Goal: Transaction & Acquisition: Purchase product/service

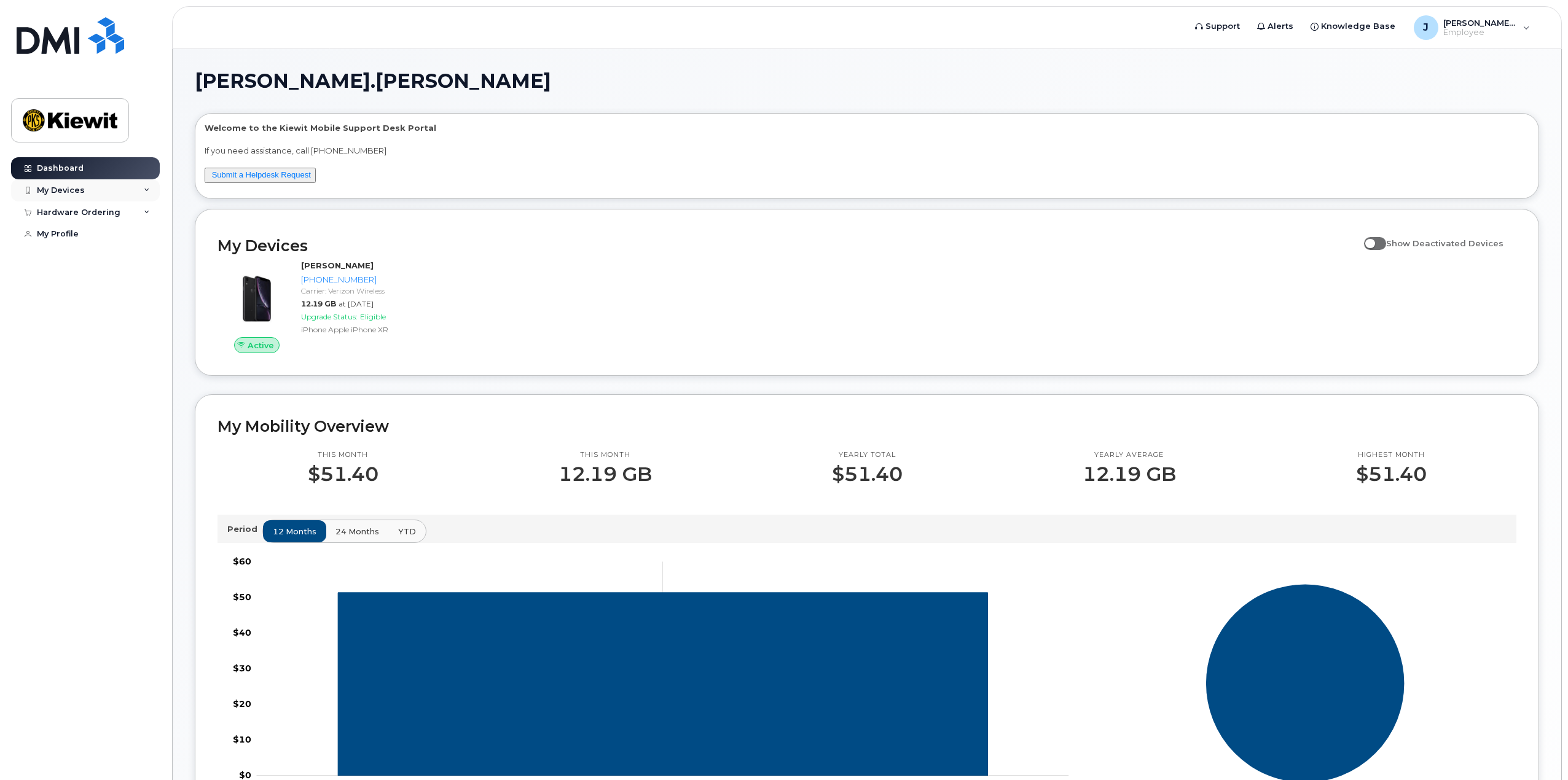
click at [55, 194] on div "My Devices" at bounding box center [61, 191] width 48 height 10
click at [98, 284] on div "Hardware Ordering" at bounding box center [79, 279] width 84 height 10
click at [84, 307] on div "New Order" at bounding box center [66, 301] width 47 height 11
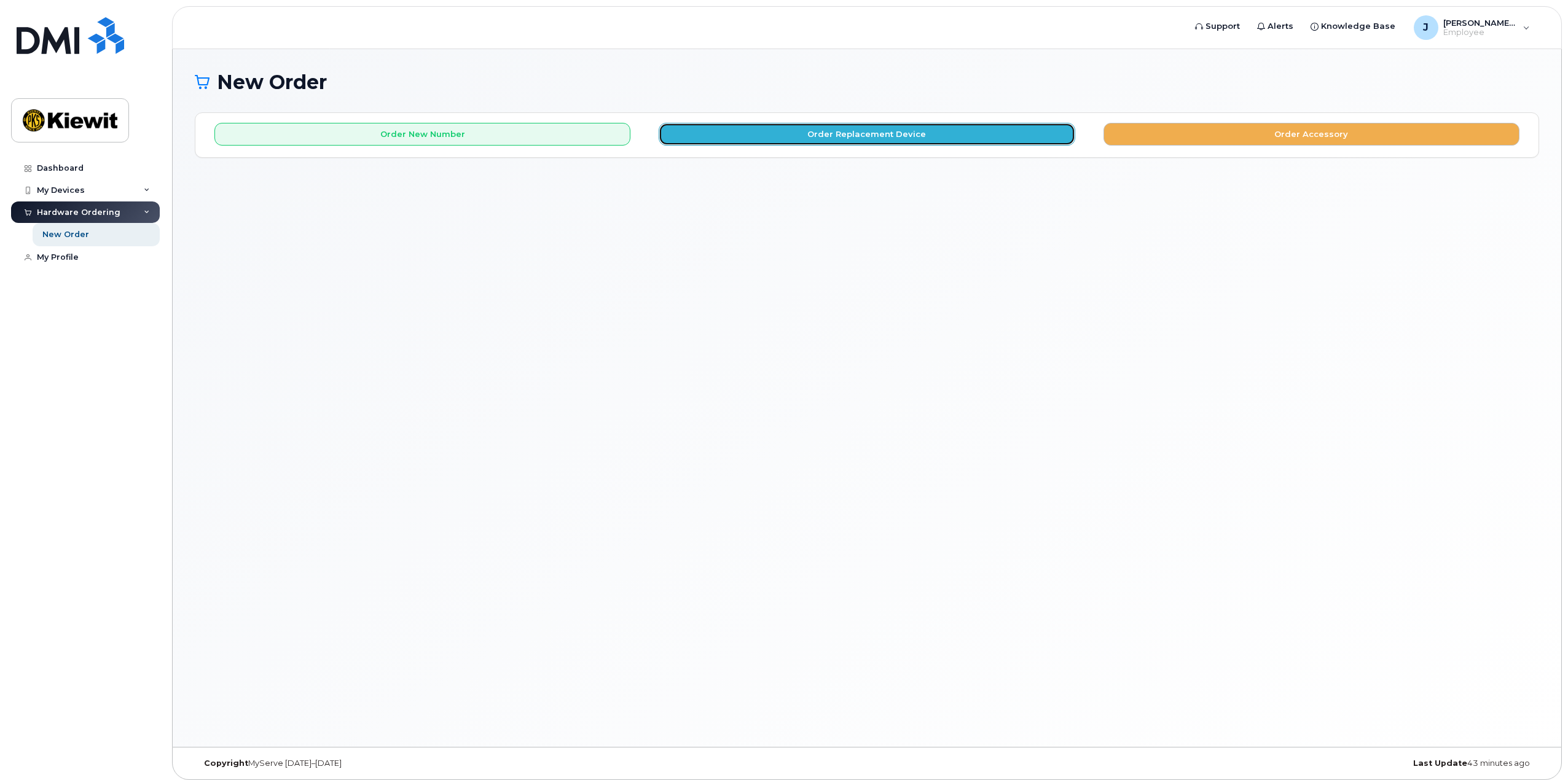
click at [901, 135] on button "Order Replacement Device" at bounding box center [866, 134] width 416 height 23
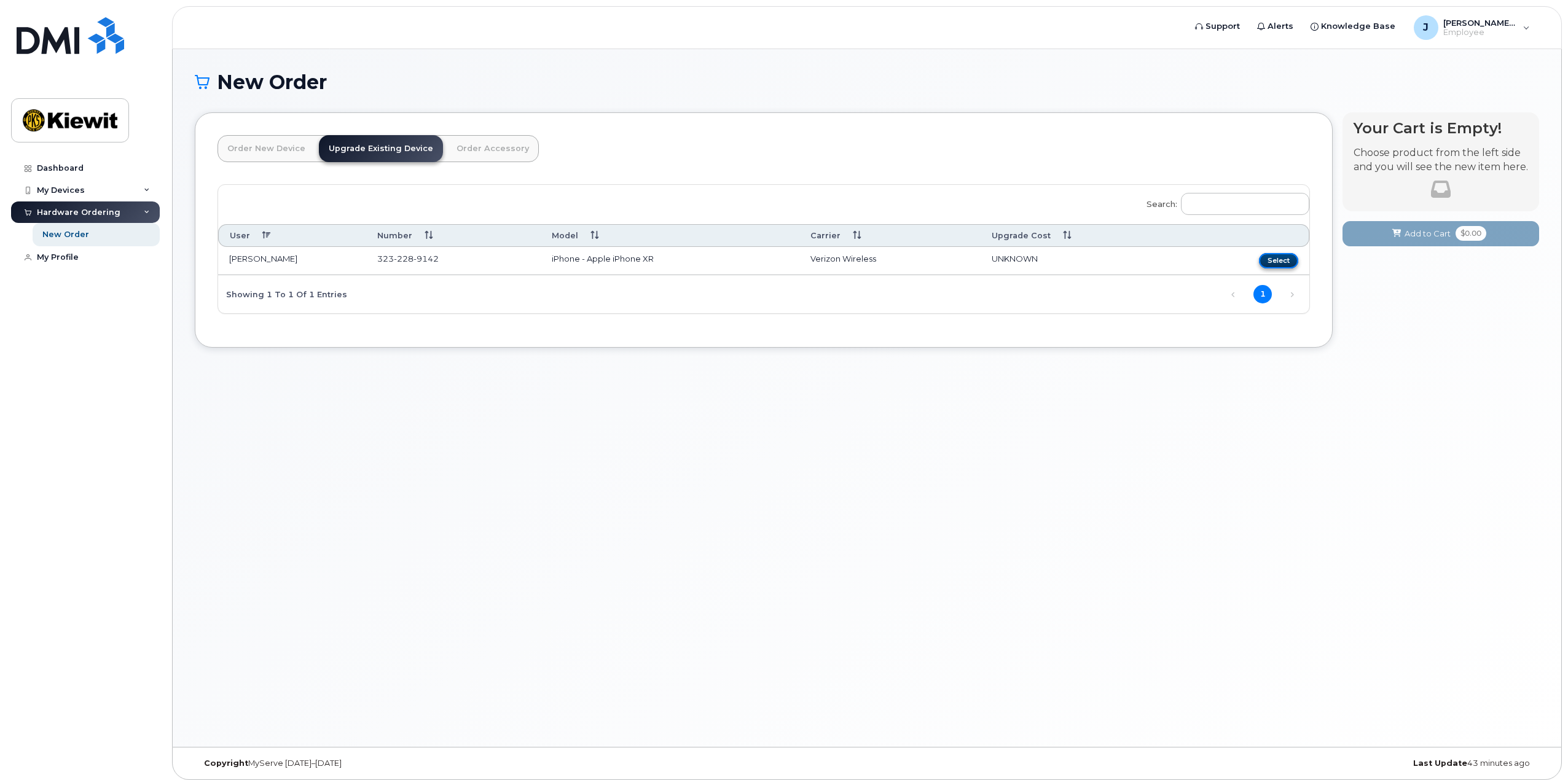
click at [1288, 260] on button "Select" at bounding box center [1279, 260] width 39 height 15
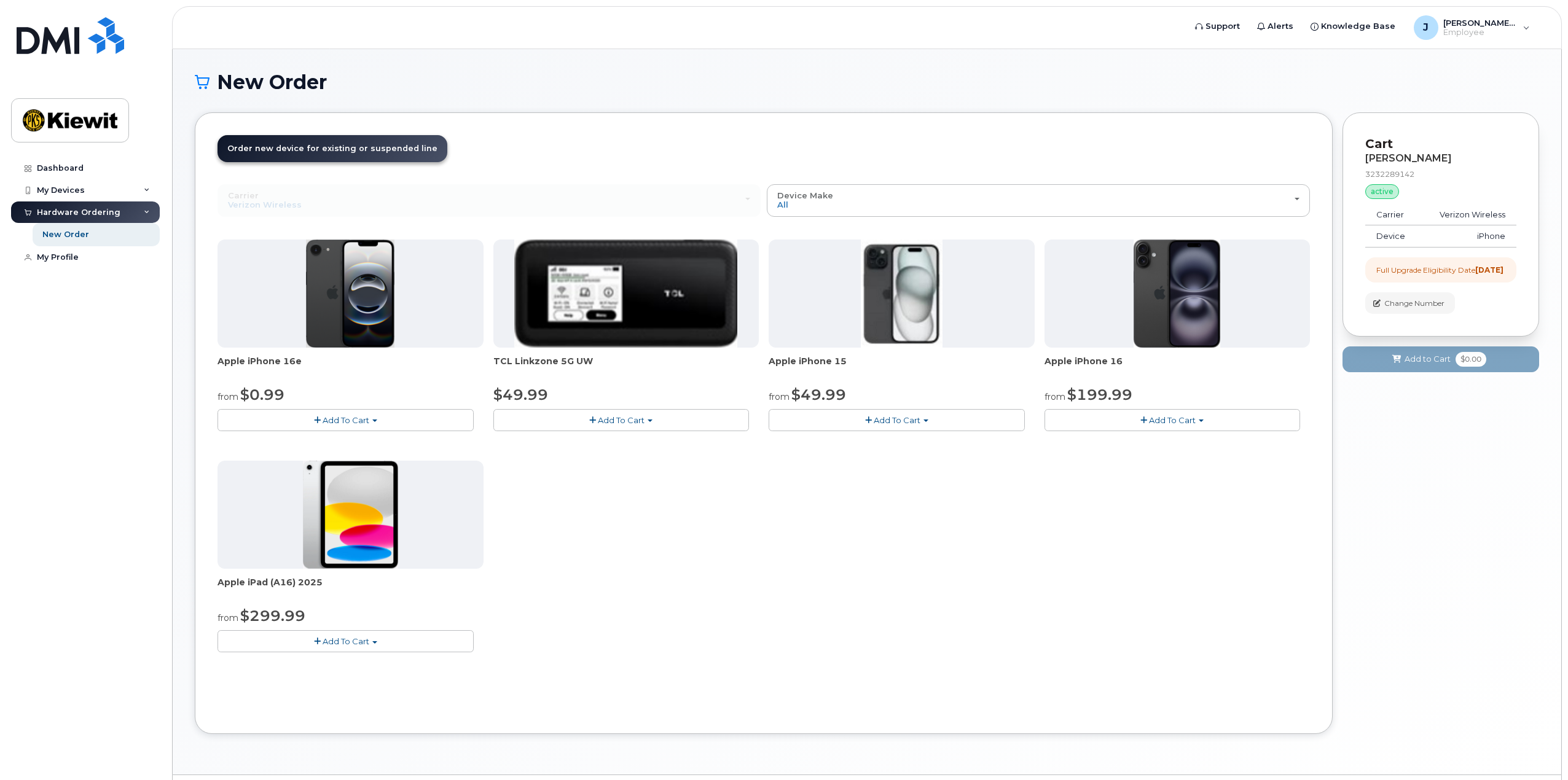
click at [1200, 420] on span "button" at bounding box center [1201, 421] width 5 height 2
click at [1119, 459] on link "$199.99 - 2 Year Upgrade (128GB)" at bounding box center [1130, 458] width 166 height 15
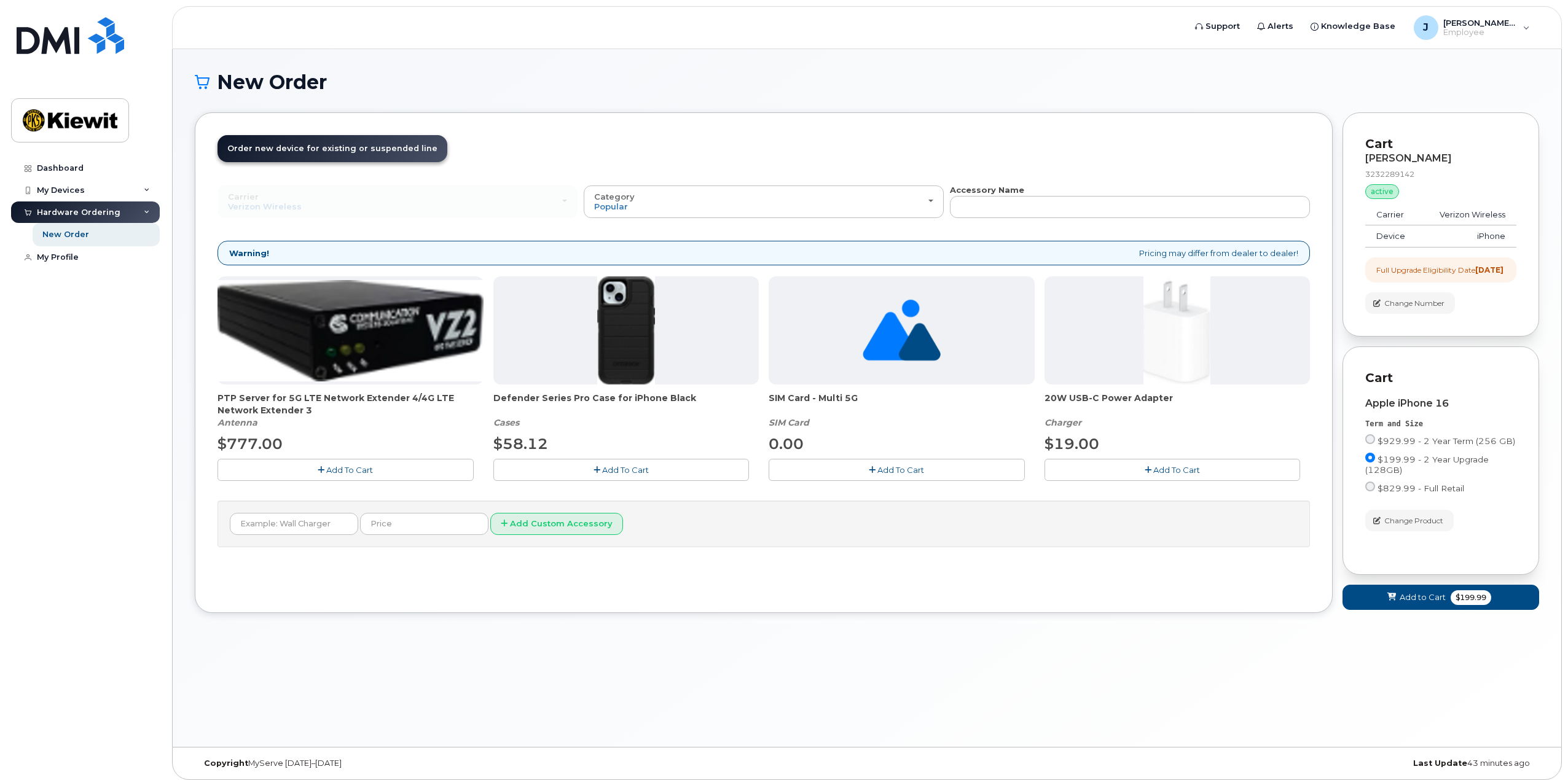
scroll to position [6, 0]
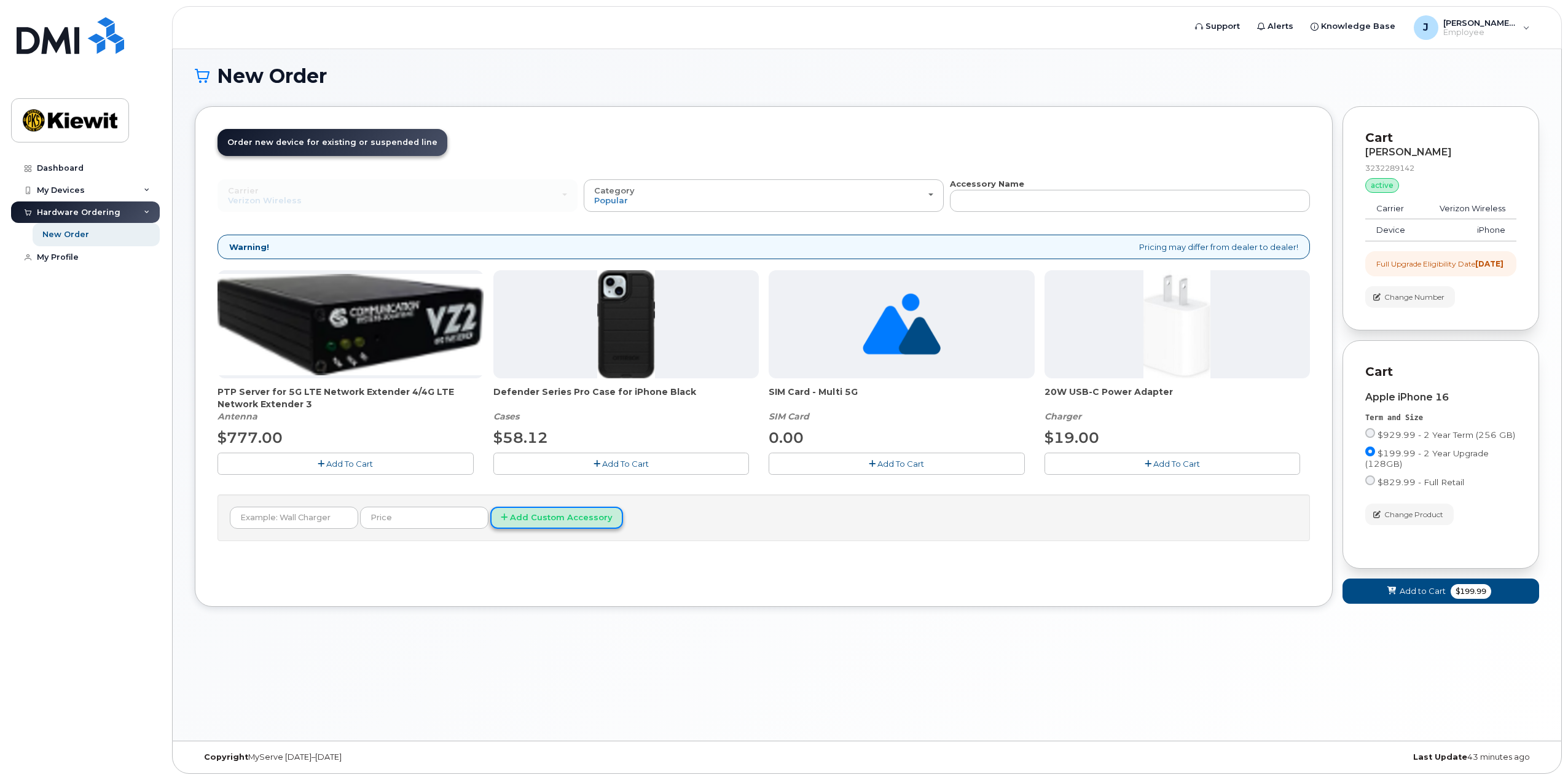
click at [503, 519] on button "Add Custom Accessory" at bounding box center [557, 518] width 133 height 23
click at [293, 519] on input "text" at bounding box center [294, 518] width 129 height 22
type input "Otterbox commuter Case"
click at [501, 514] on button "Add Custom Accessory" at bounding box center [557, 518] width 133 height 23
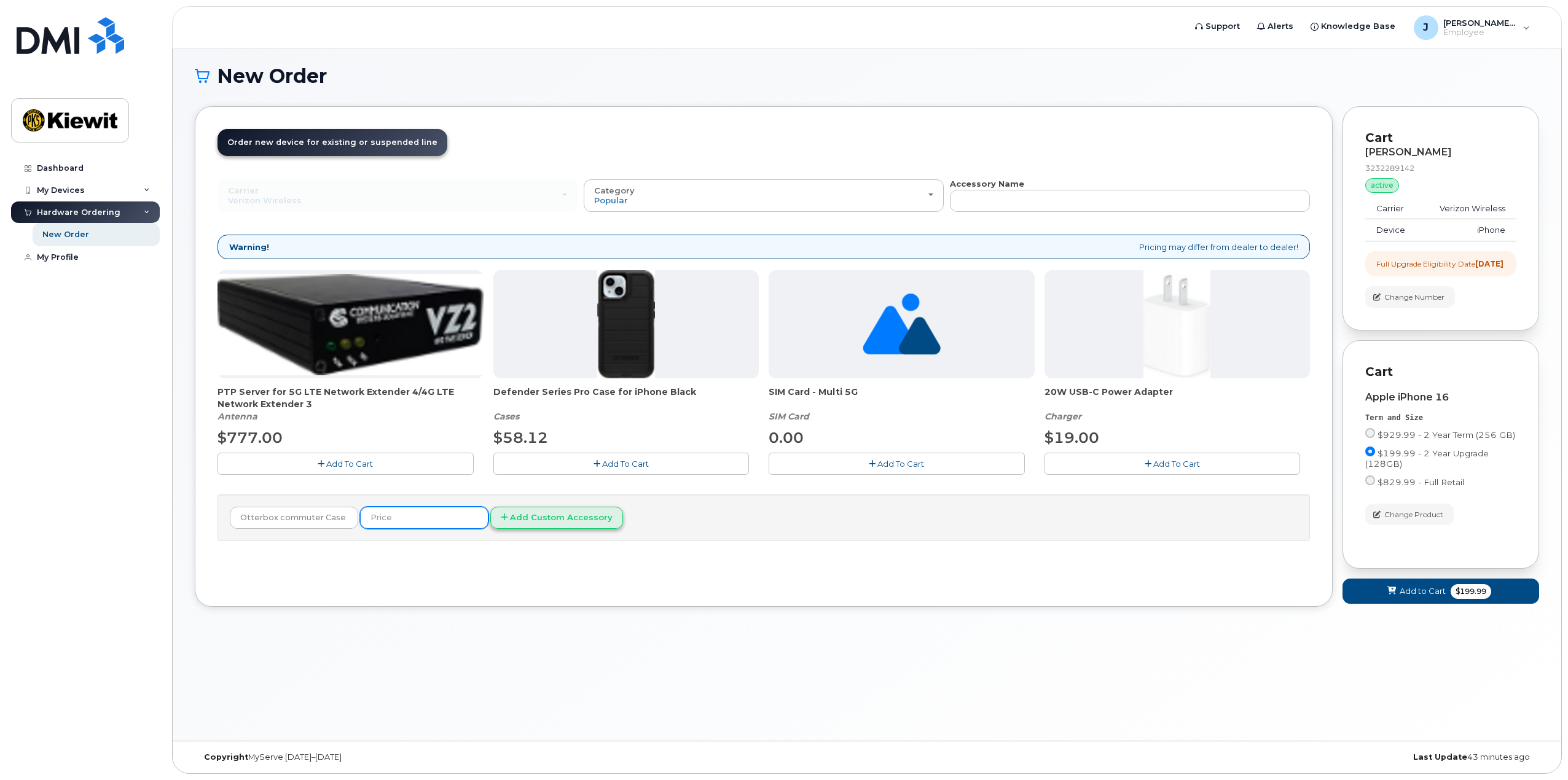
scroll to position [0, 0]
type input "40"
click at [537, 519] on button "Add Custom Accessory" at bounding box center [557, 518] width 133 height 23
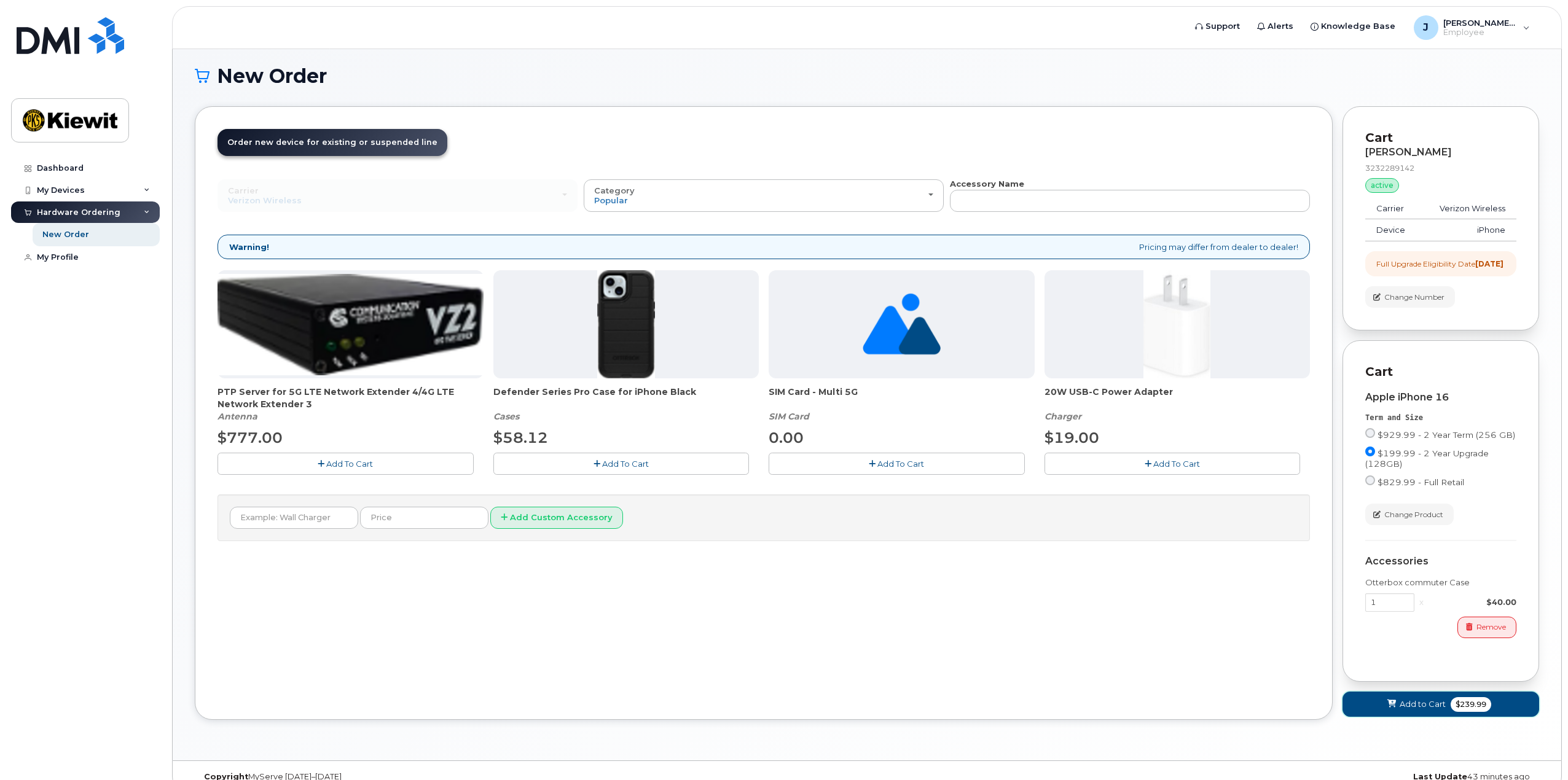
click at [1444, 710] on span "Add to Cart" at bounding box center [1423, 704] width 46 height 12
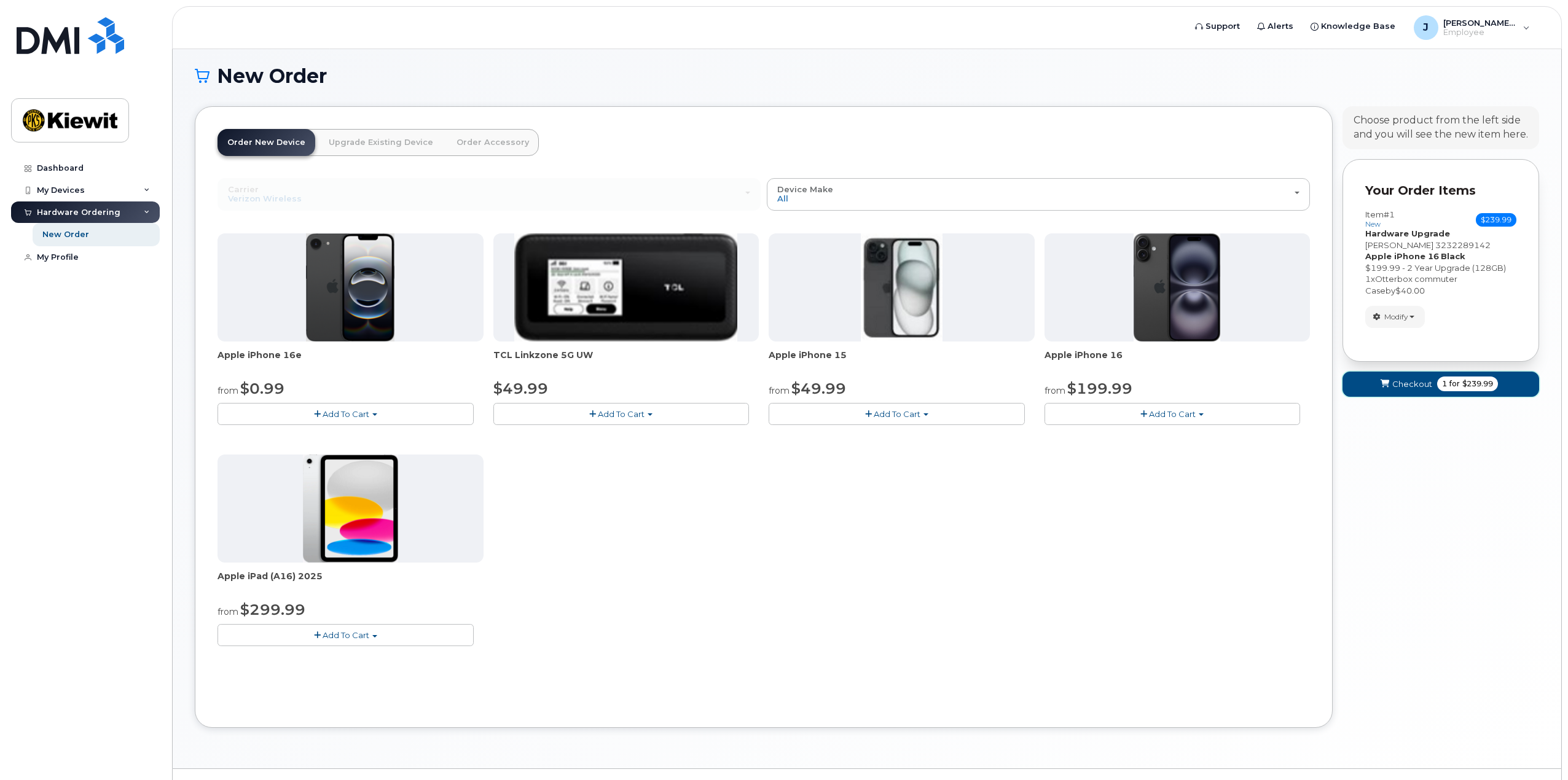
click at [1409, 386] on span "Checkout" at bounding box center [1412, 384] width 40 height 12
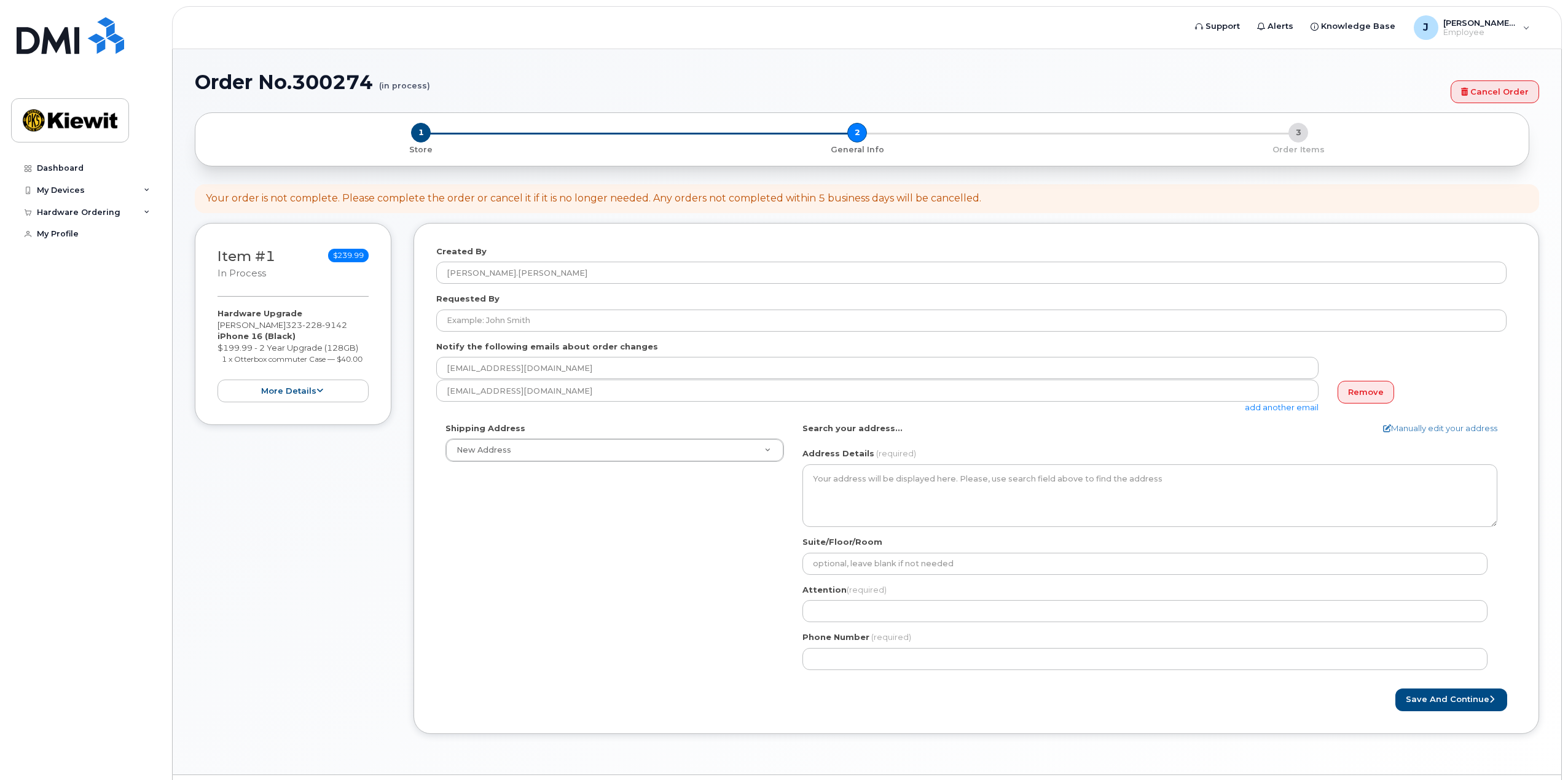
select select
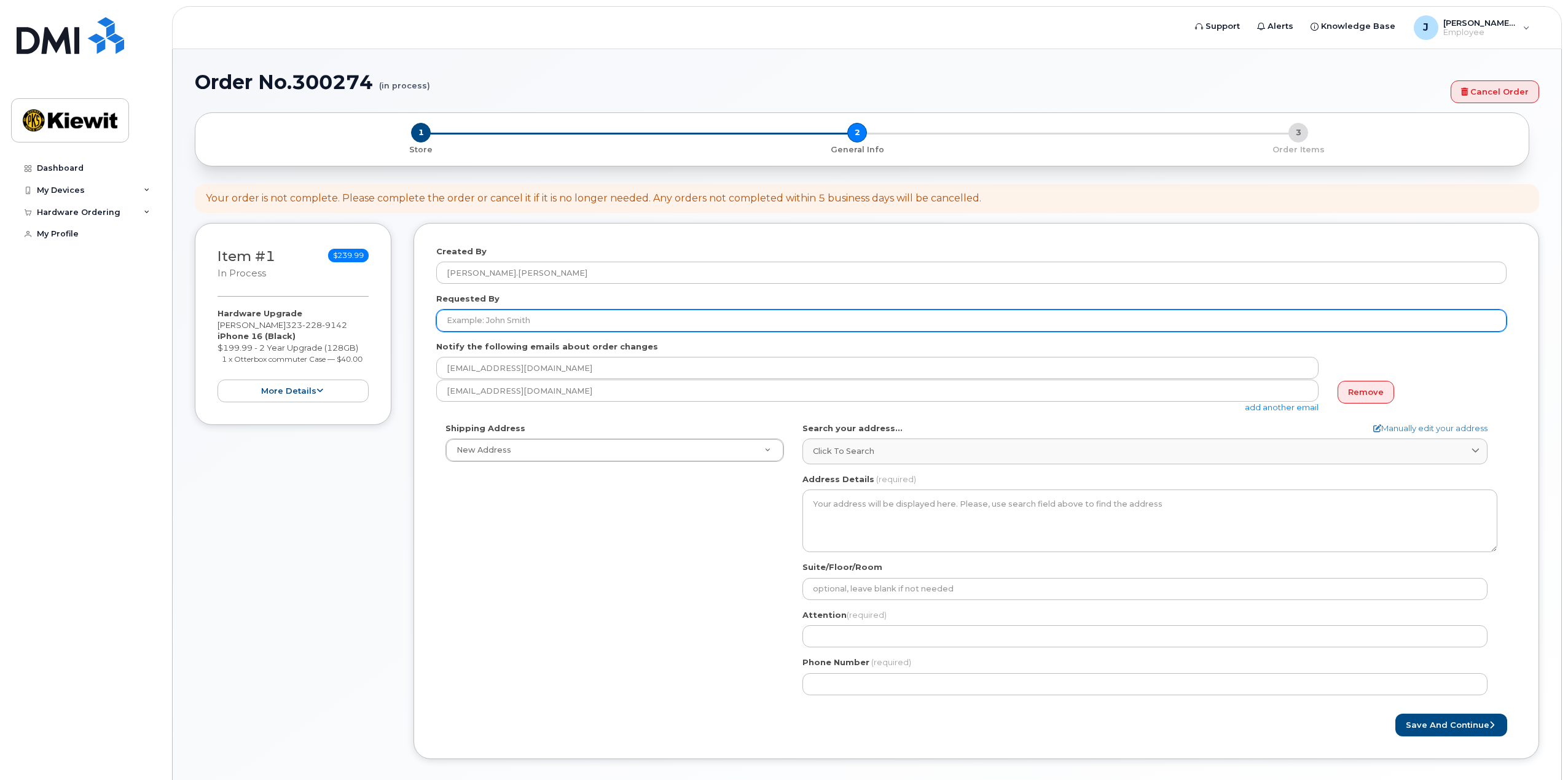
click at [510, 320] on input "Requested By" at bounding box center [971, 320] width 1070 height 22
type input "[PERSON_NAME]"
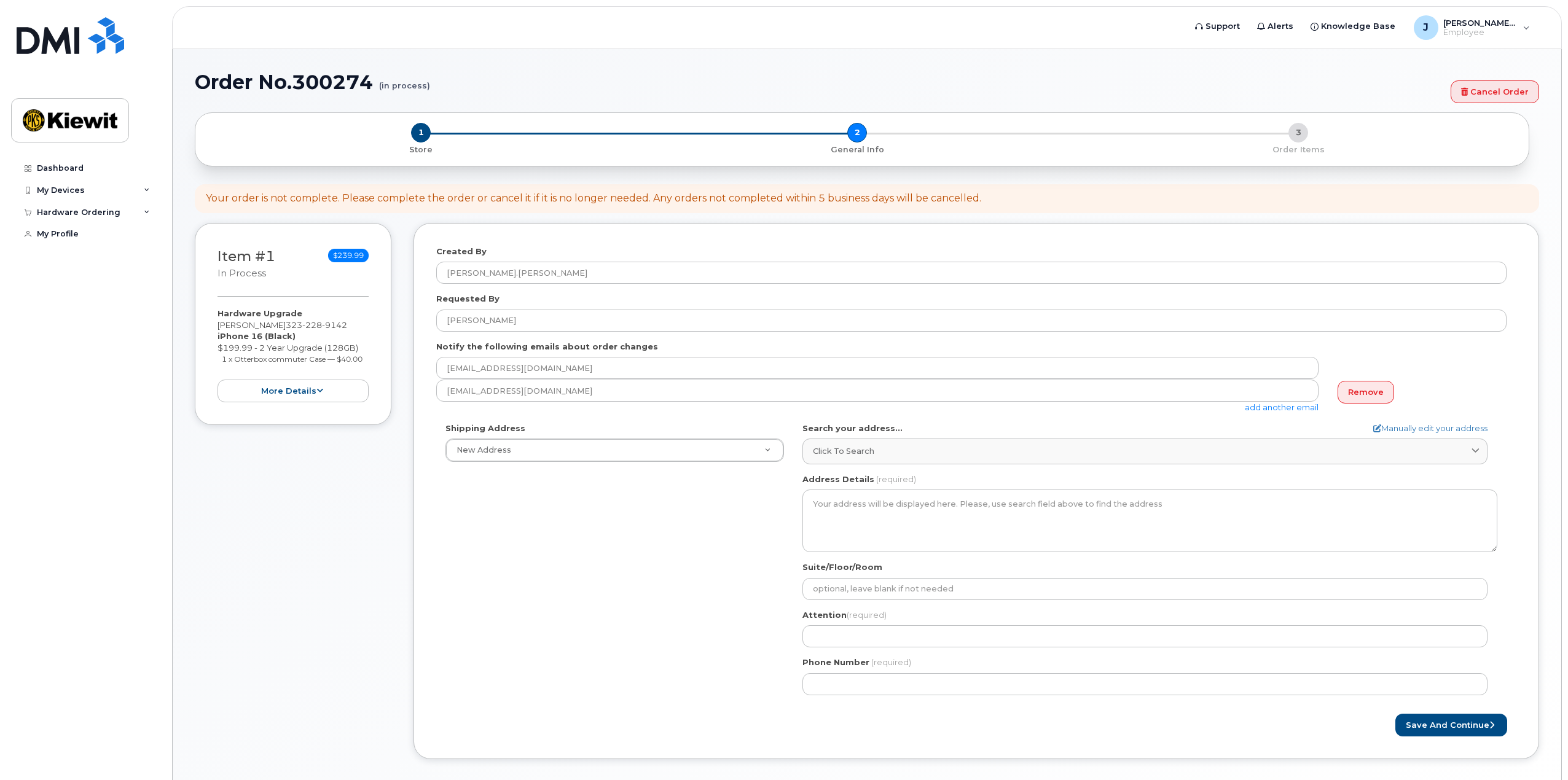
click at [640, 535] on div "Shipping Address New Address New Address AB Search your address... Manually edi…" at bounding box center [971, 563] width 1070 height 282
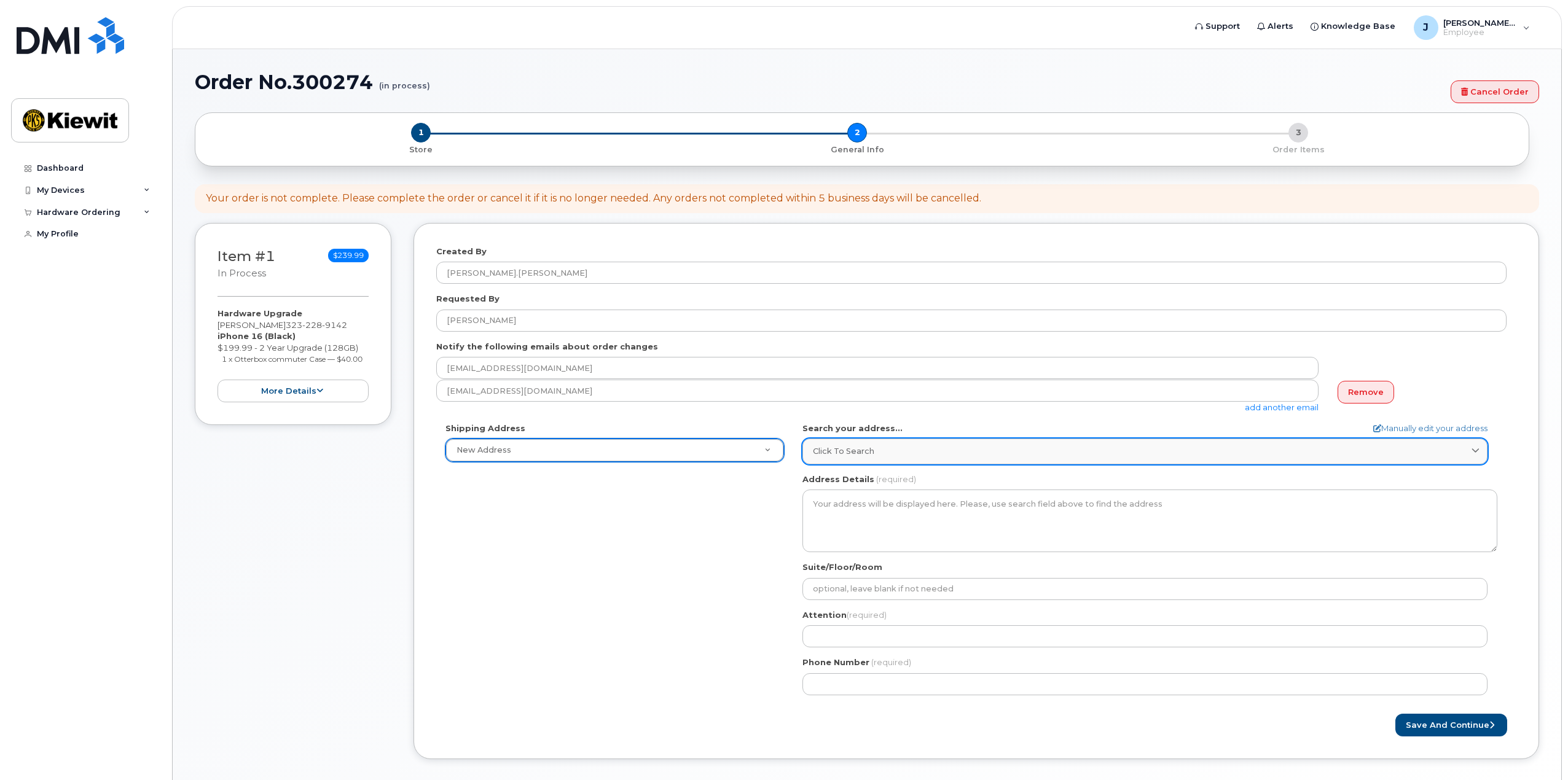
click at [931, 449] on div "Click to search" at bounding box center [1145, 451] width 664 height 12
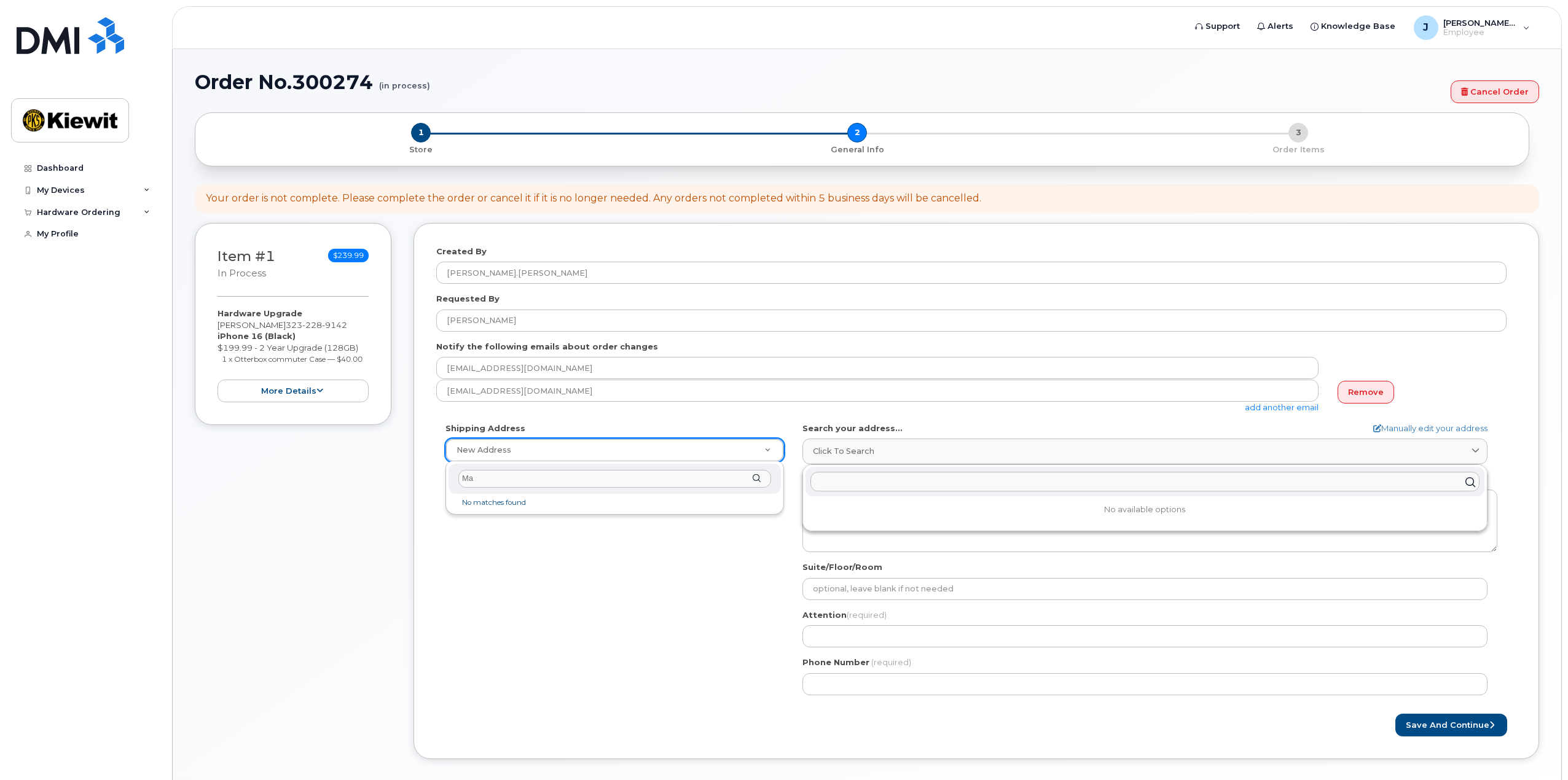
type input "M"
click at [490, 485] on input "text" at bounding box center [615, 479] width 313 height 18
type input "1785 TX 26, Suite 300 Grapevine, TX 76051"
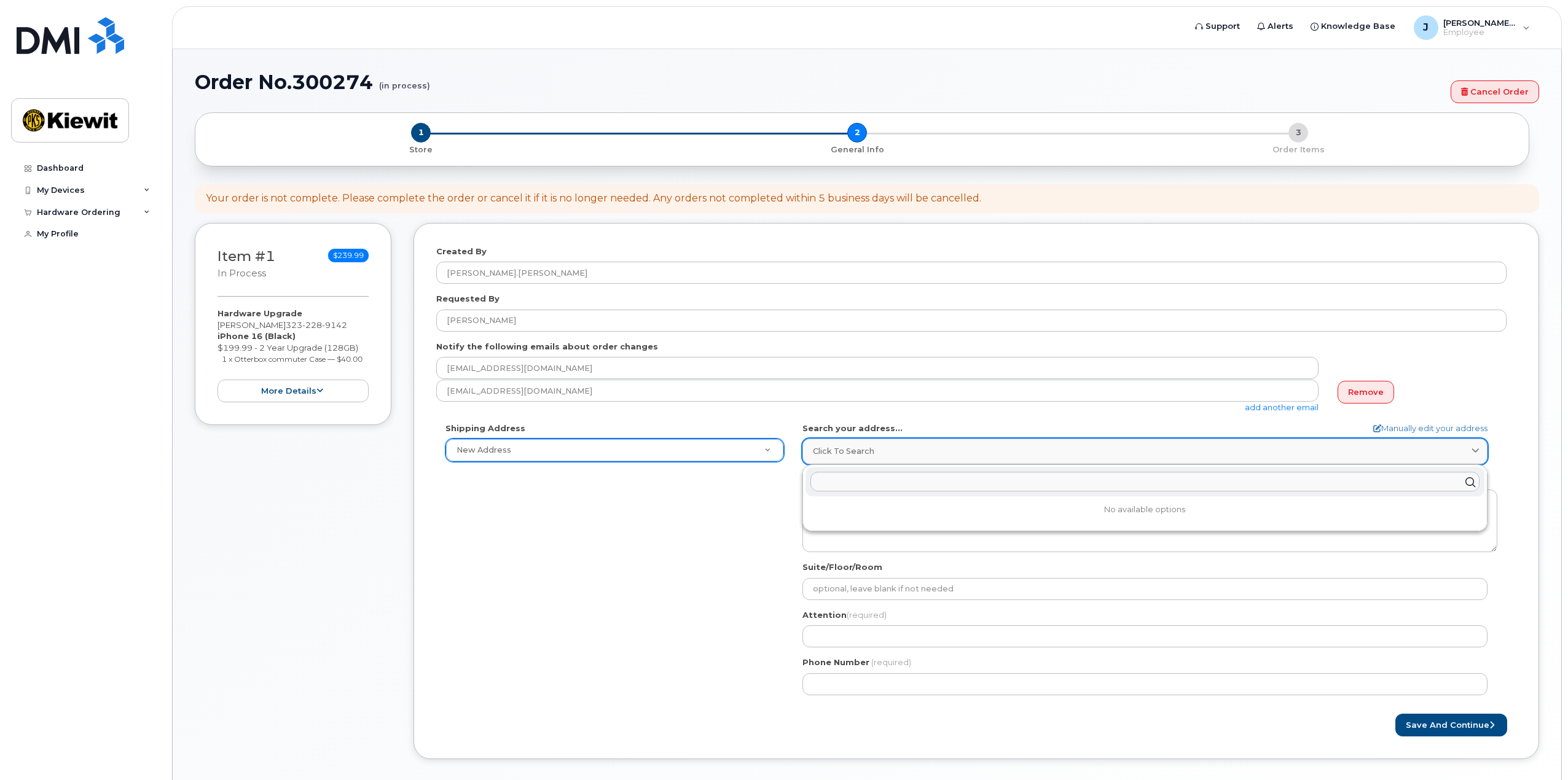
click at [884, 447] on div "Click to search" at bounding box center [1145, 451] width 664 height 12
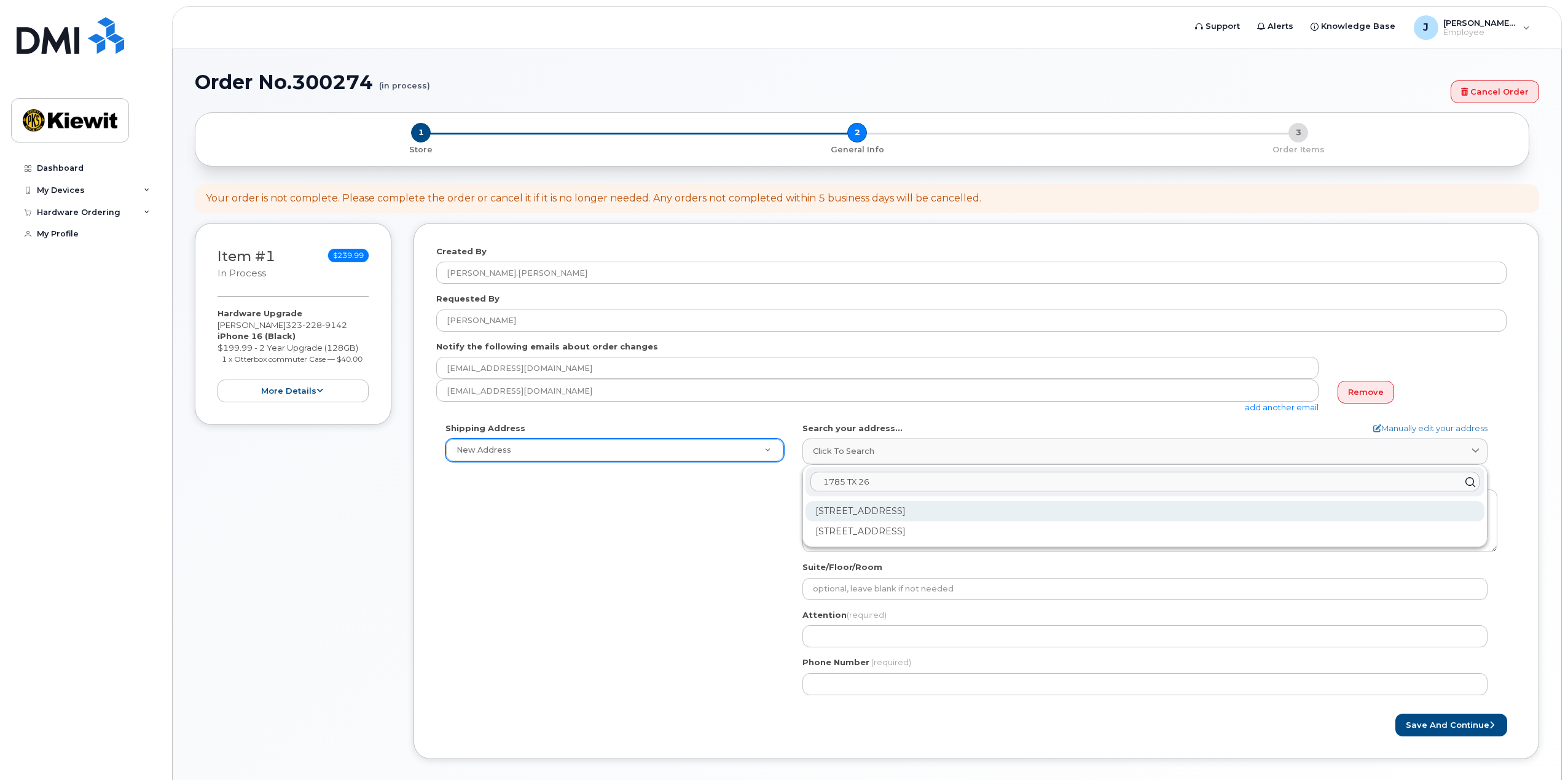
type input "1785 TX 26"
click at [889, 517] on div "1785 State Highway 26 Grapevine TX 76051" at bounding box center [1145, 511] width 679 height 20
click at [916, 507] on div "1785 State Highway 26 Ste 300 Grapevine TX 76051-2244" at bounding box center [1145, 511] width 679 height 20
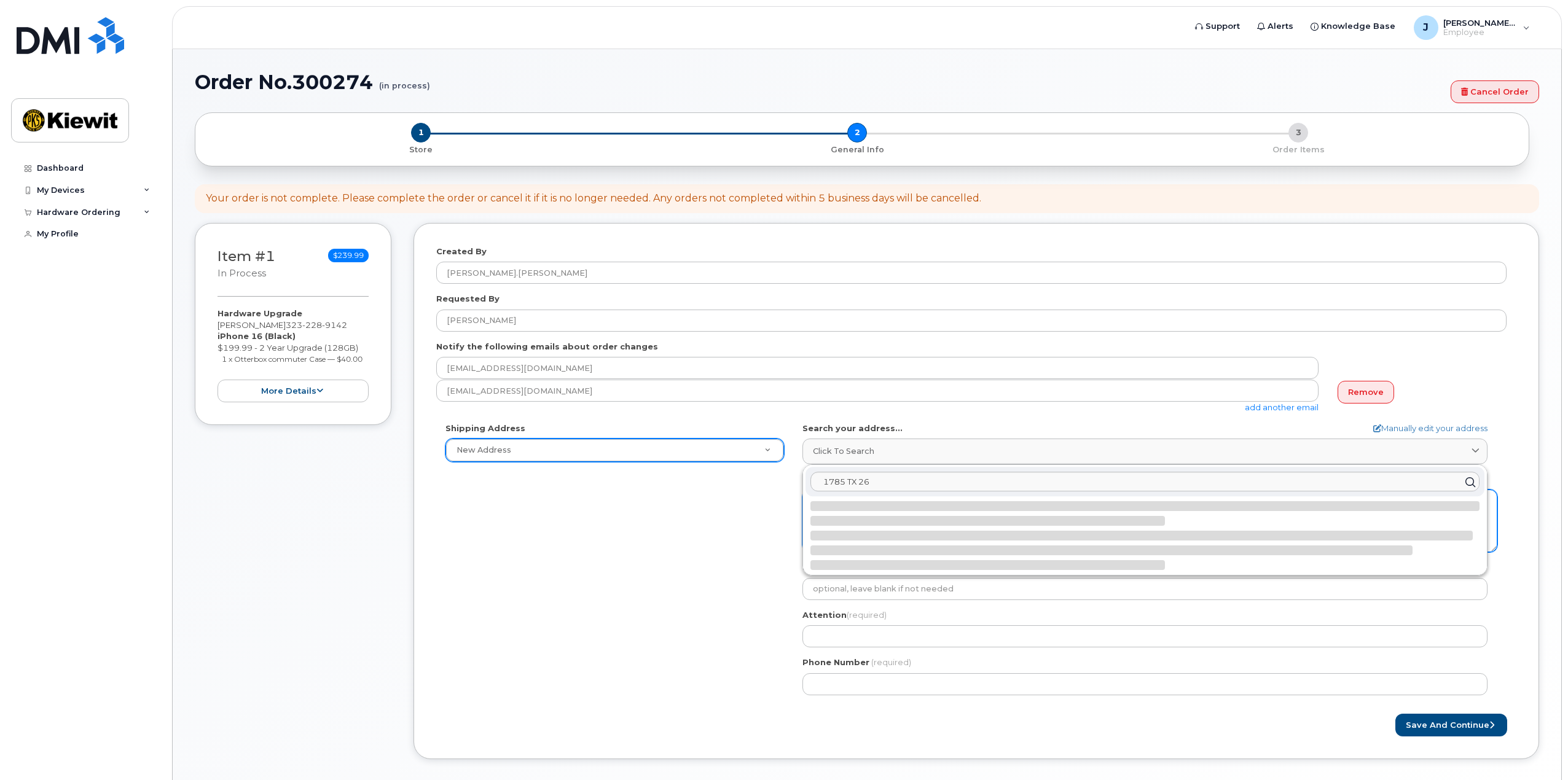
select select
type textarea "1785 State Highway 26 Ste 300 GRAPEVINE TX 76051-2244 UNITED STATES"
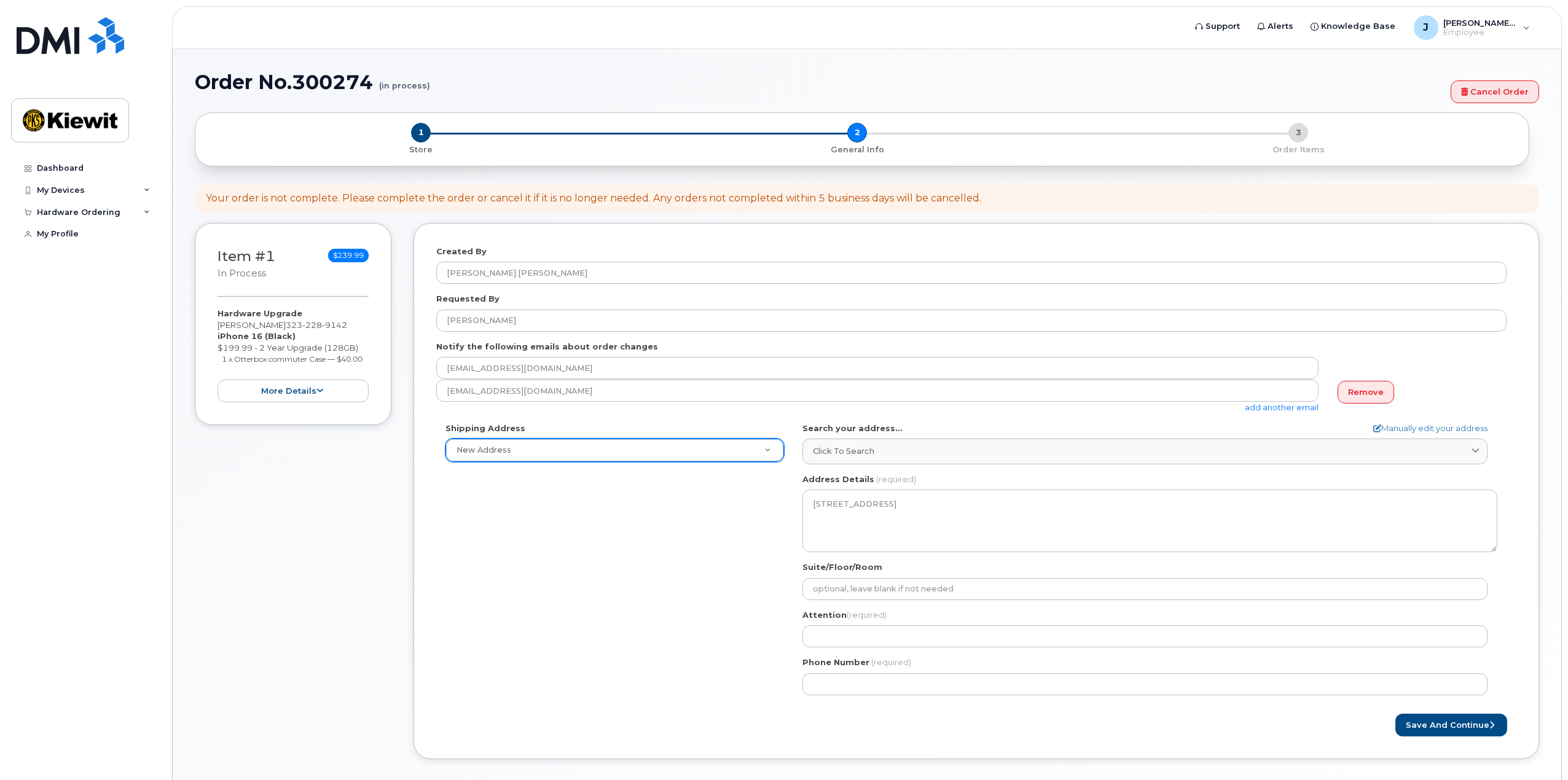
click at [626, 563] on div "Shipping Address New Address New Address TX Grapevine Search your address... Ma…" at bounding box center [971, 563] width 1070 height 282
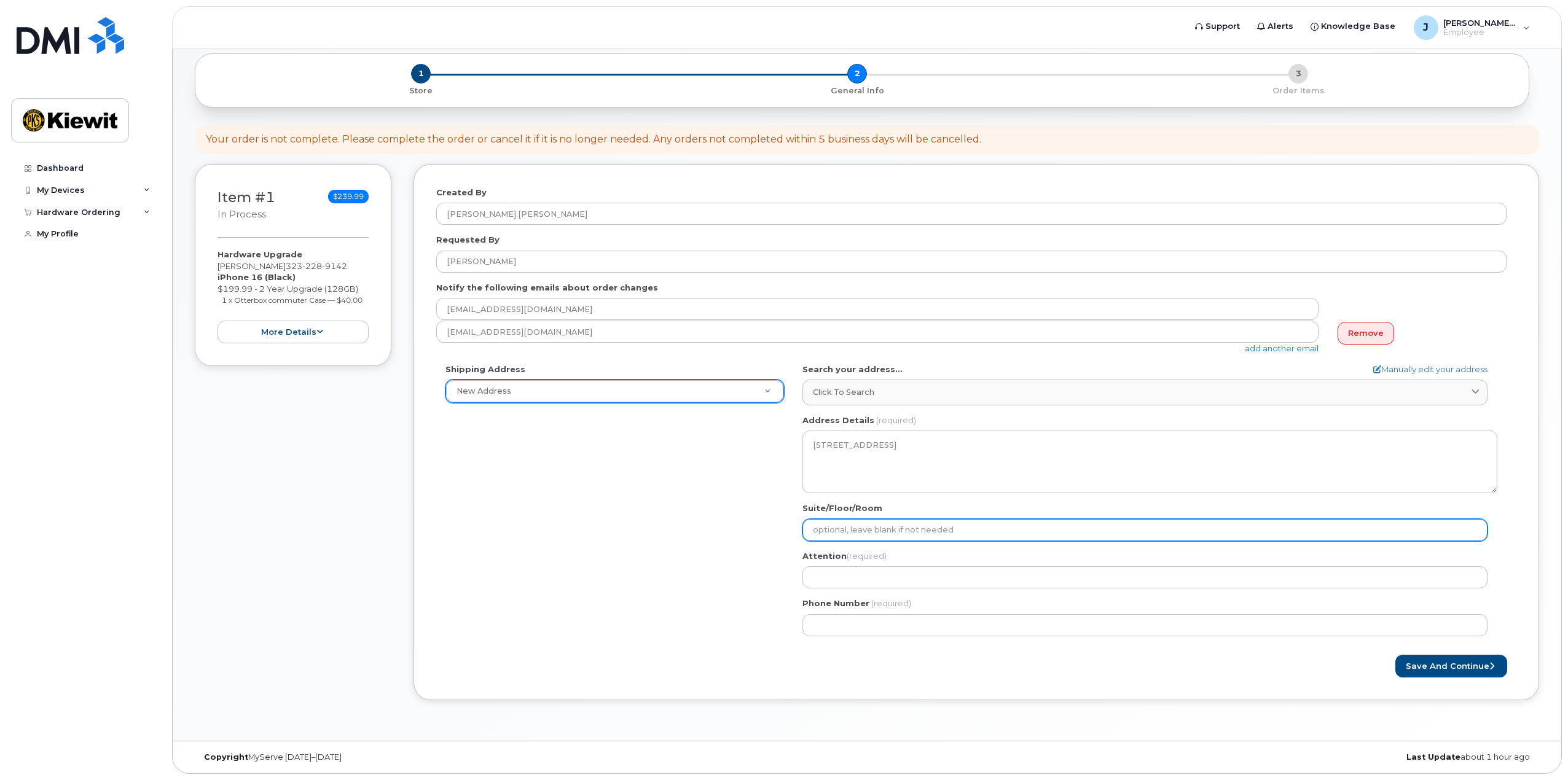
click at [832, 528] on input "Suite/Floor/Room" at bounding box center [1145, 530] width 685 height 22
select select
type input "3"
select select
type input "30"
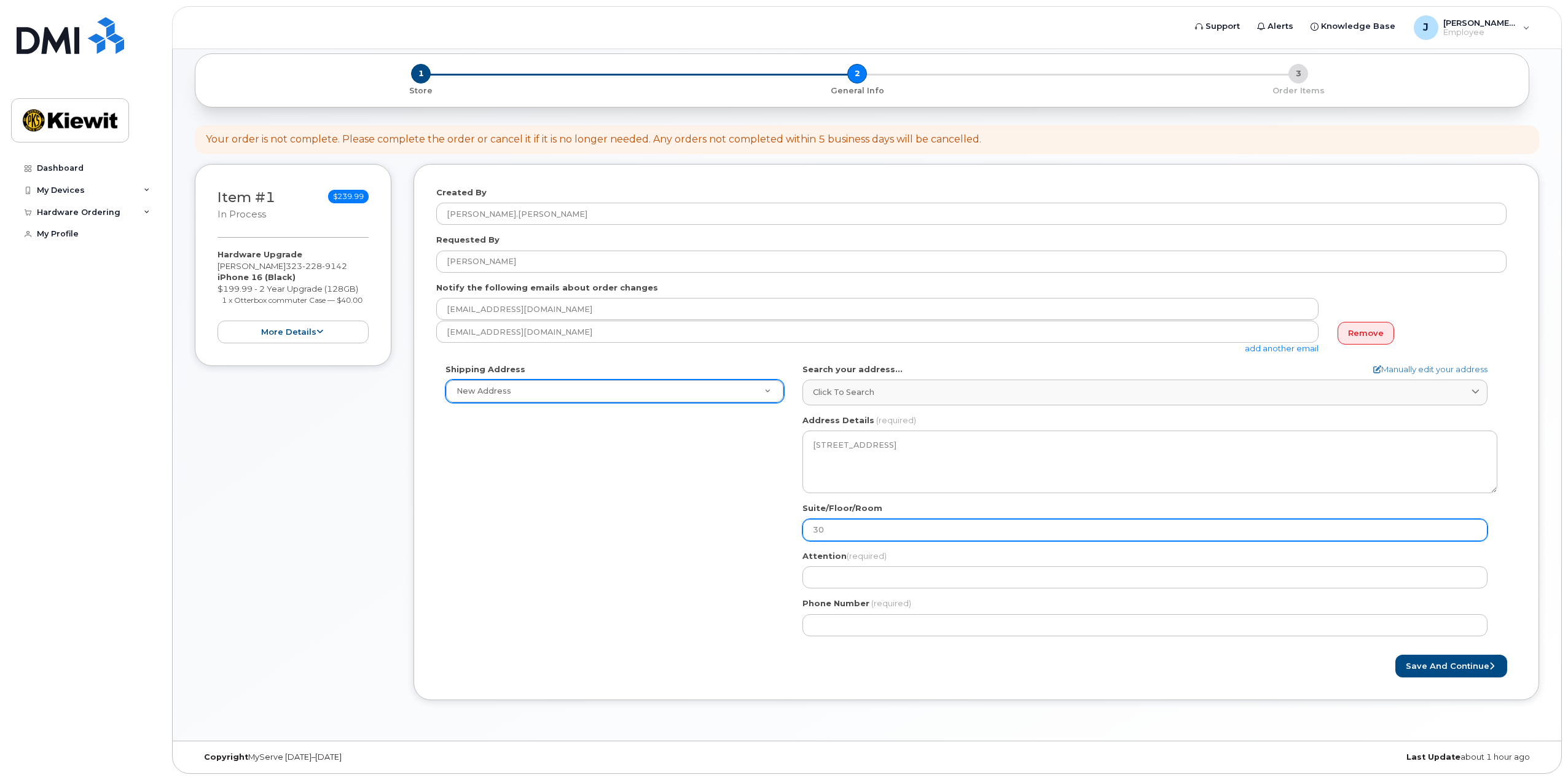
select select
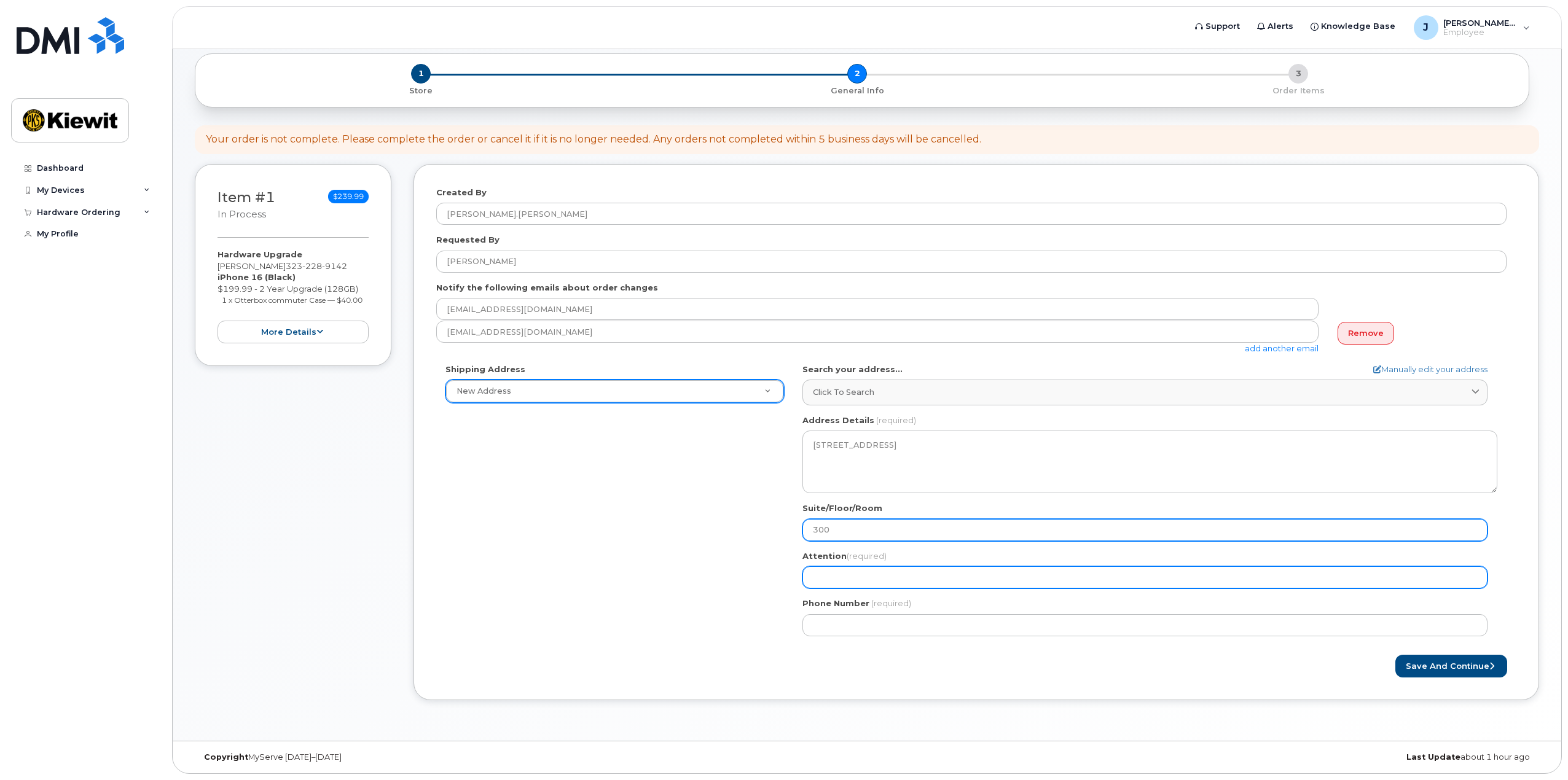
type input "300"
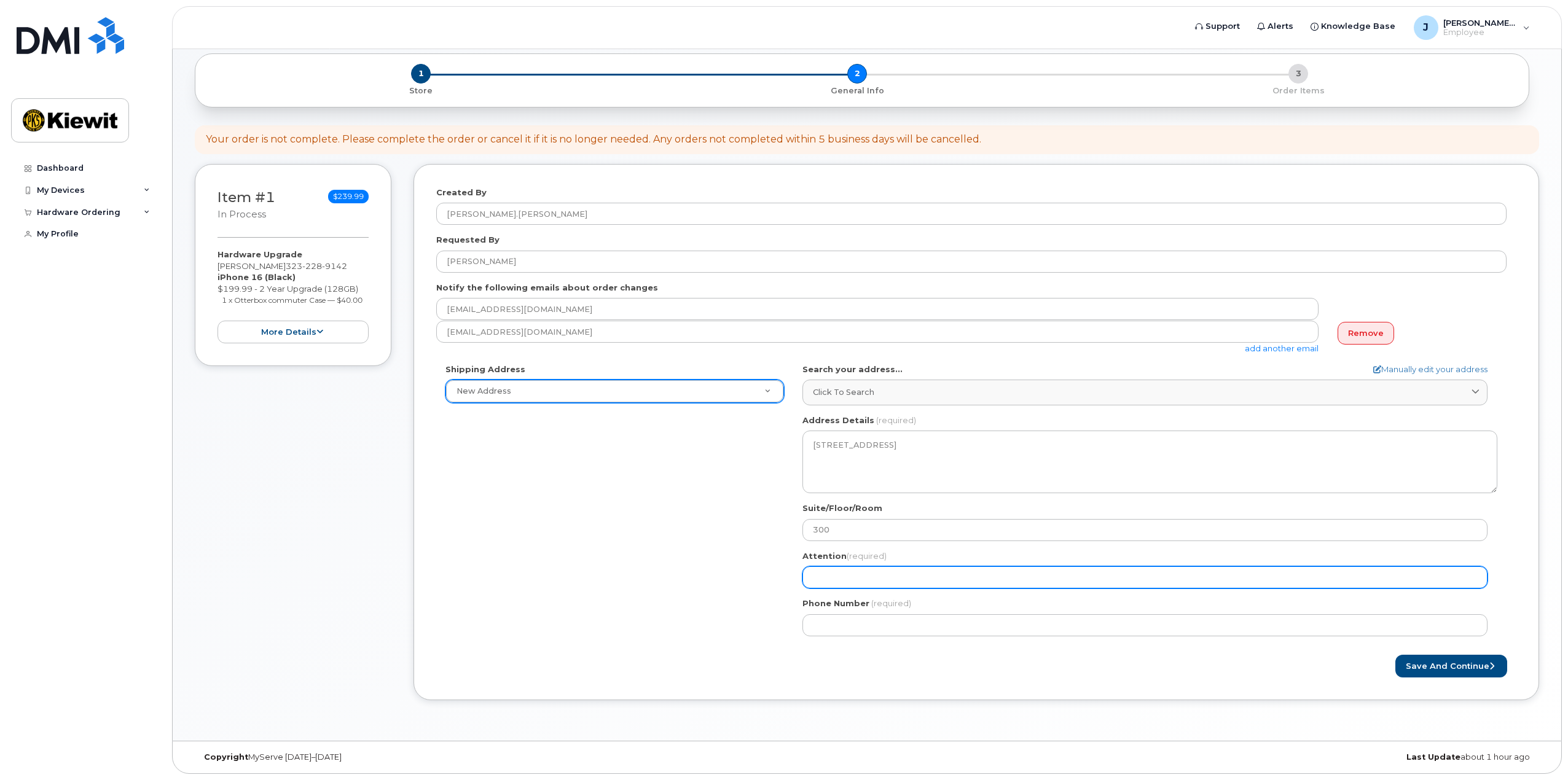
drag, startPoint x: 875, startPoint y: 578, endPoint x: 631, endPoint y: 592, distance: 244.4
click at [874, 578] on input "Attention (required)" at bounding box center [1145, 578] width 685 height 22
select select
type input "J"
select select
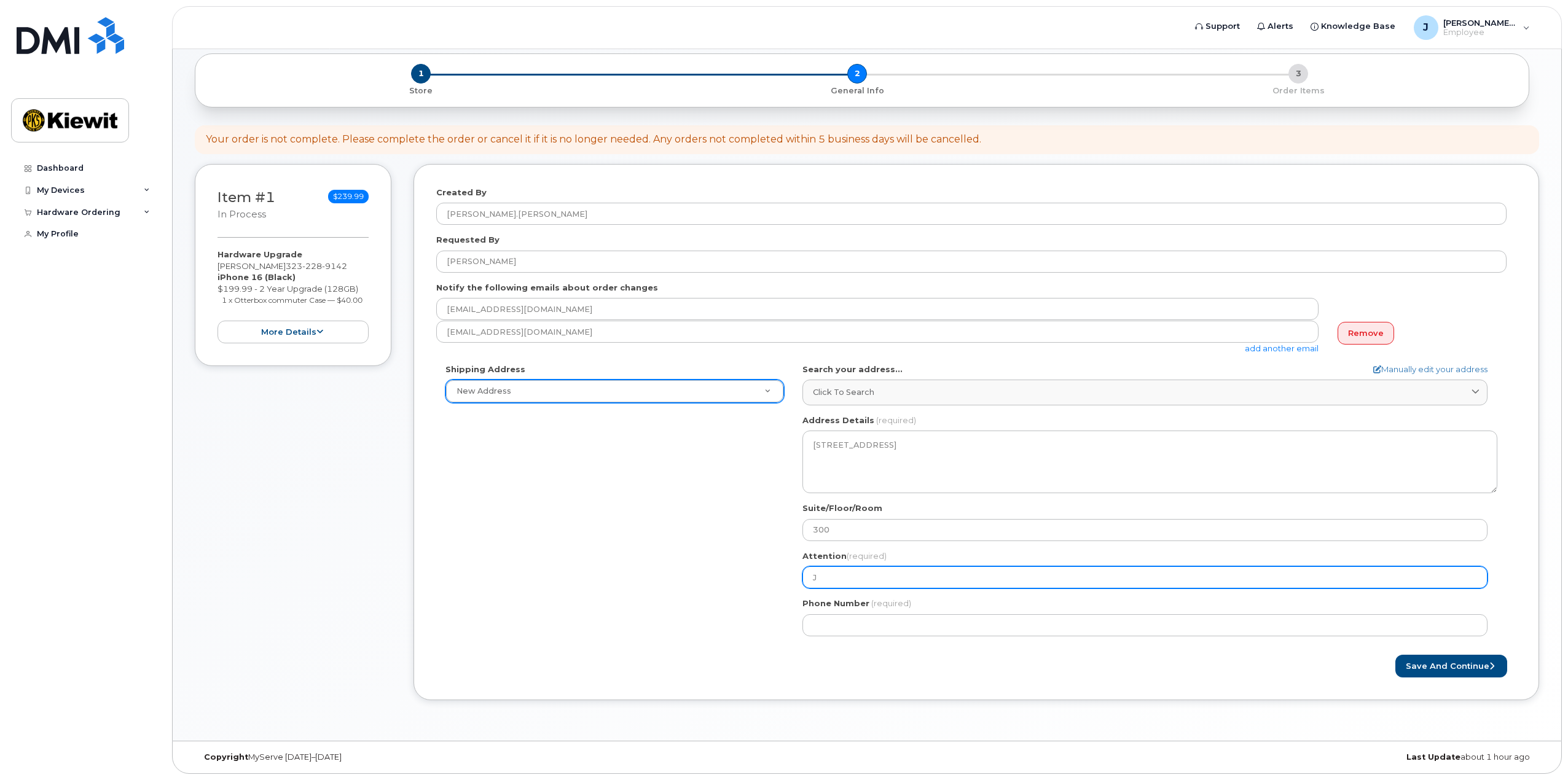
type input "Ja"
select select
type input "Jac"
select select
type input "Jaco"
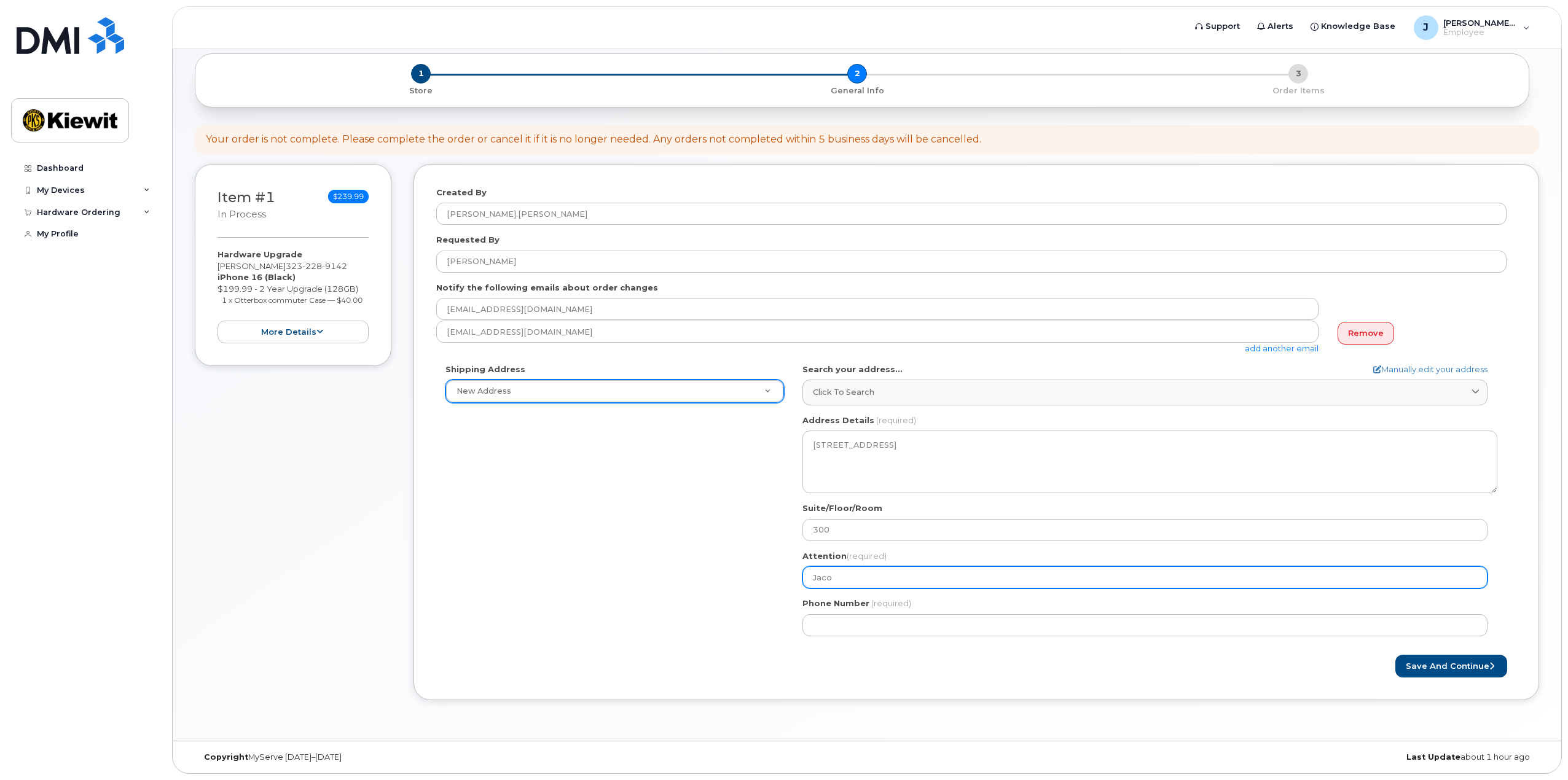
select select
type input "Jacob"
select select
type input "Jacob M"
select select
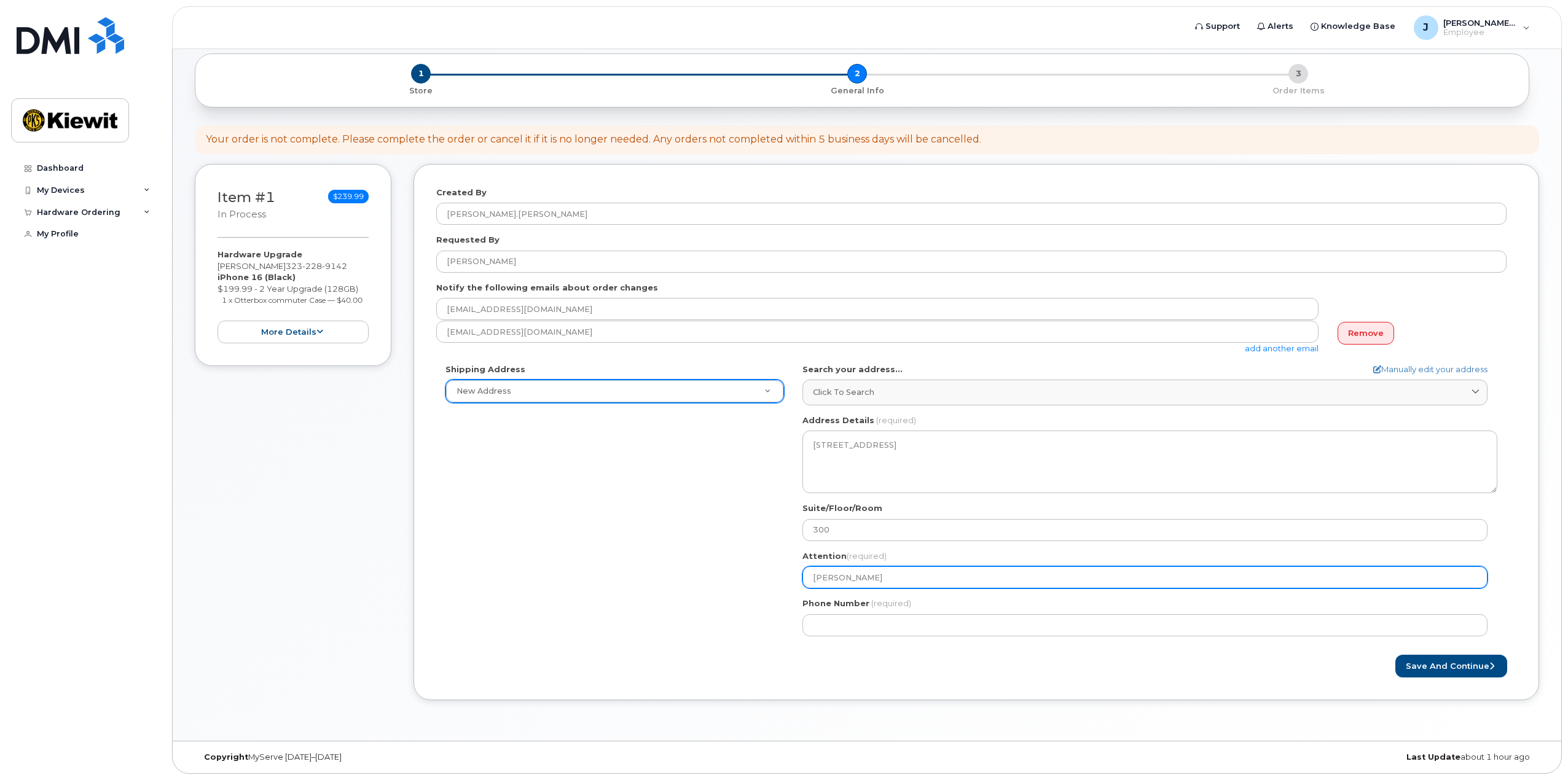
type input "Jacob My"
select select
type input "Jacob Mye"
select select
type input "Jacob Myer"
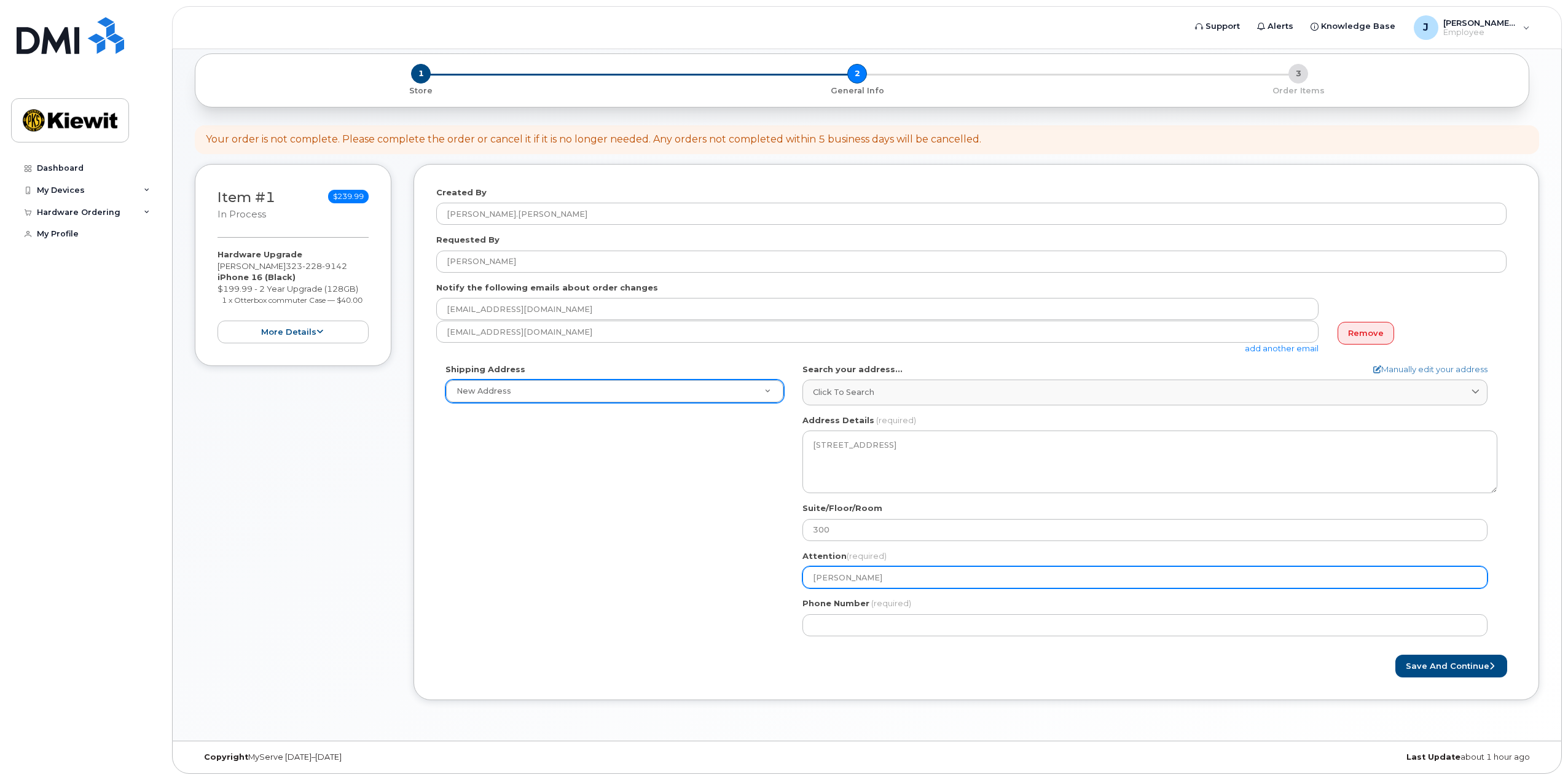
select select
type input "[PERSON_NAME]"
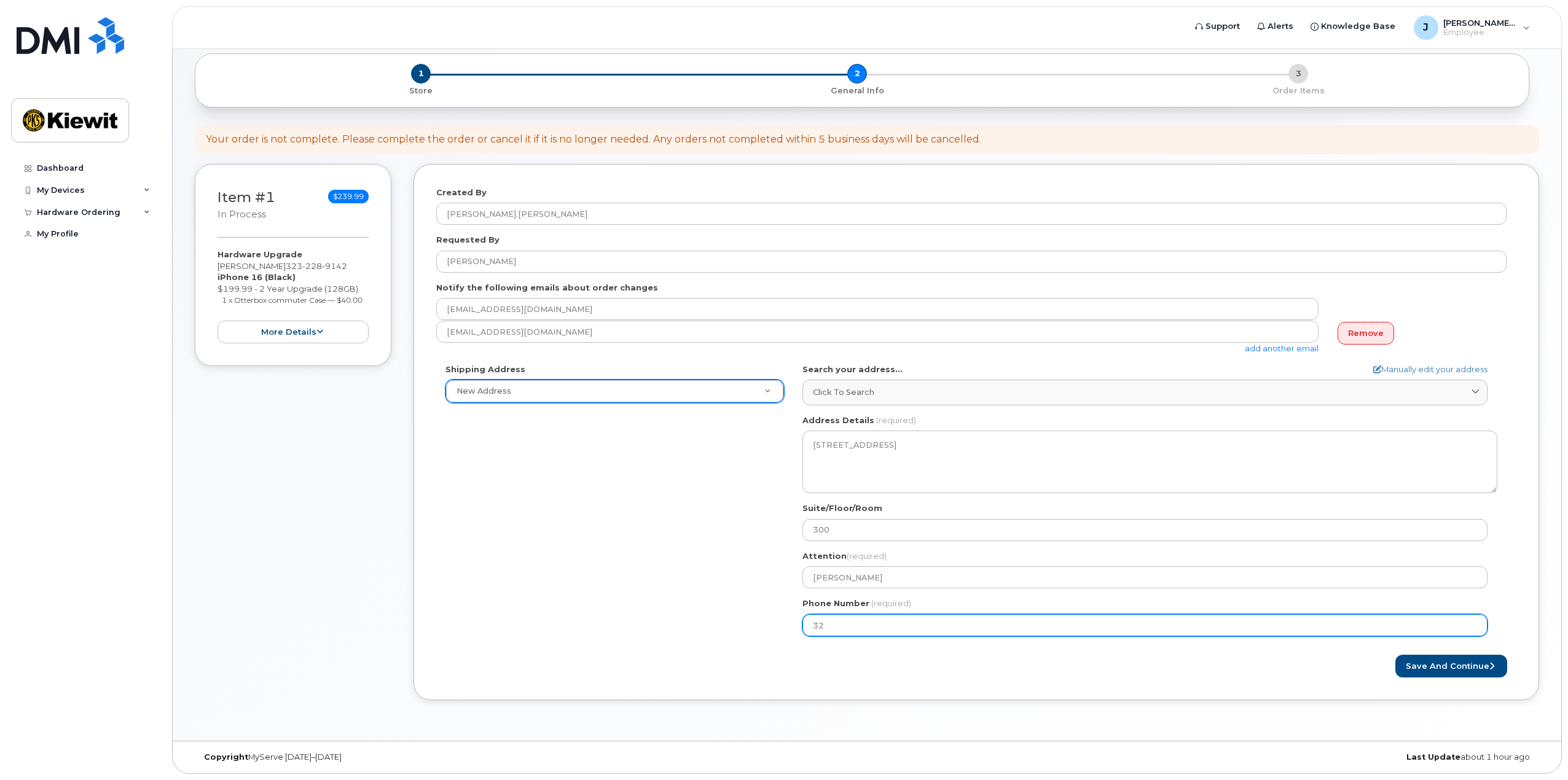
type input "323"
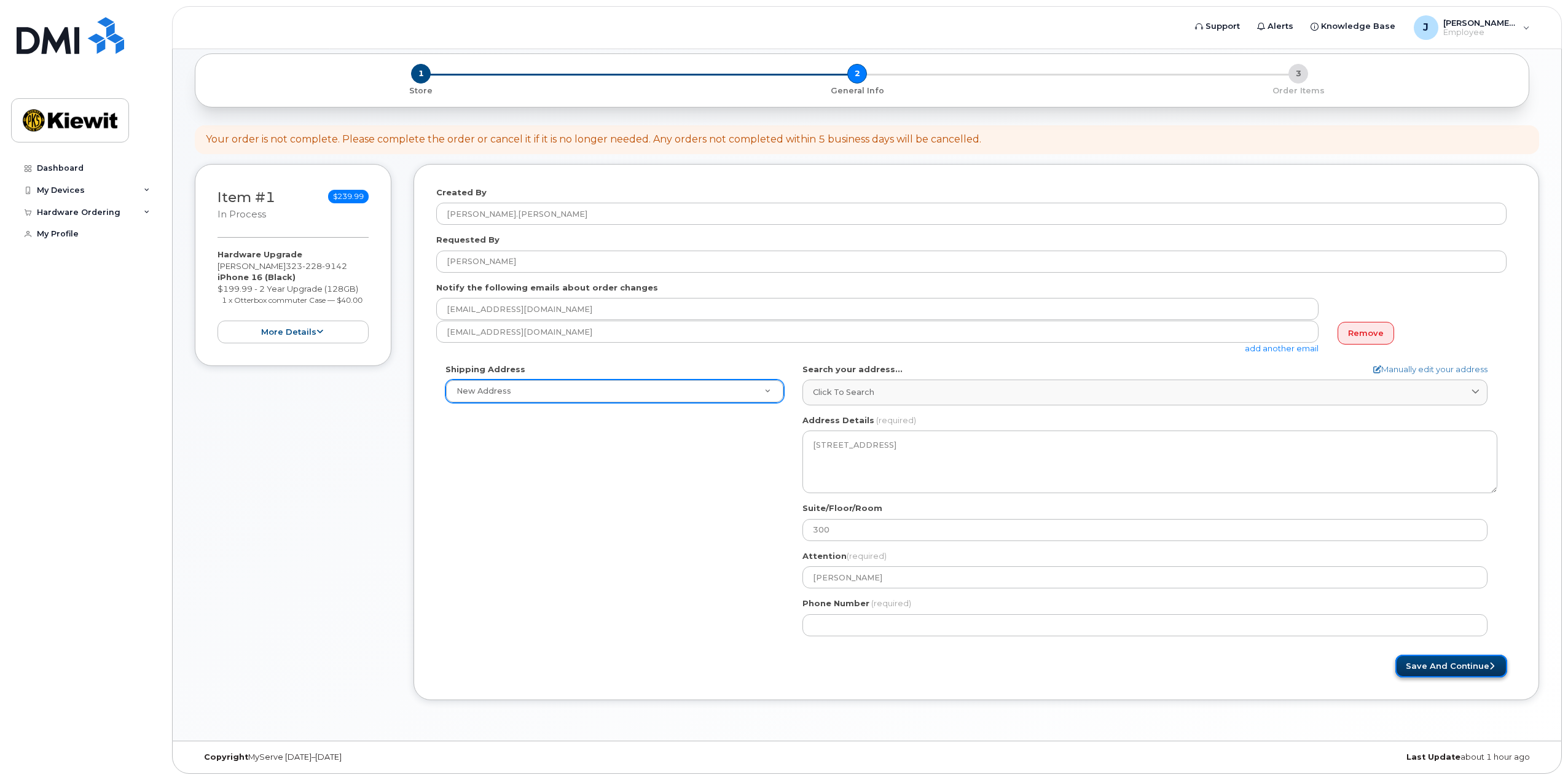
click at [1431, 672] on button "Save and Continue" at bounding box center [1452, 666] width 112 height 23
click at [1141, 658] on div "Save and Continue" at bounding box center [1247, 666] width 540 height 23
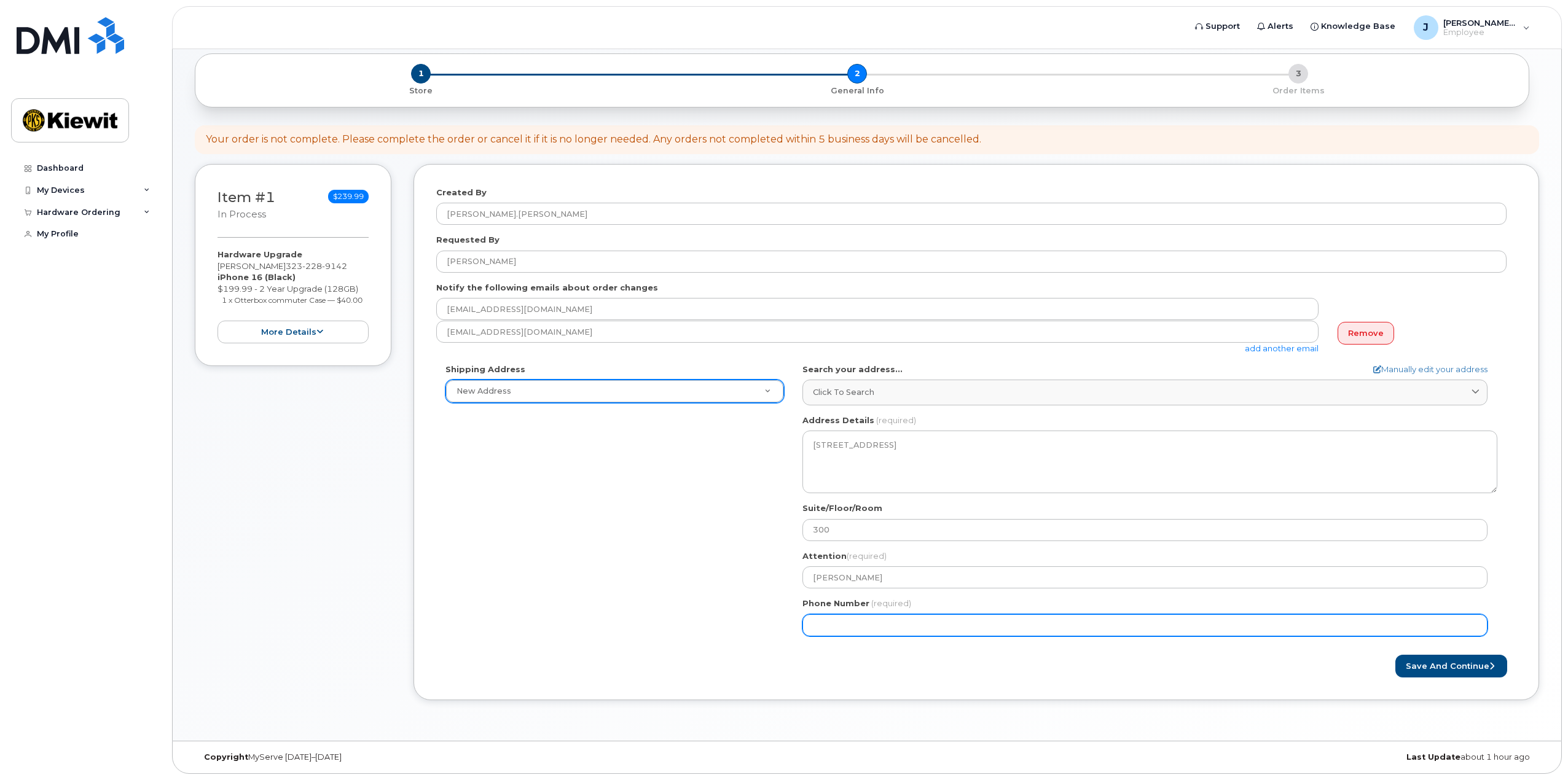
click at [912, 629] on input "Phone Number" at bounding box center [1145, 625] width 685 height 22
drag, startPoint x: 912, startPoint y: 629, endPoint x: 591, endPoint y: 654, distance: 322.0
click at [591, 654] on form "Created By Jacob.Myers Requested By Jacob Myers Notify the following emails abo…" at bounding box center [976, 432] width 1080 height 491
type input "323"
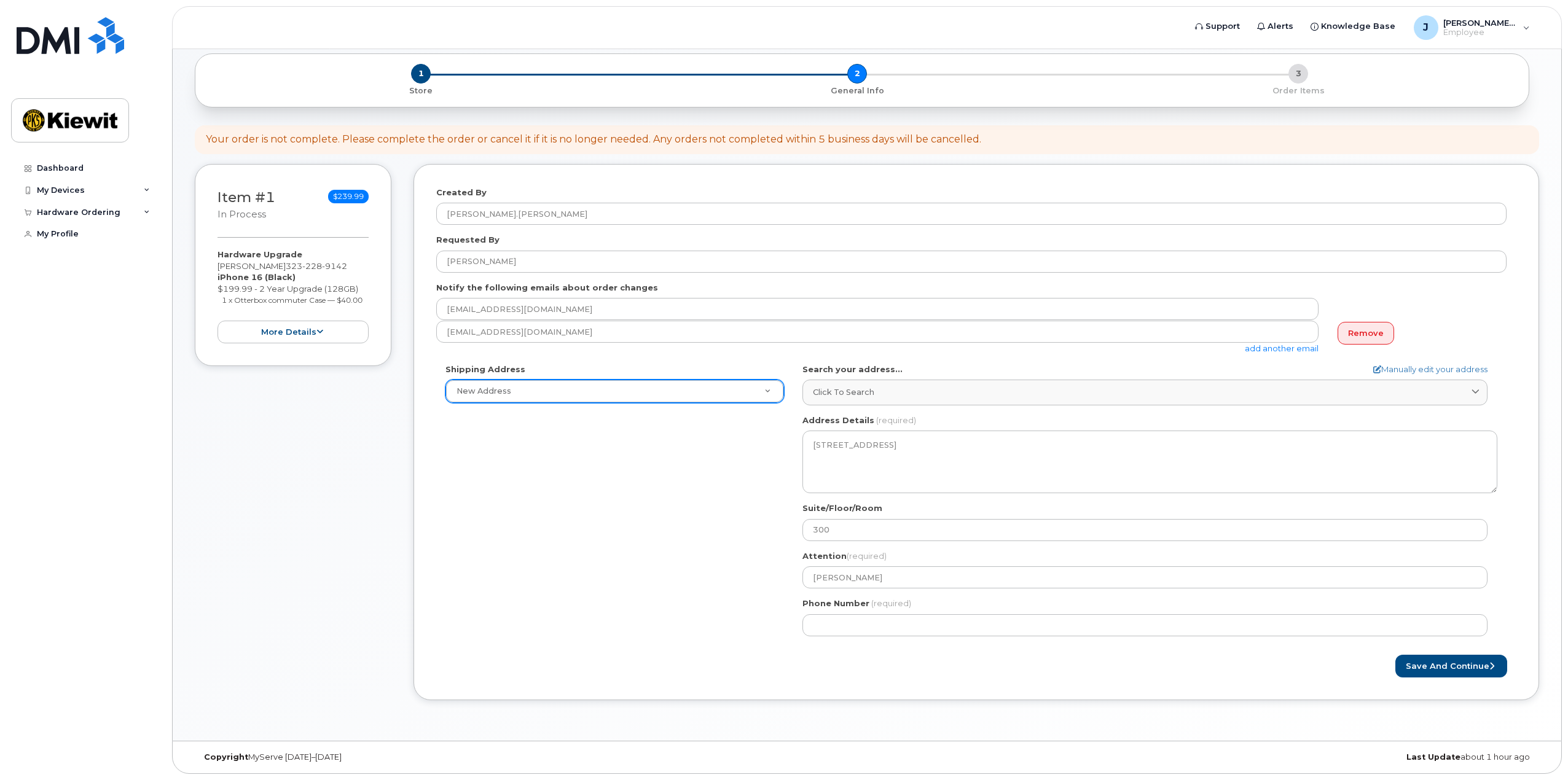
click at [566, 640] on div "Shipping Address New Address New Address TX Grapevine Search your address... Ma…" at bounding box center [971, 504] width 1070 height 282
click at [1470, 675] on button "Save and Continue" at bounding box center [1452, 666] width 112 height 23
click at [1447, 672] on button "Save and Continue" at bounding box center [1452, 666] width 112 height 23
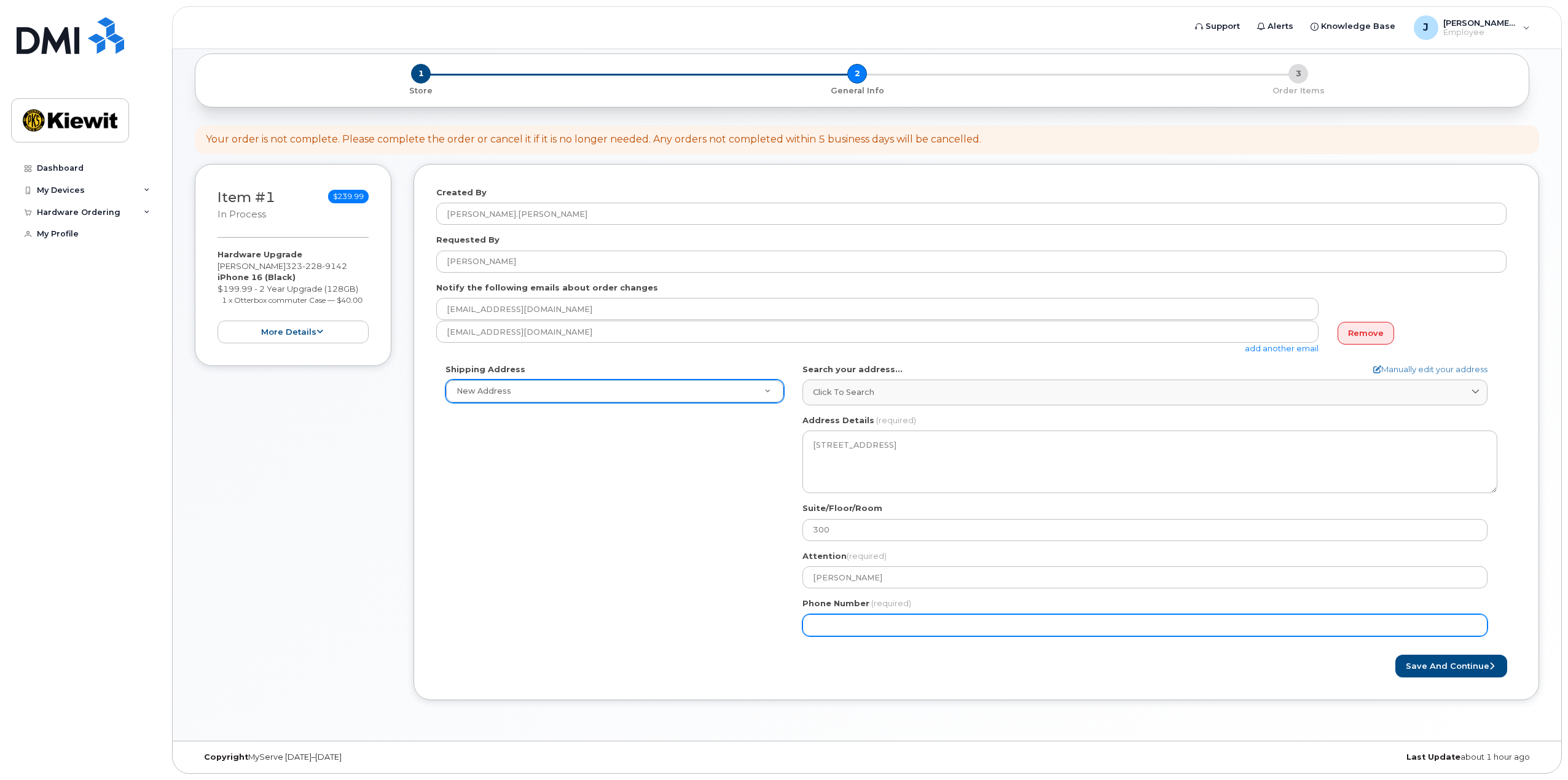
click at [1196, 623] on input "Phone Number" at bounding box center [1145, 625] width 685 height 22
type input "3"
type input "1"
type input "323228914"
select select
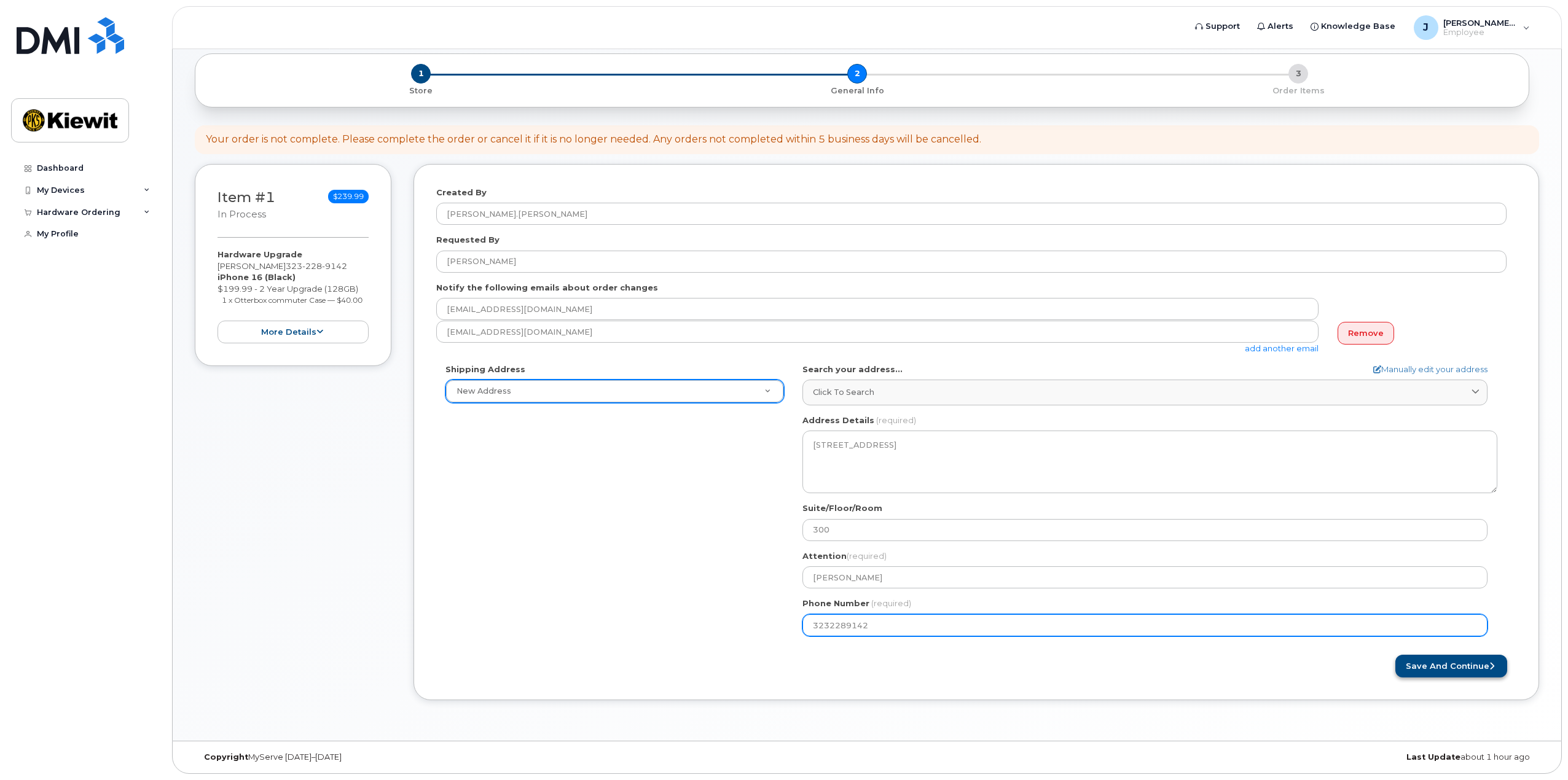
type input "3232289142"
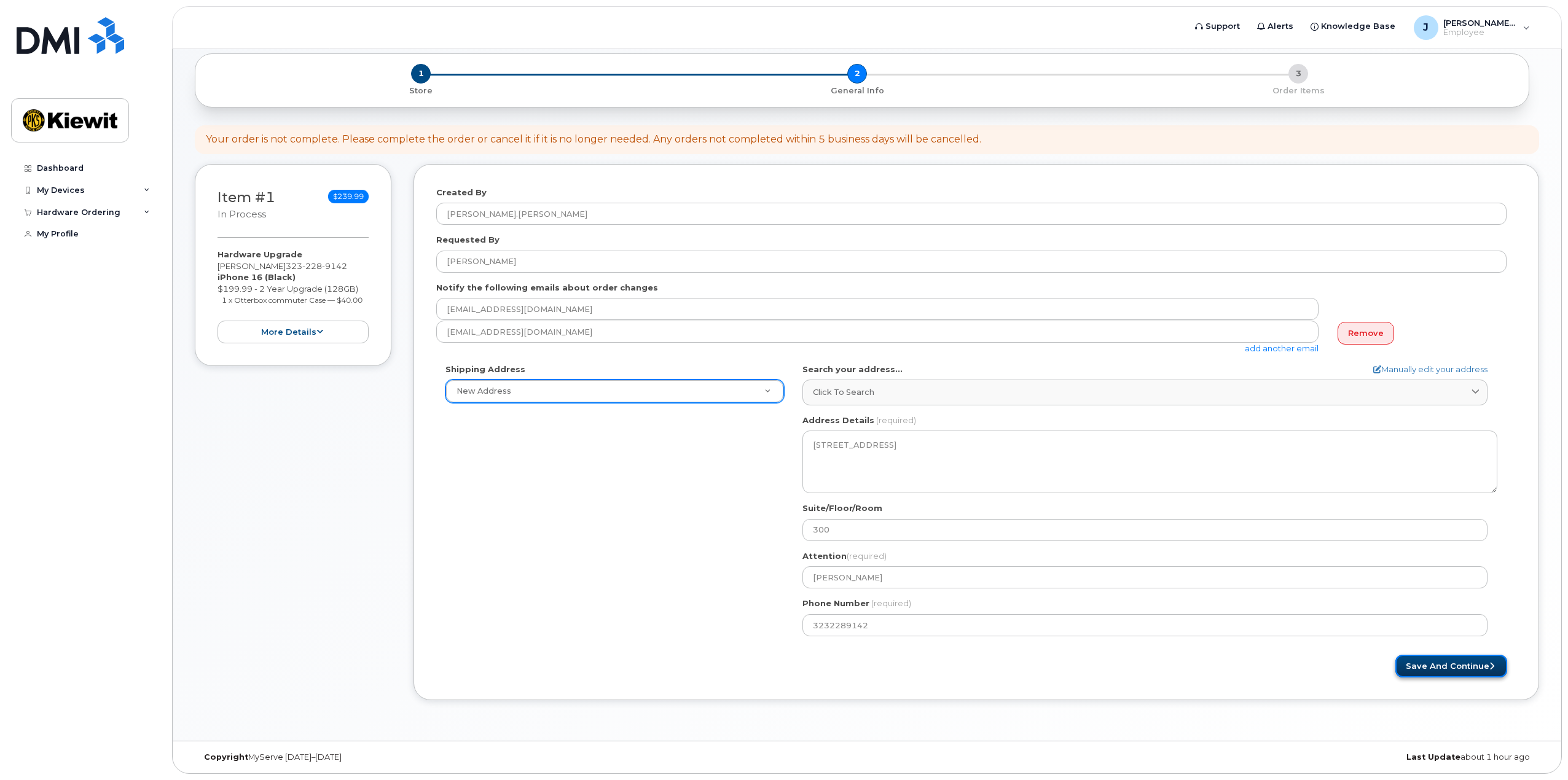
click at [1429, 665] on button "Save and Continue" at bounding box center [1452, 666] width 112 height 23
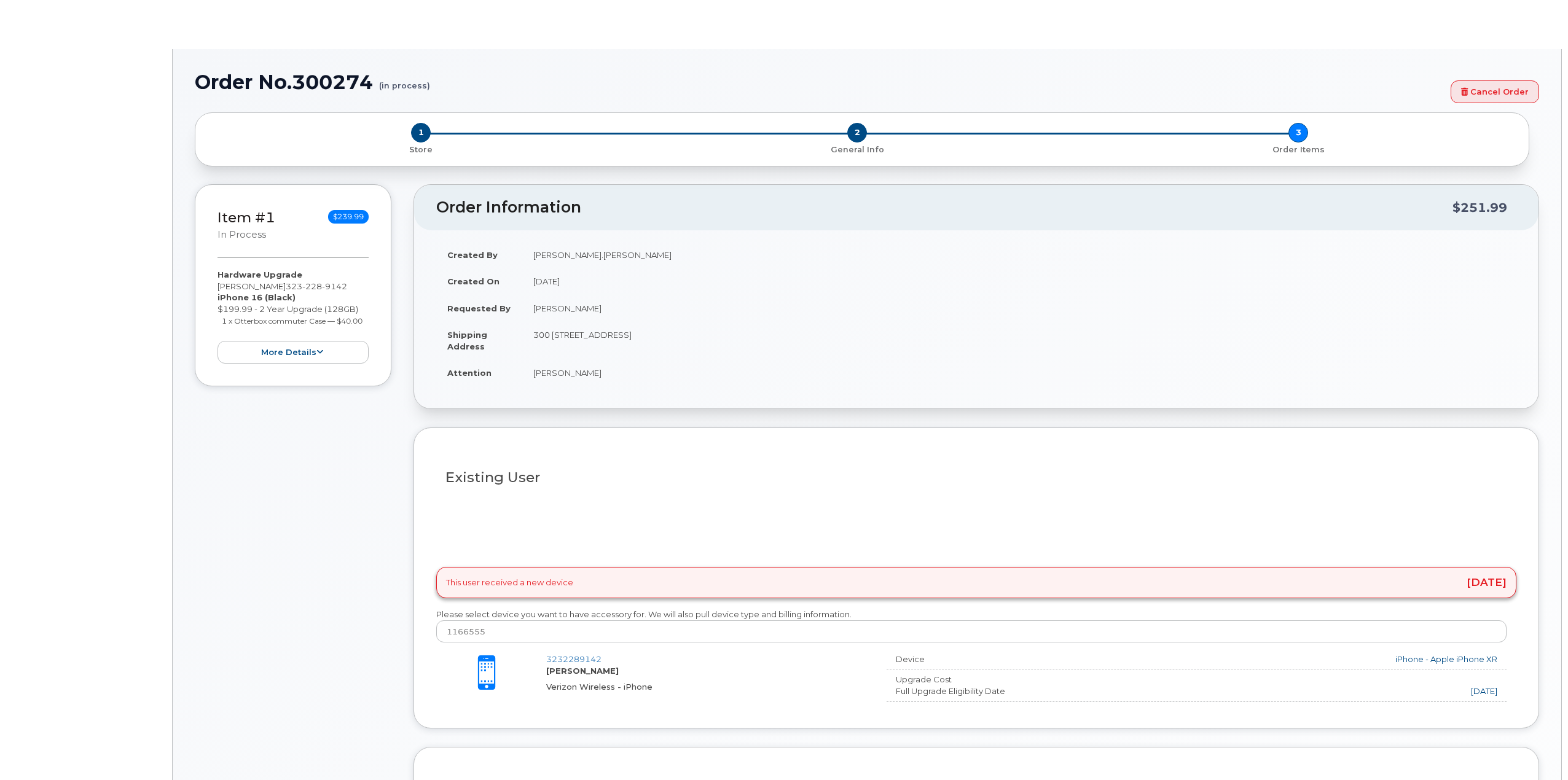
type input "2147898"
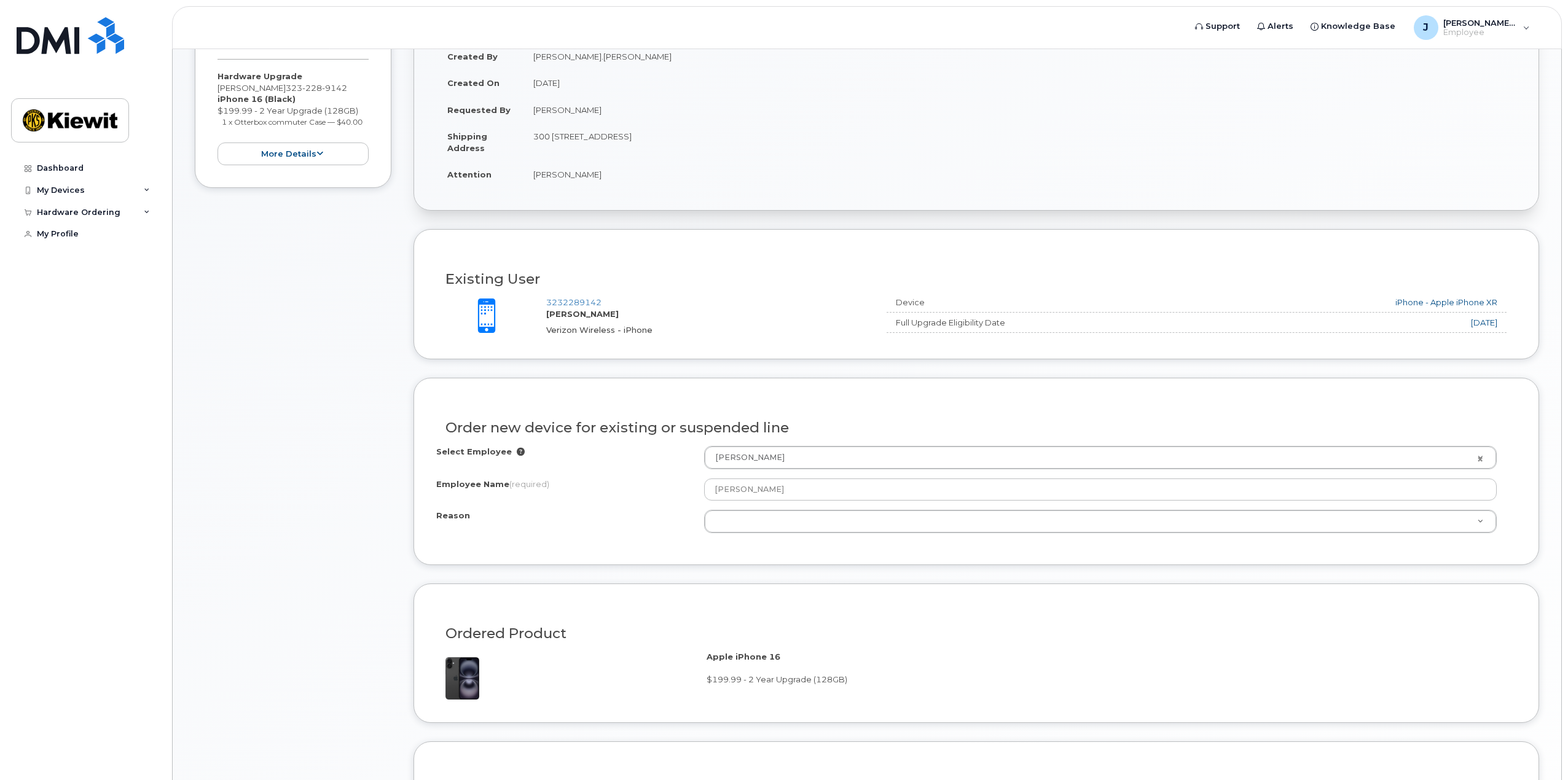
scroll to position [307, 0]
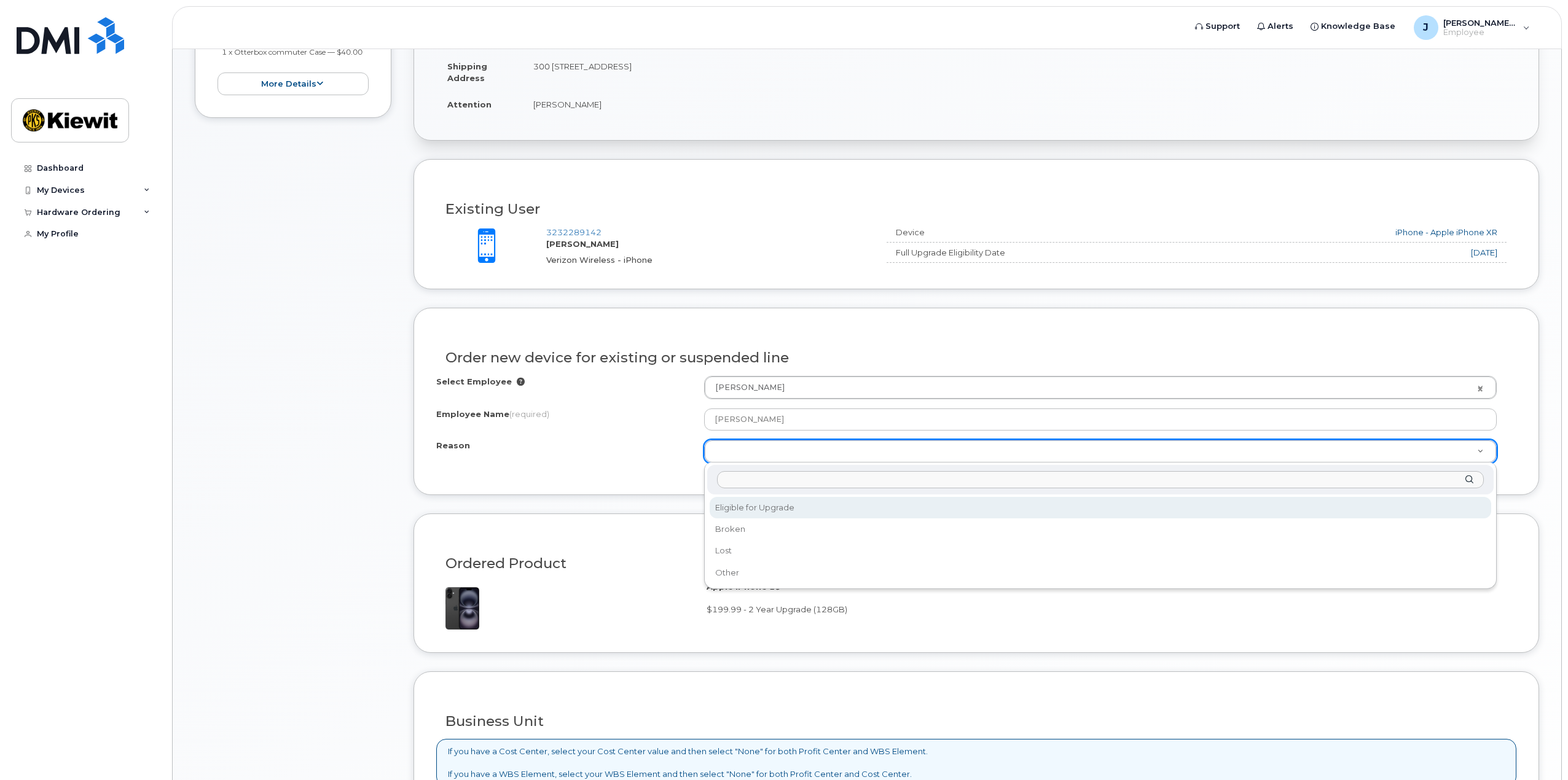
select select "eligible_for_upgrade"
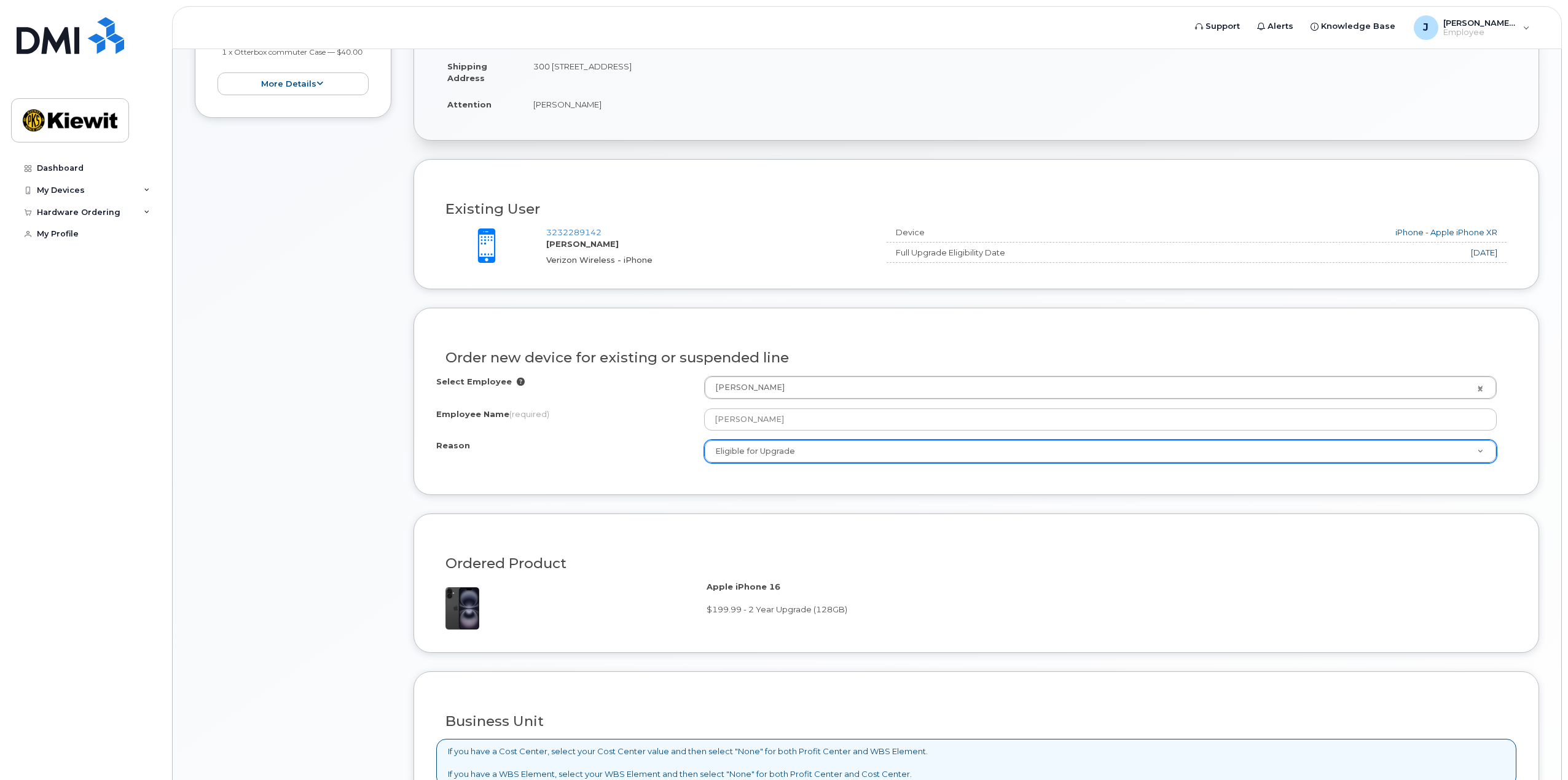
click at [621, 508] on form "Existing User Additional cost to upgrading the device Selected device is Eligib…" at bounding box center [976, 589] width 1126 height 860
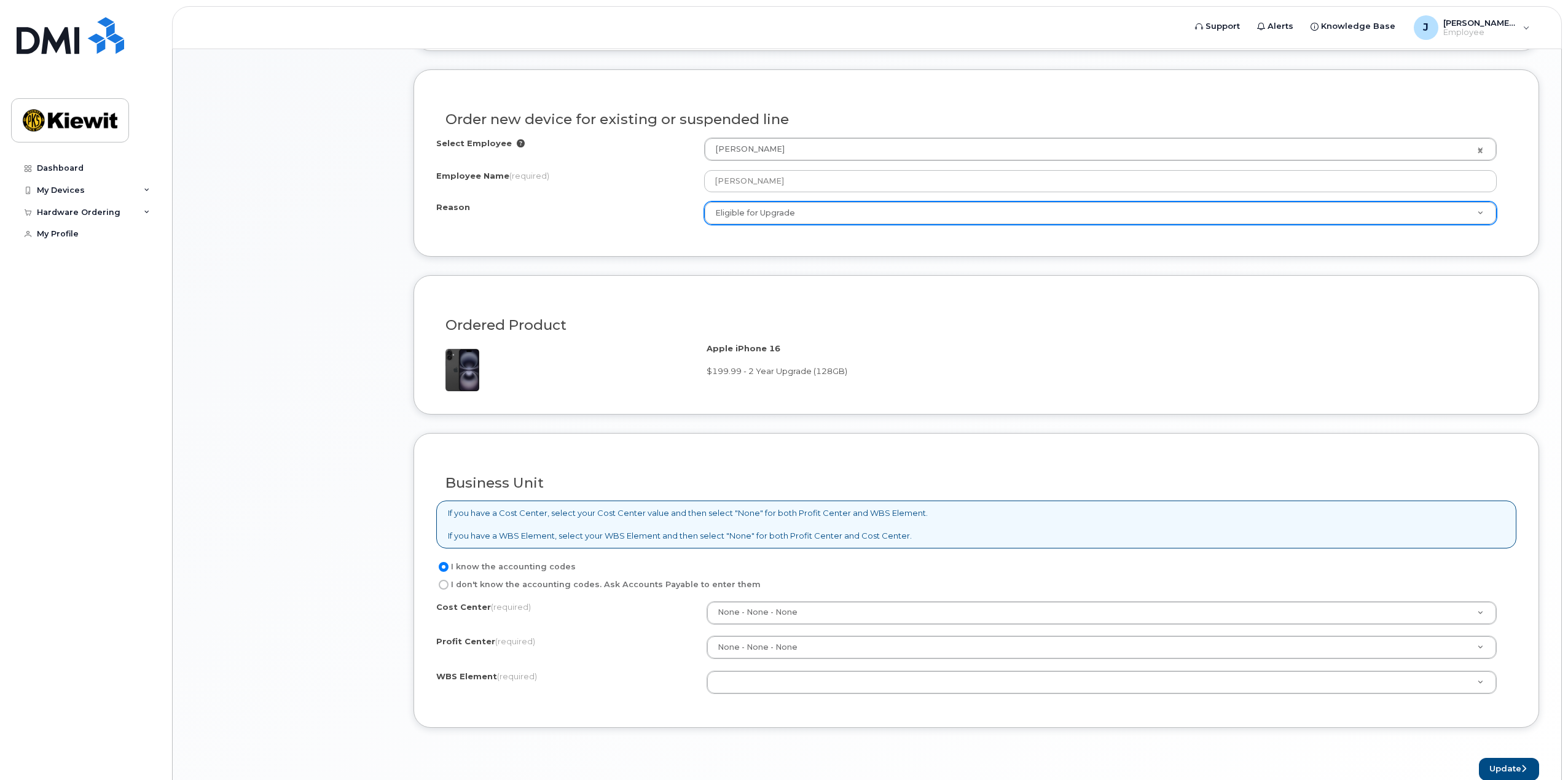
scroll to position [607, 0]
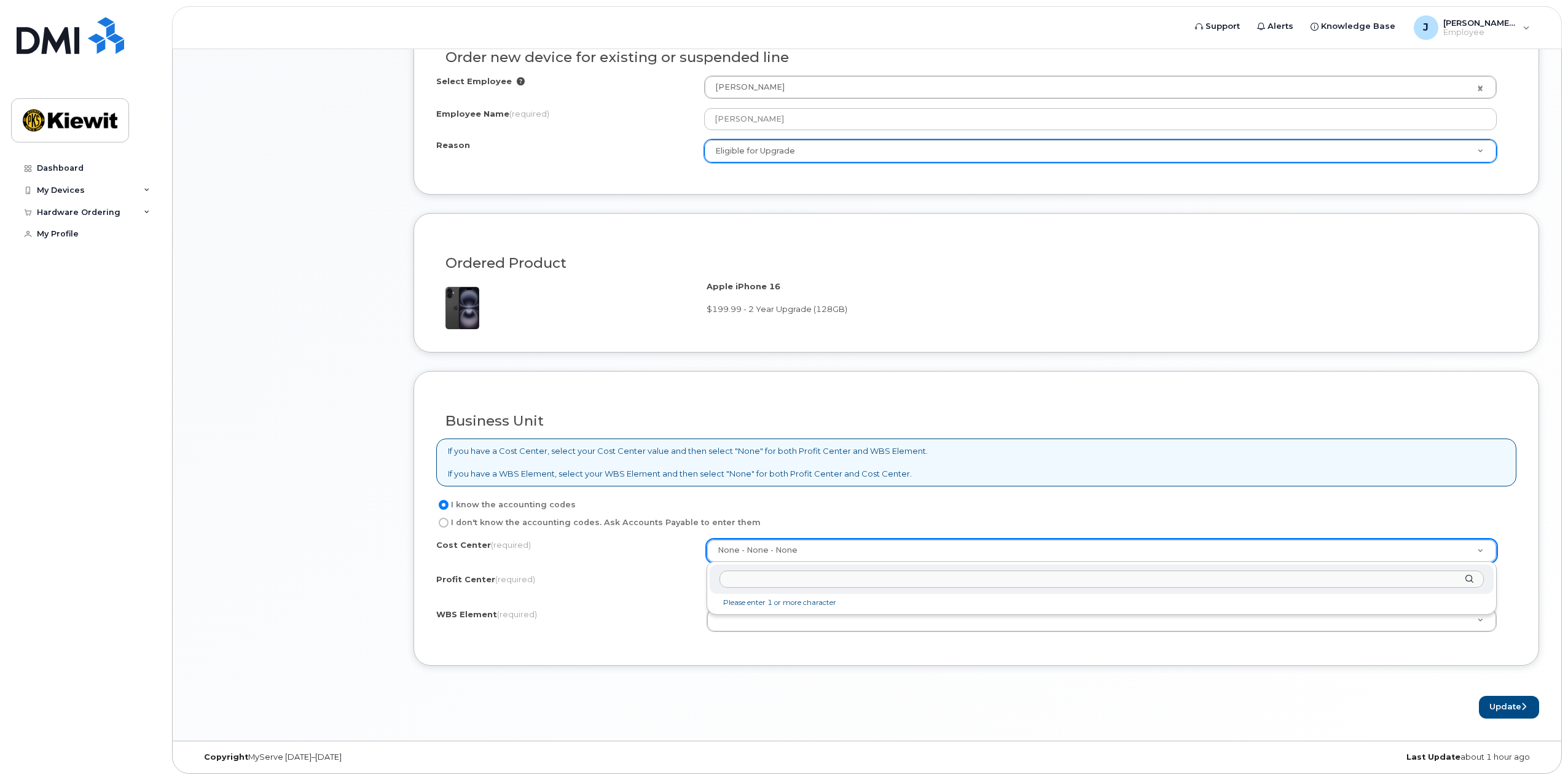
type input "m"
click at [532, 521] on label "I don't know the accounting codes. Ask Accounts Payable to enter them" at bounding box center [598, 523] width 324 height 15
click at [449, 521] on input "I don't know the accounting codes. Ask Accounts Payable to enter them" at bounding box center [444, 523] width 10 height 10
radio input "true"
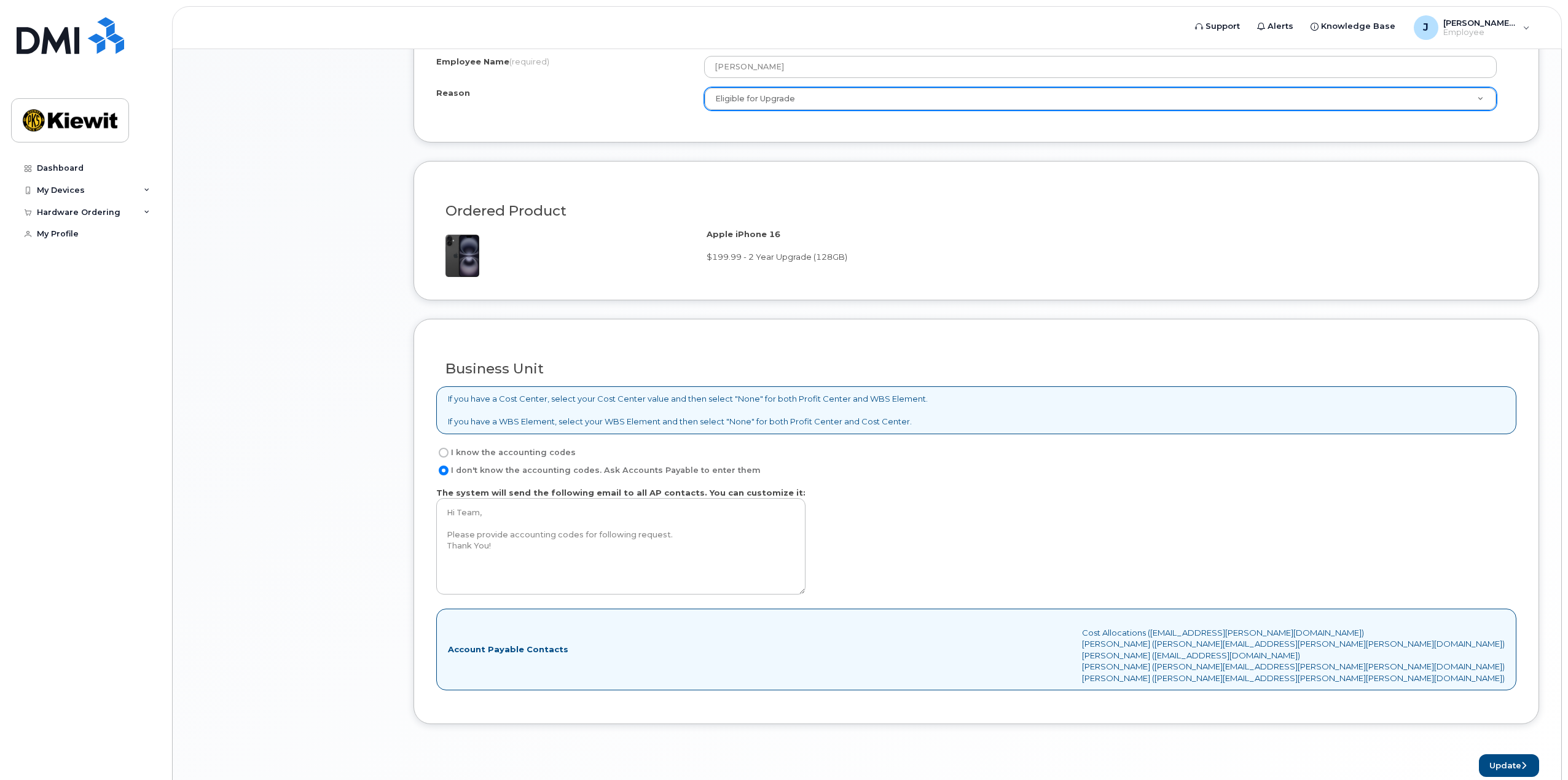
scroll to position [718, 0]
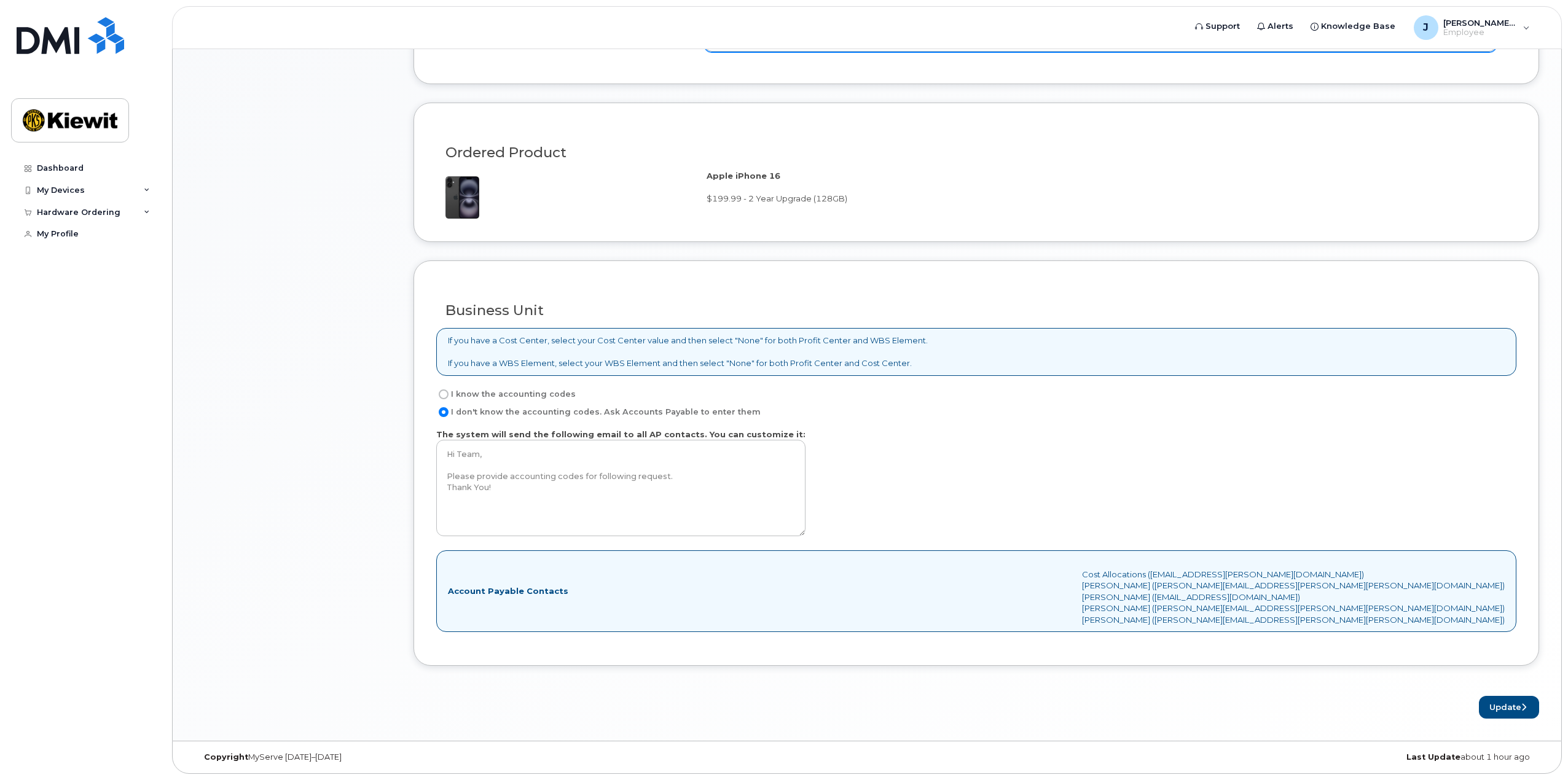
click at [509, 394] on label "I know the accounting codes" at bounding box center [506, 394] width 140 height 15
click at [449, 394] on input "I know the accounting codes" at bounding box center [444, 394] width 10 height 10
radio input "true"
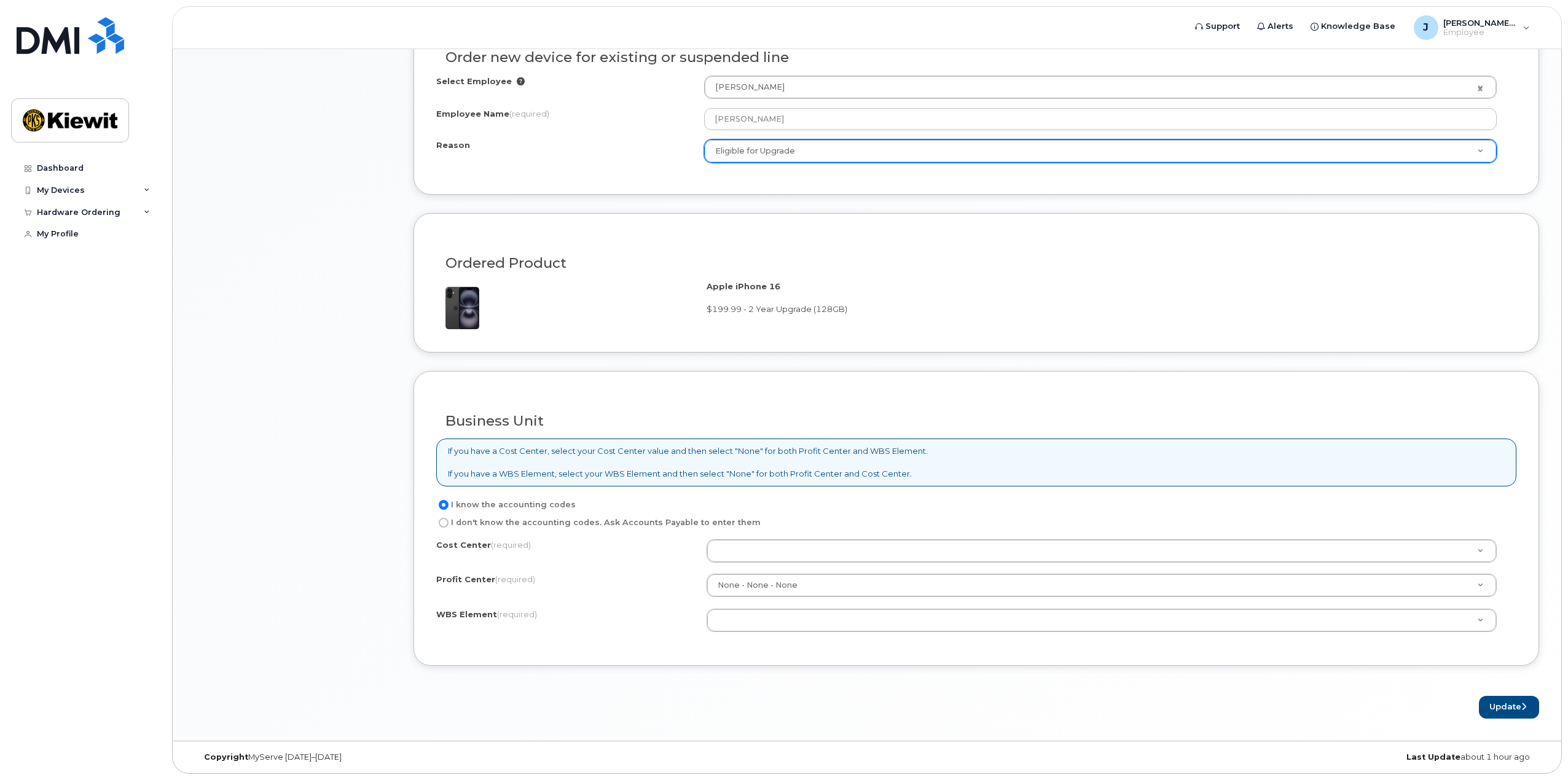
scroll to position [605, 0]
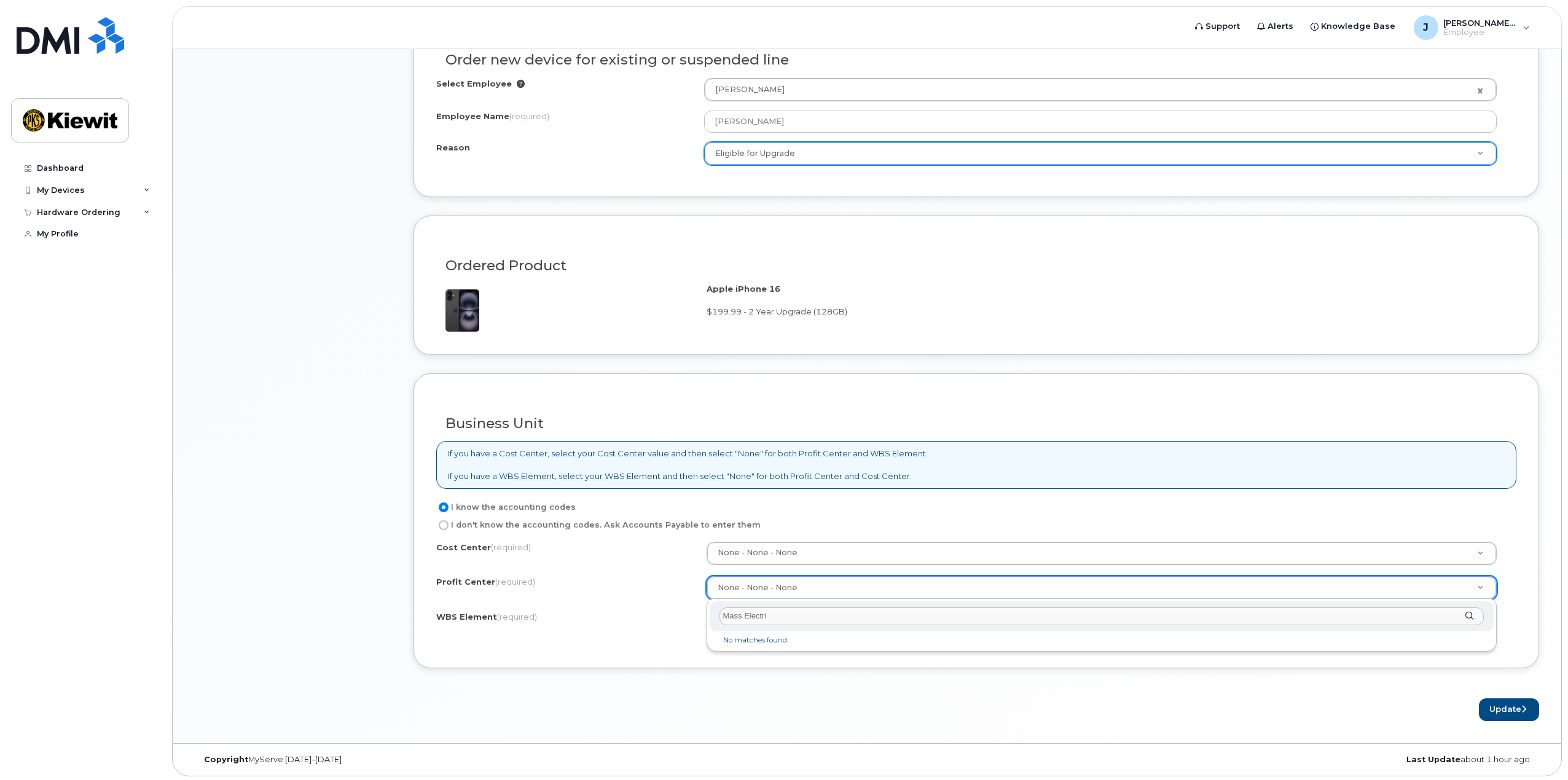
type input "Mass Electric"
click at [525, 524] on label "I don't know the accounting codes. Ask Accounts Payable to enter them" at bounding box center [598, 525] width 324 height 15
click at [449, 524] on input "I don't know the accounting codes. Ask Accounts Payable to enter them" at bounding box center [444, 525] width 10 height 10
radio input "true"
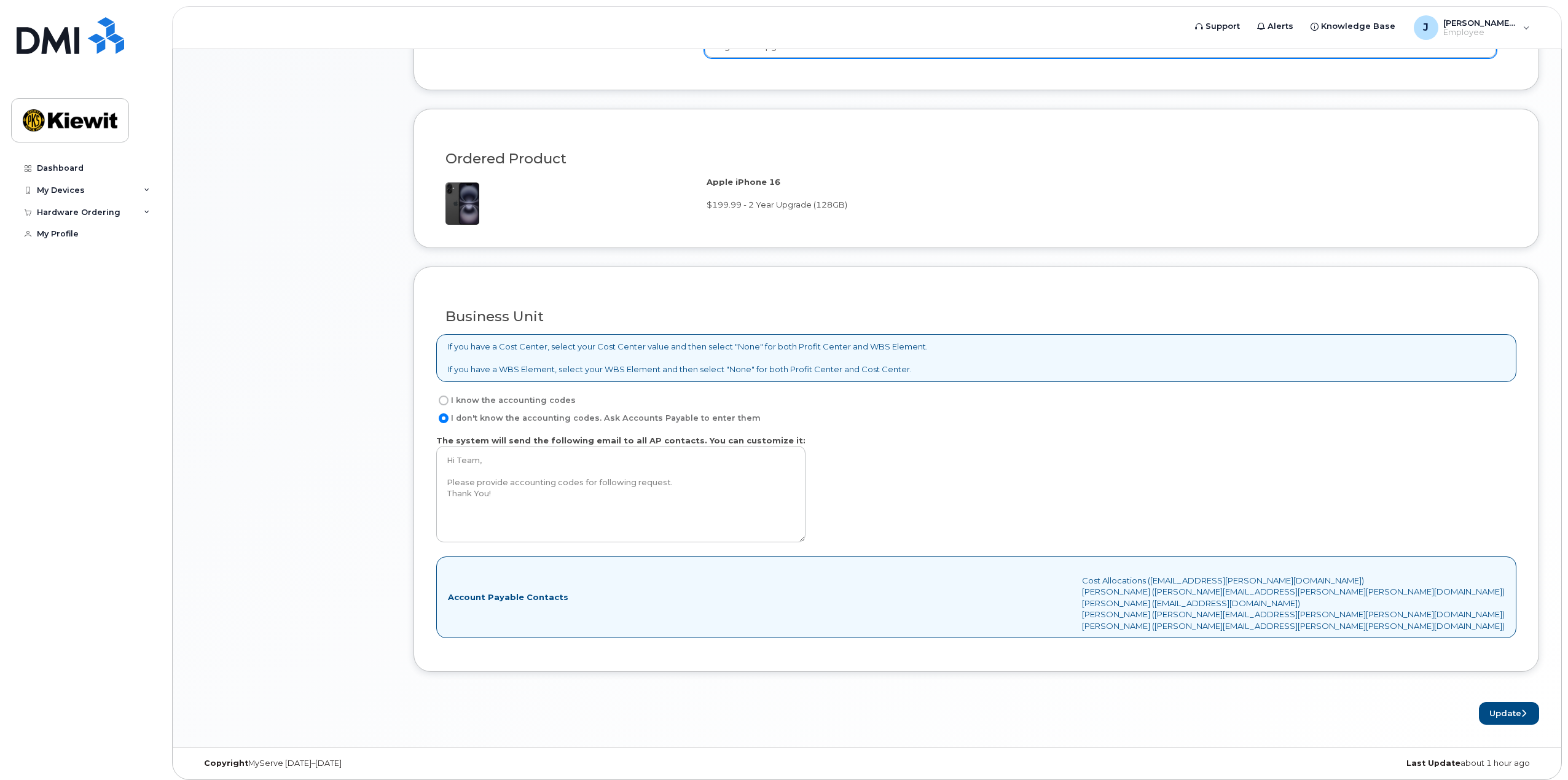
scroll to position [718, 0]
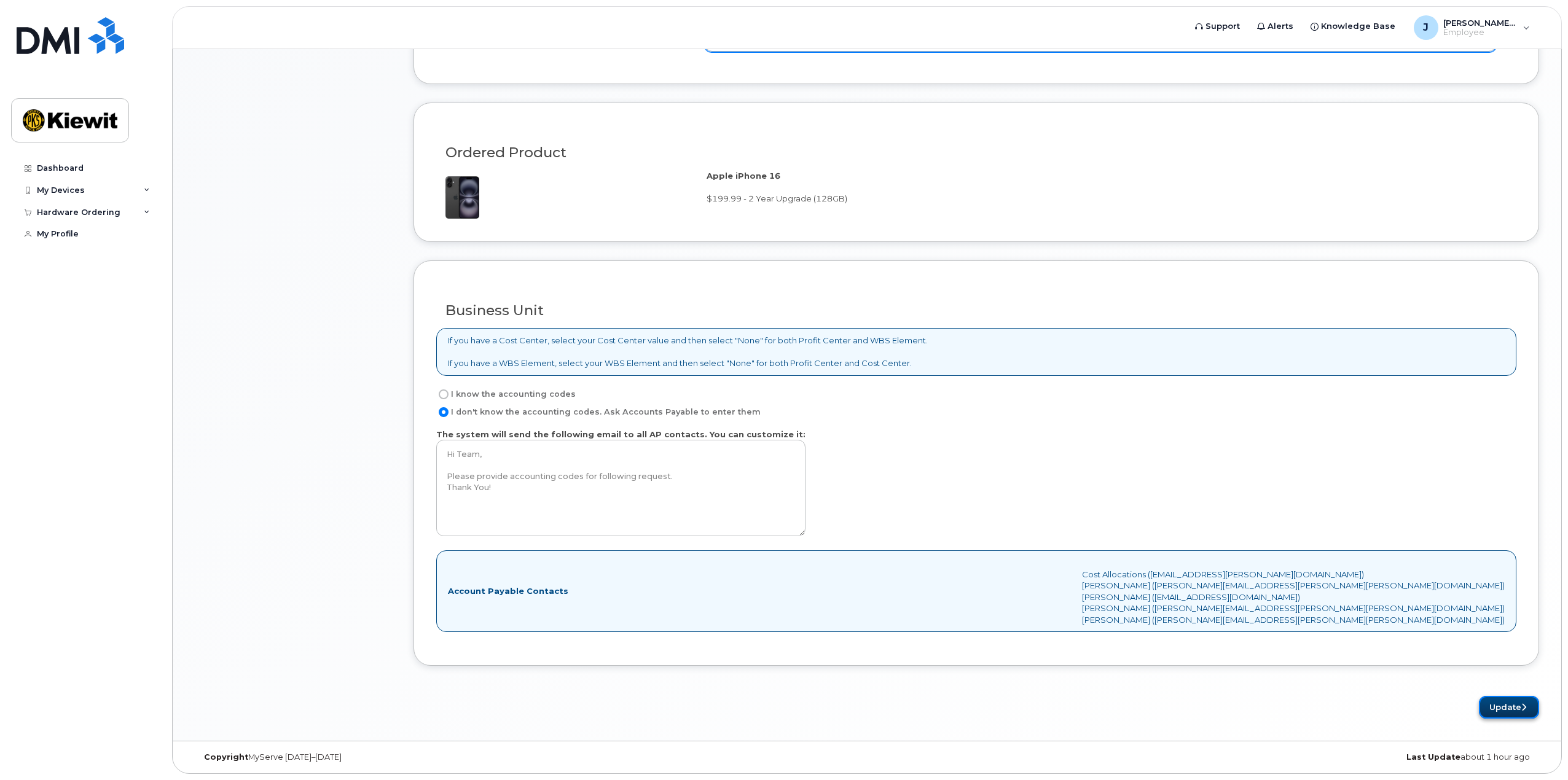
click at [1500, 707] on button "Update" at bounding box center [1509, 707] width 60 height 23
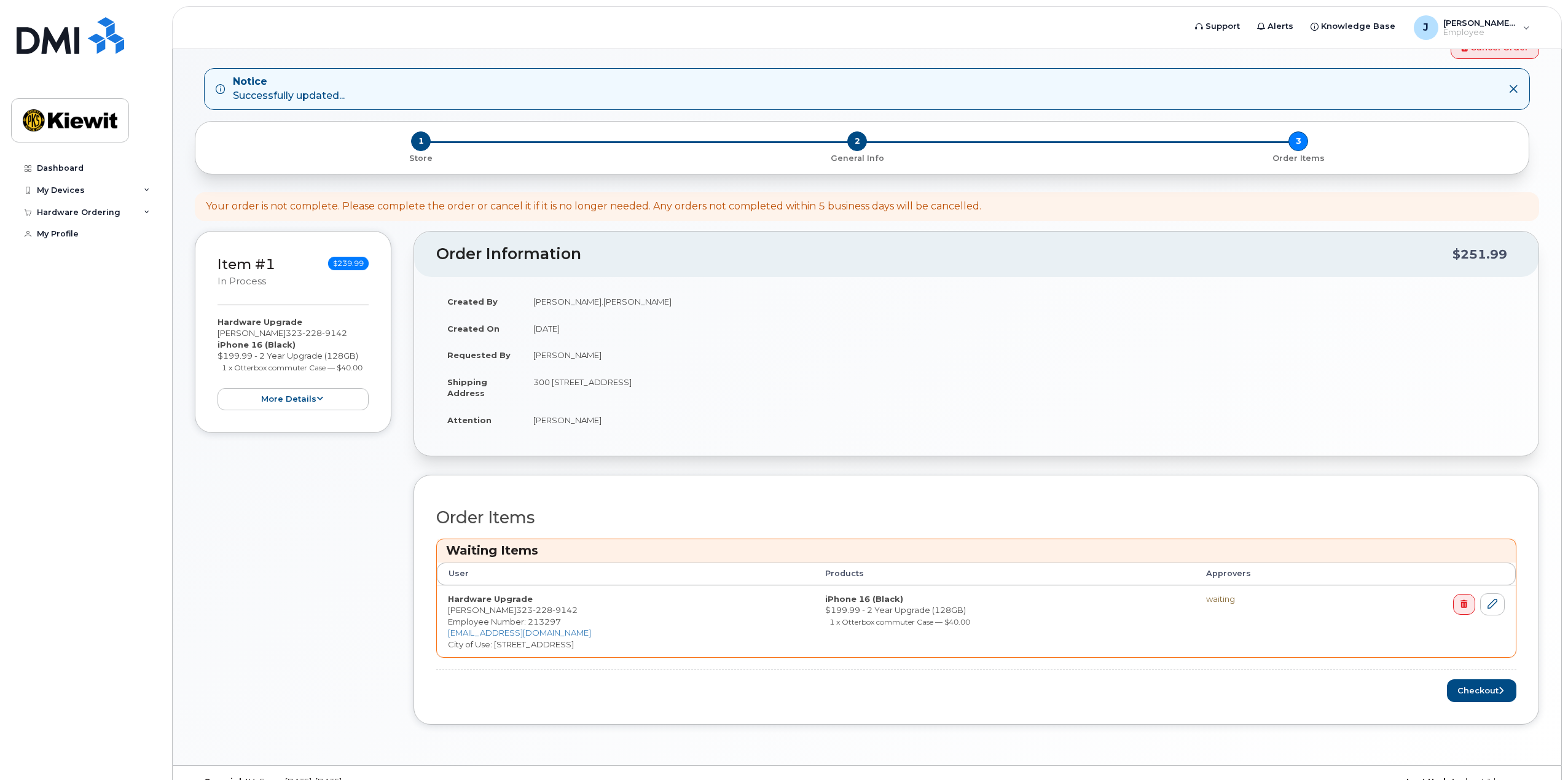
scroll to position [69, 0]
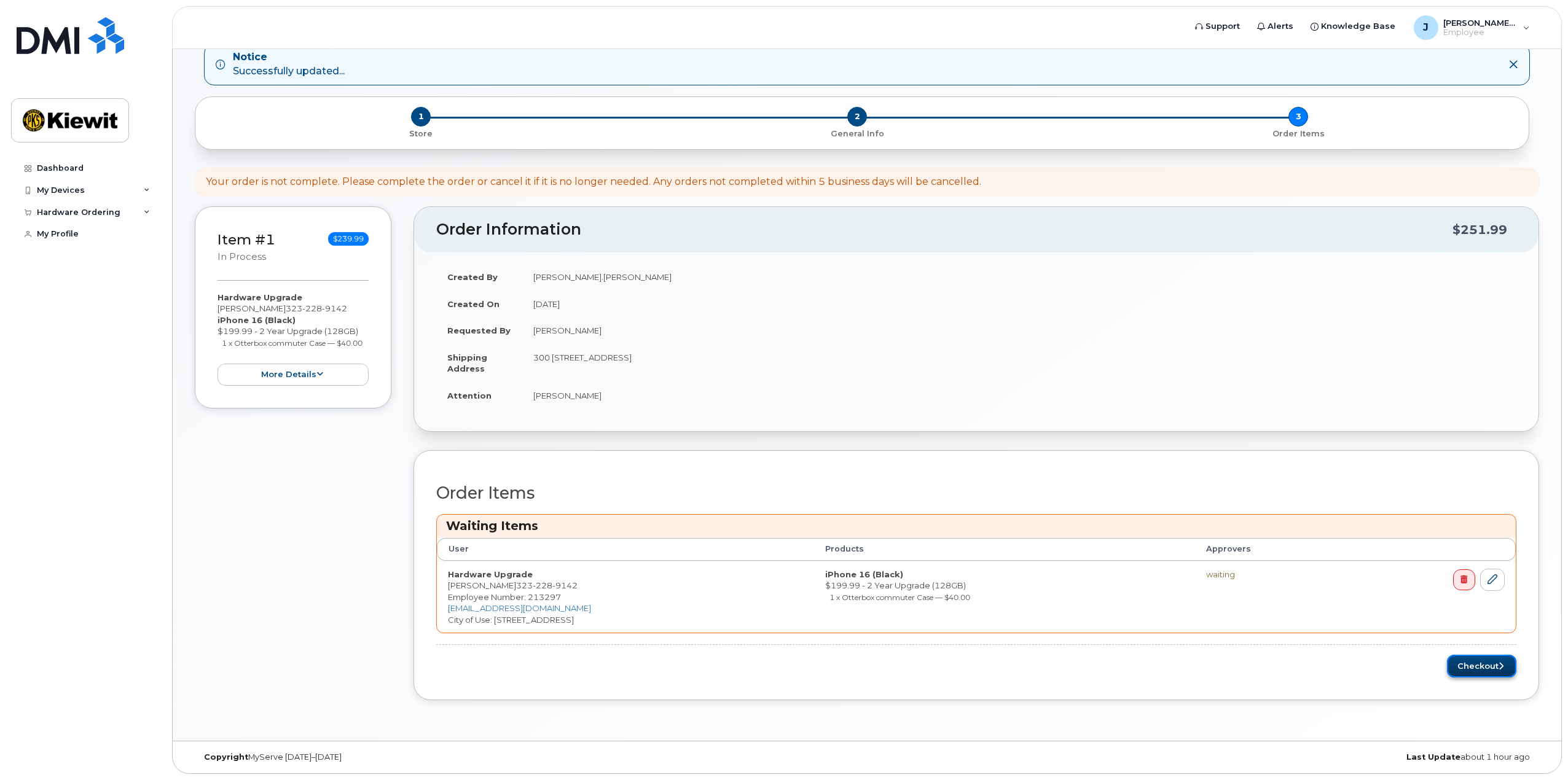
click at [1471, 664] on button "Checkout" at bounding box center [1481, 666] width 70 height 23
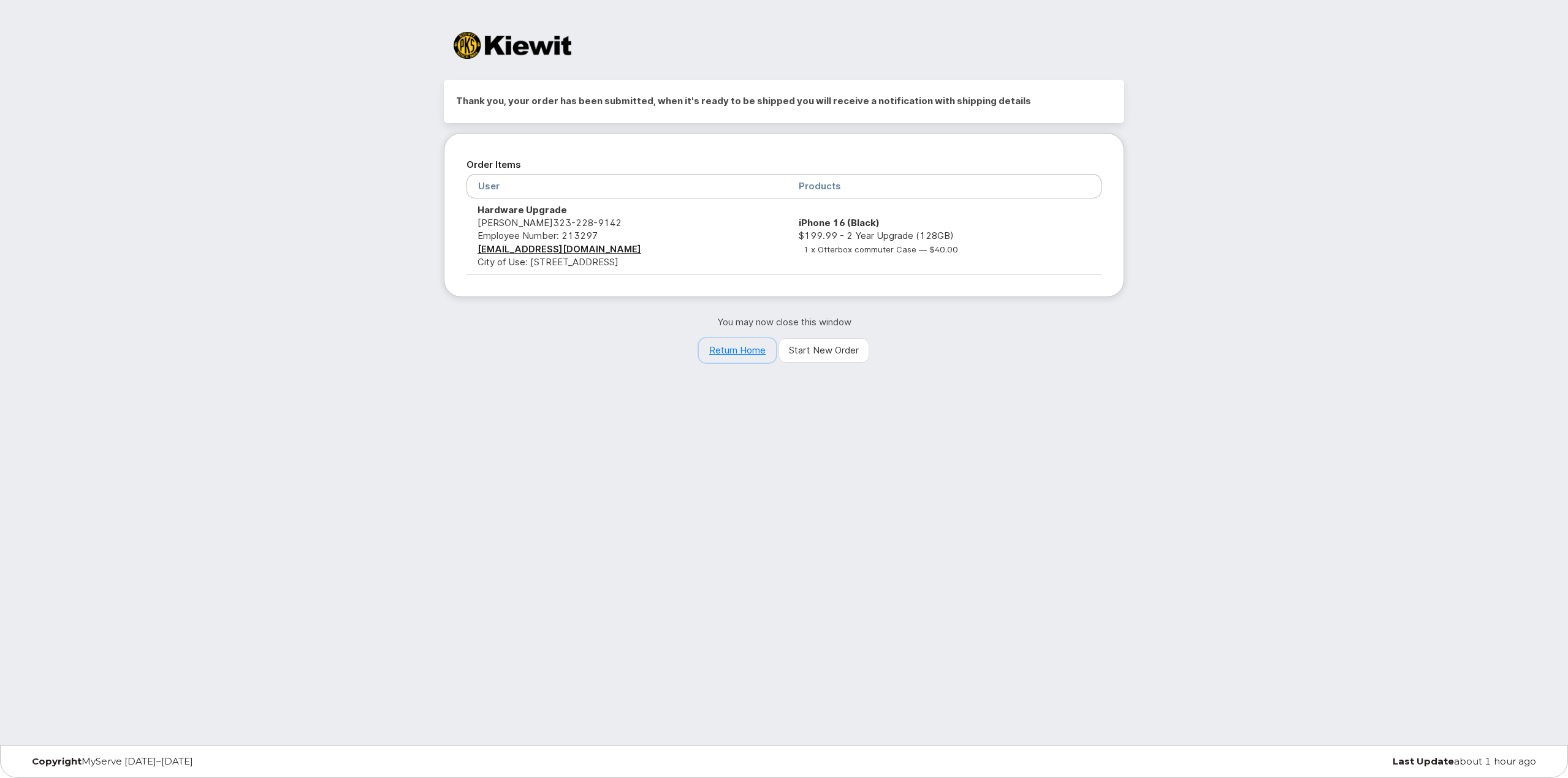
click at [732, 355] on link "Return Home" at bounding box center [737, 350] width 77 height 25
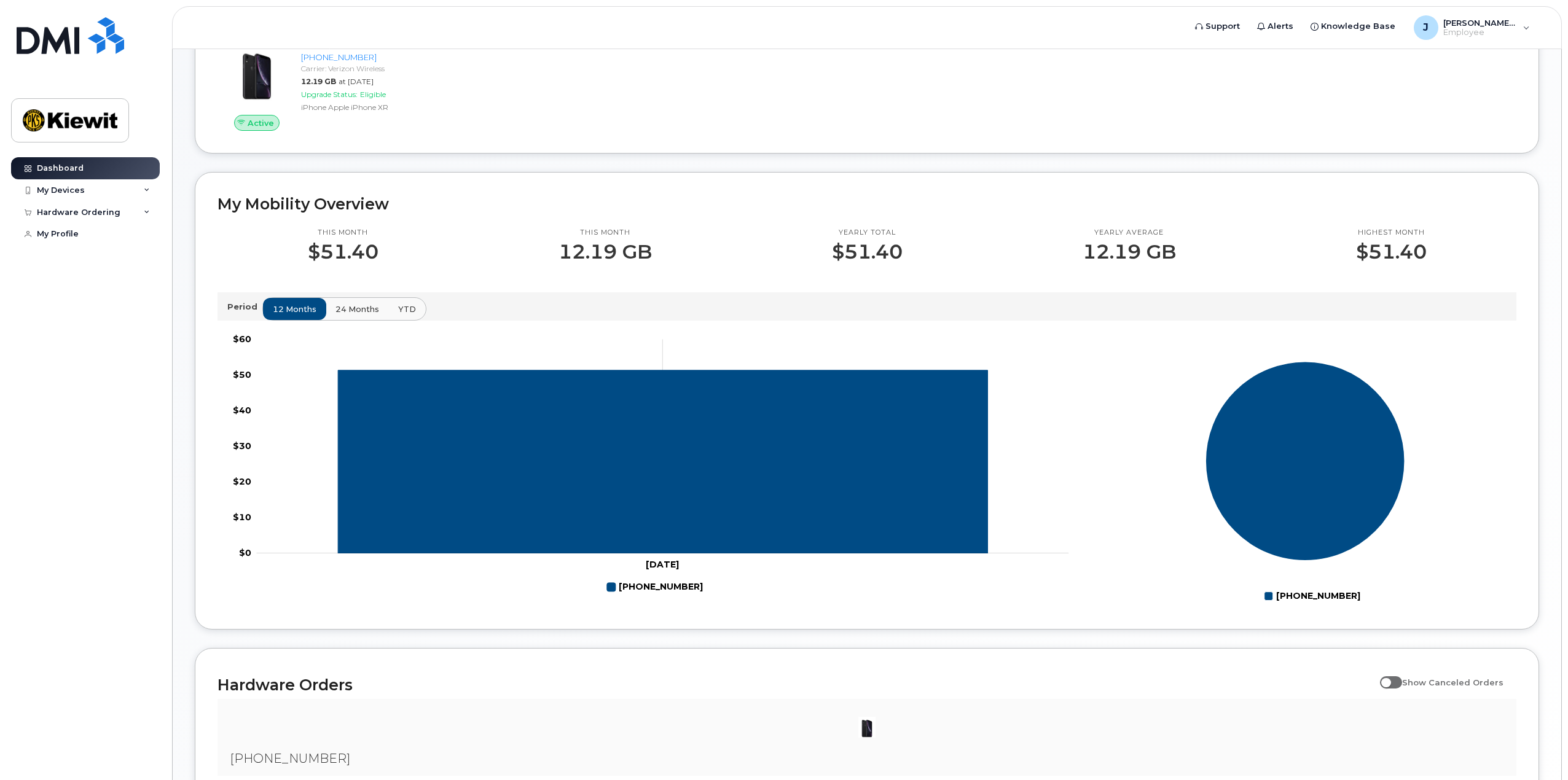
scroll to position [245, 0]
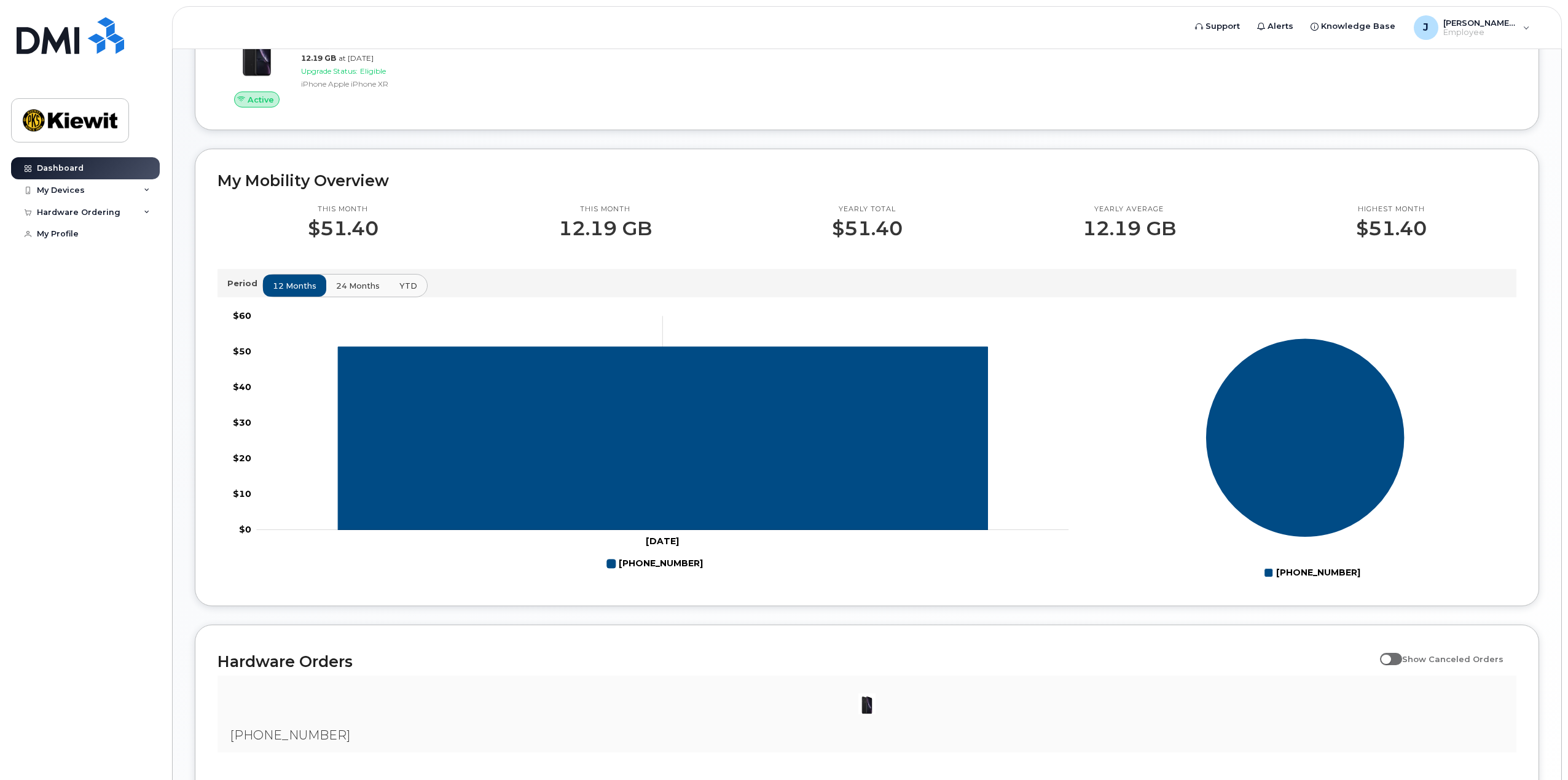
click at [348, 282] on span "24 months" at bounding box center [358, 285] width 44 height 12
click at [396, 289] on button "YTD" at bounding box center [407, 285] width 39 height 22
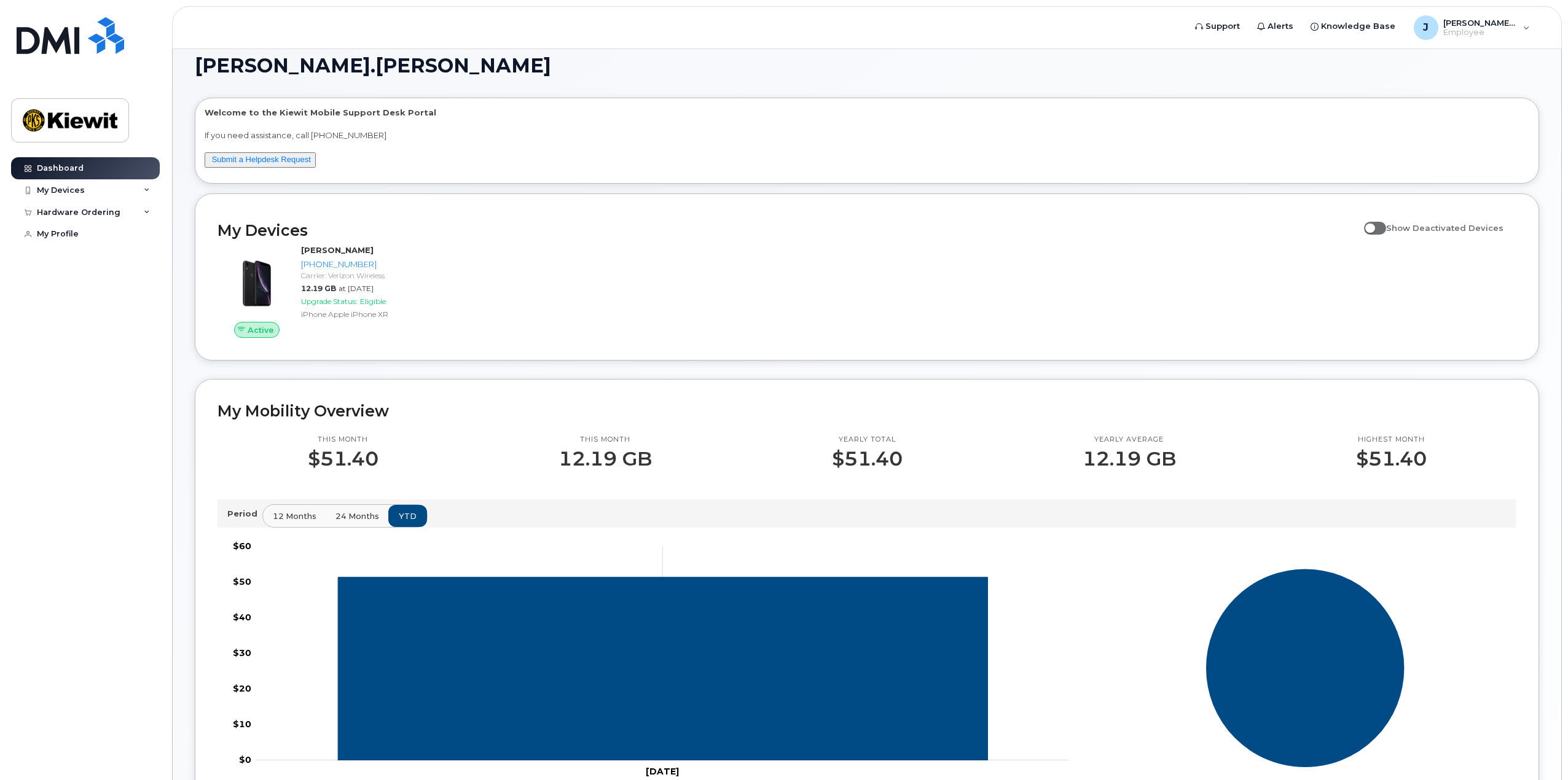
scroll to position [0, 0]
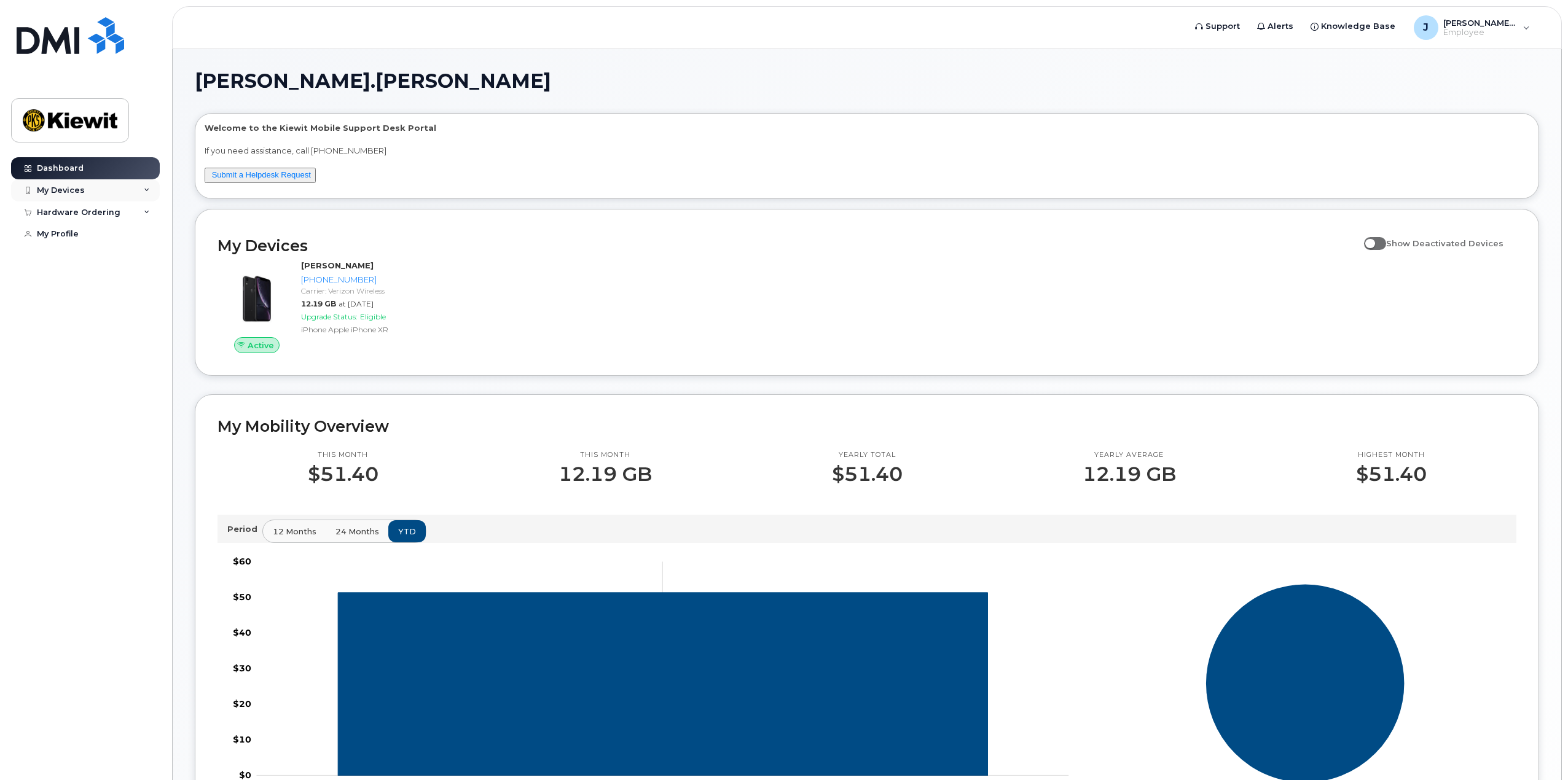
click at [66, 188] on div "My Devices" at bounding box center [61, 191] width 48 height 10
click at [80, 213] on div "Add Device" at bounding box center [66, 213] width 49 height 11
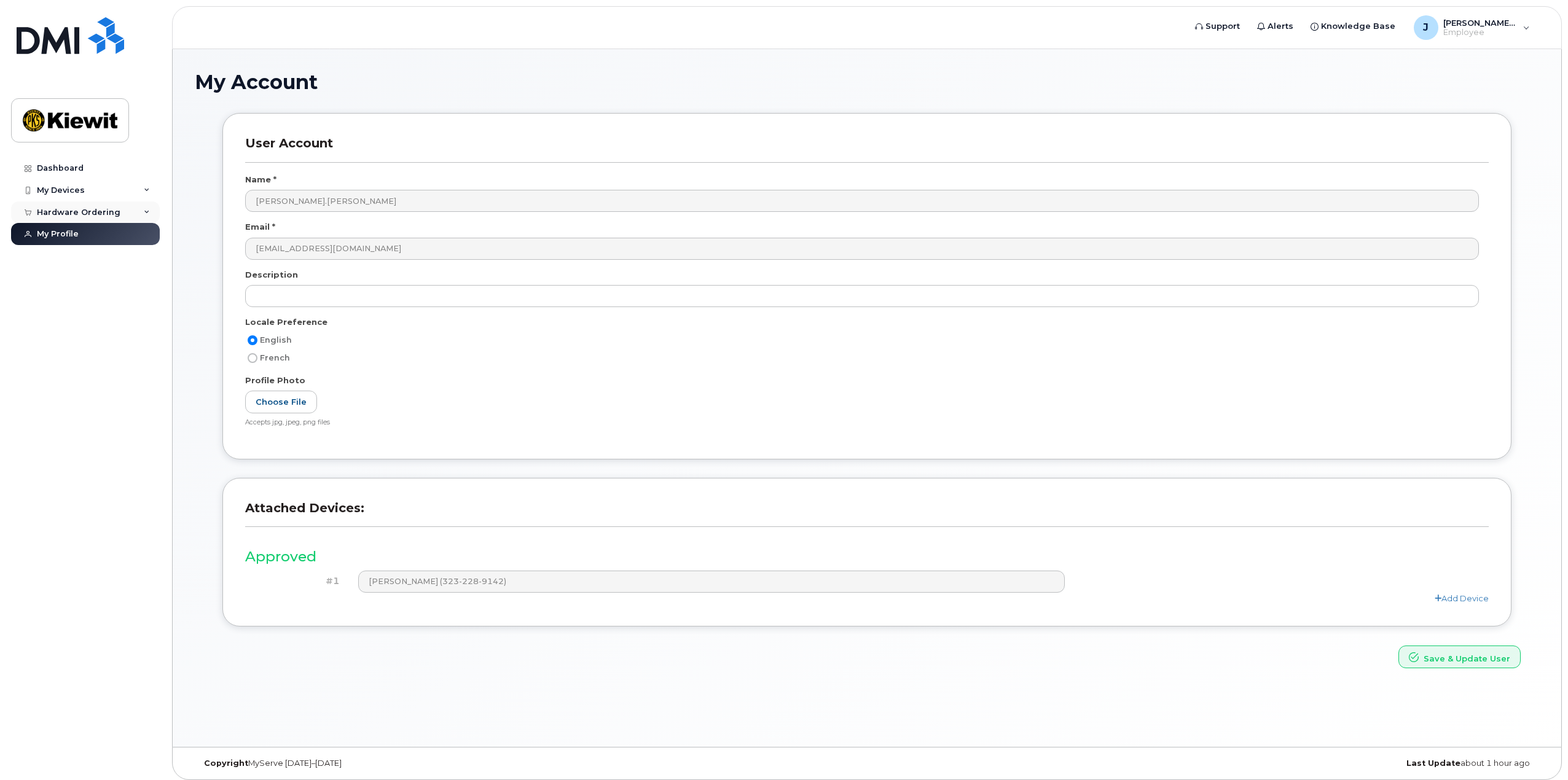
click at [75, 212] on div "Hardware Ordering" at bounding box center [79, 212] width 84 height 10
click at [72, 230] on div "My Orders" at bounding box center [65, 234] width 44 height 11
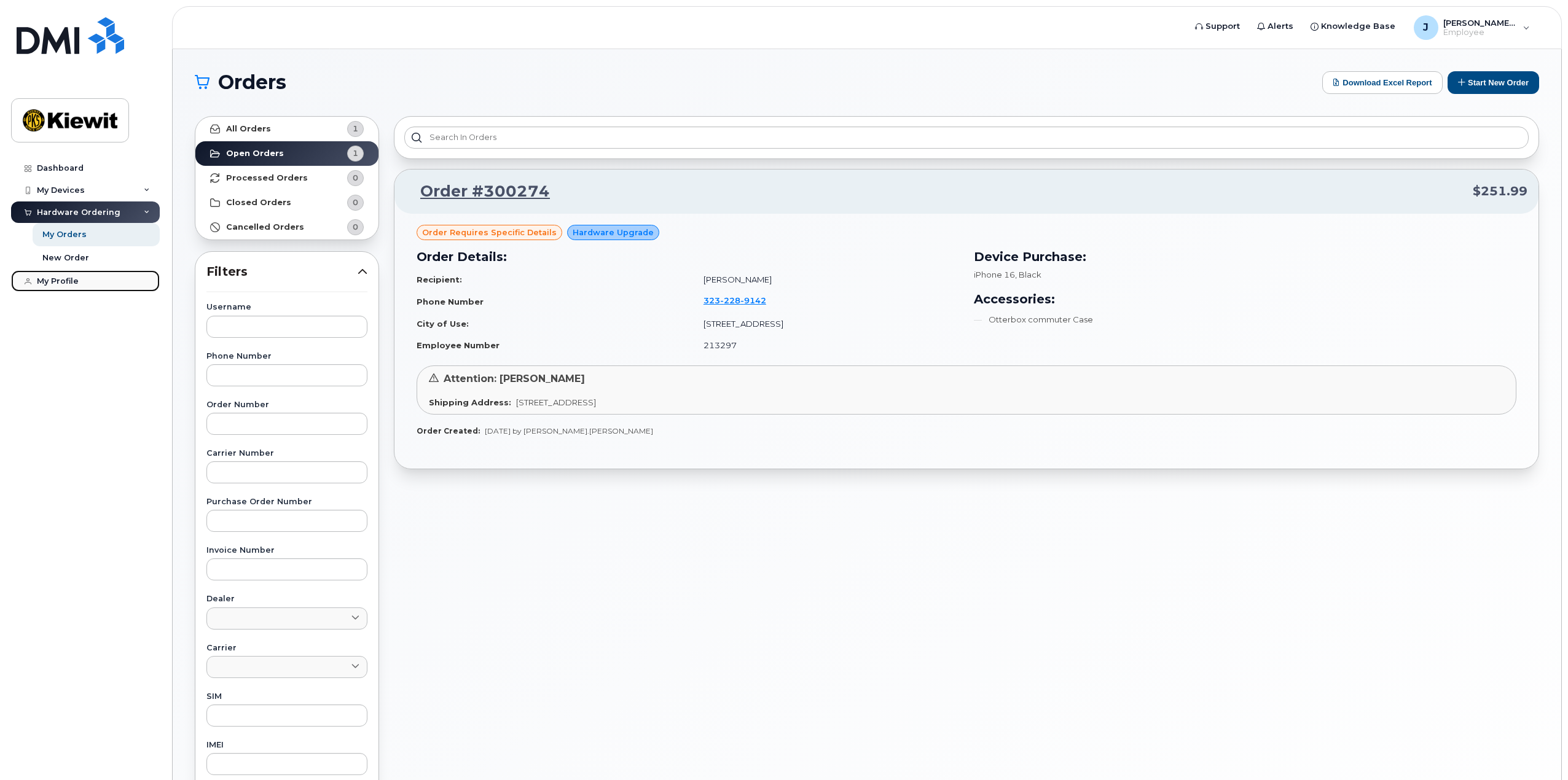
drag, startPoint x: 64, startPoint y: 277, endPoint x: 71, endPoint y: 273, distance: 8.1
click at [64, 277] on div "My Profile" at bounding box center [58, 281] width 42 height 10
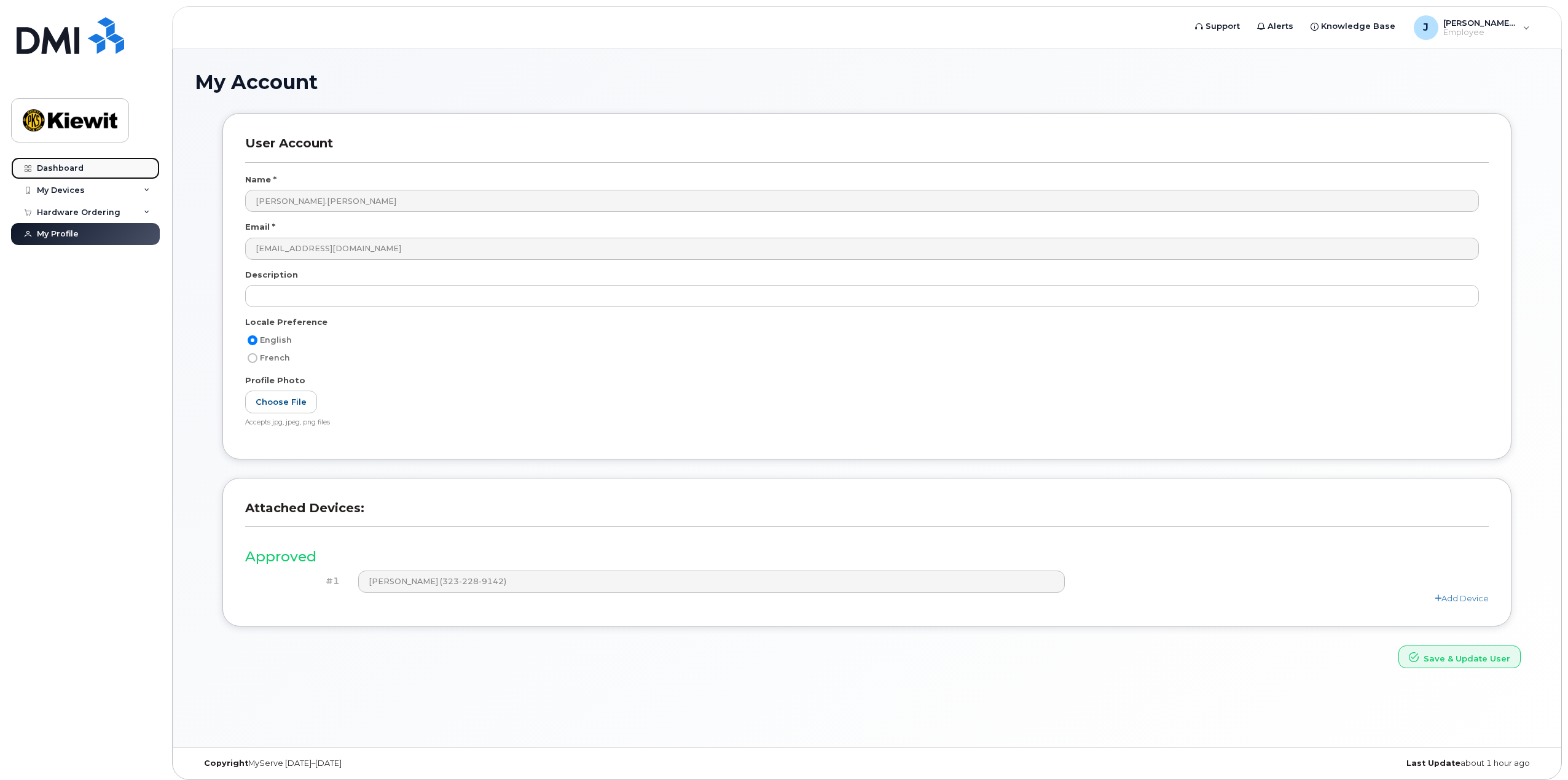
click at [65, 169] on div "Dashboard" at bounding box center [60, 169] width 47 height 10
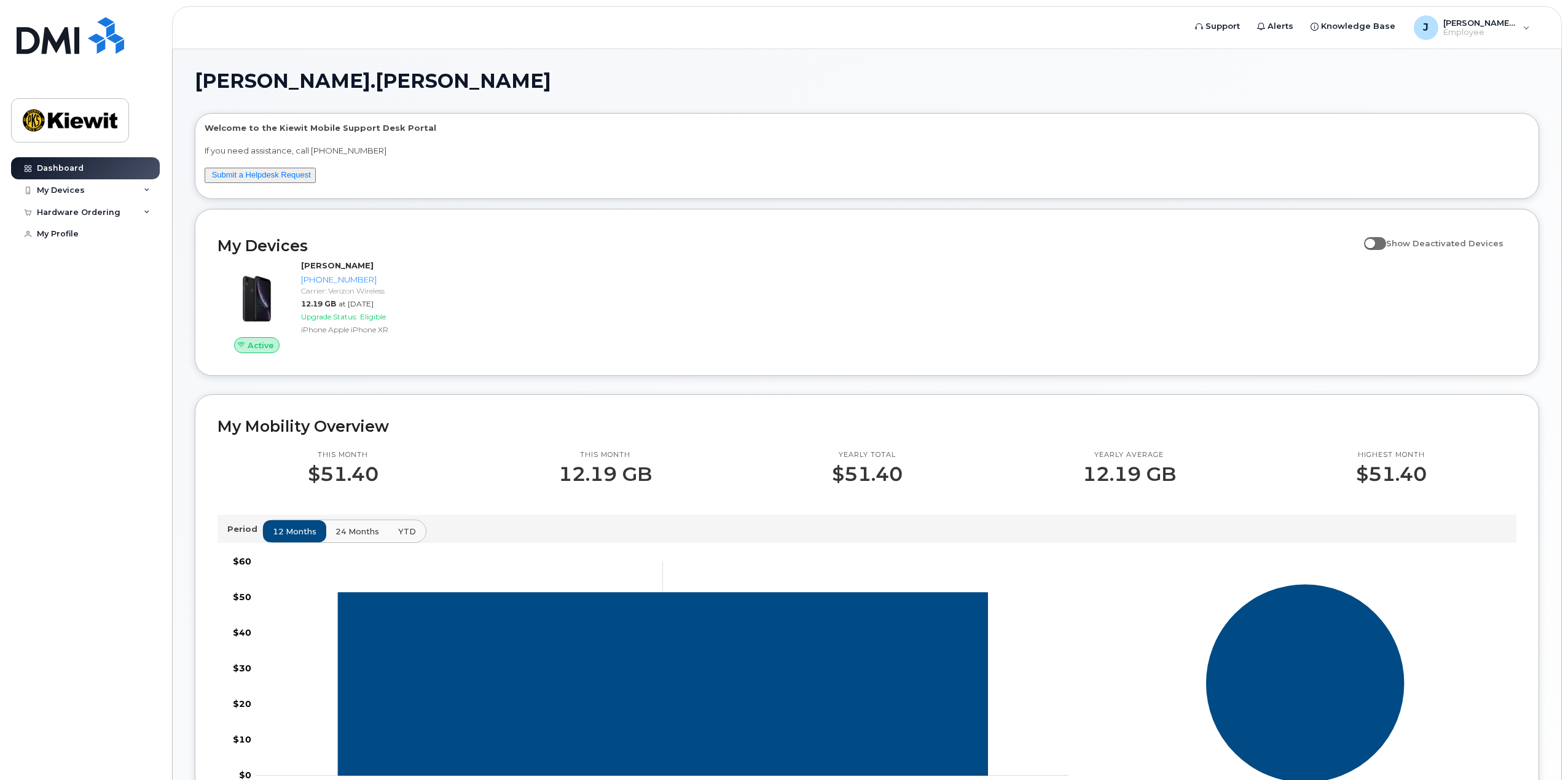
click at [1383, 250] on label "Show Deactivated Devices" at bounding box center [1434, 243] width 140 height 23
click at [1374, 241] on input "Show Deactivated Devices" at bounding box center [1369, 236] width 10 height 10
click at [1386, 245] on span at bounding box center [1375, 243] width 22 height 12
click at [1374, 241] on input "Show Deactivated Devices" at bounding box center [1369, 236] width 10 height 10
checkbox input "false"
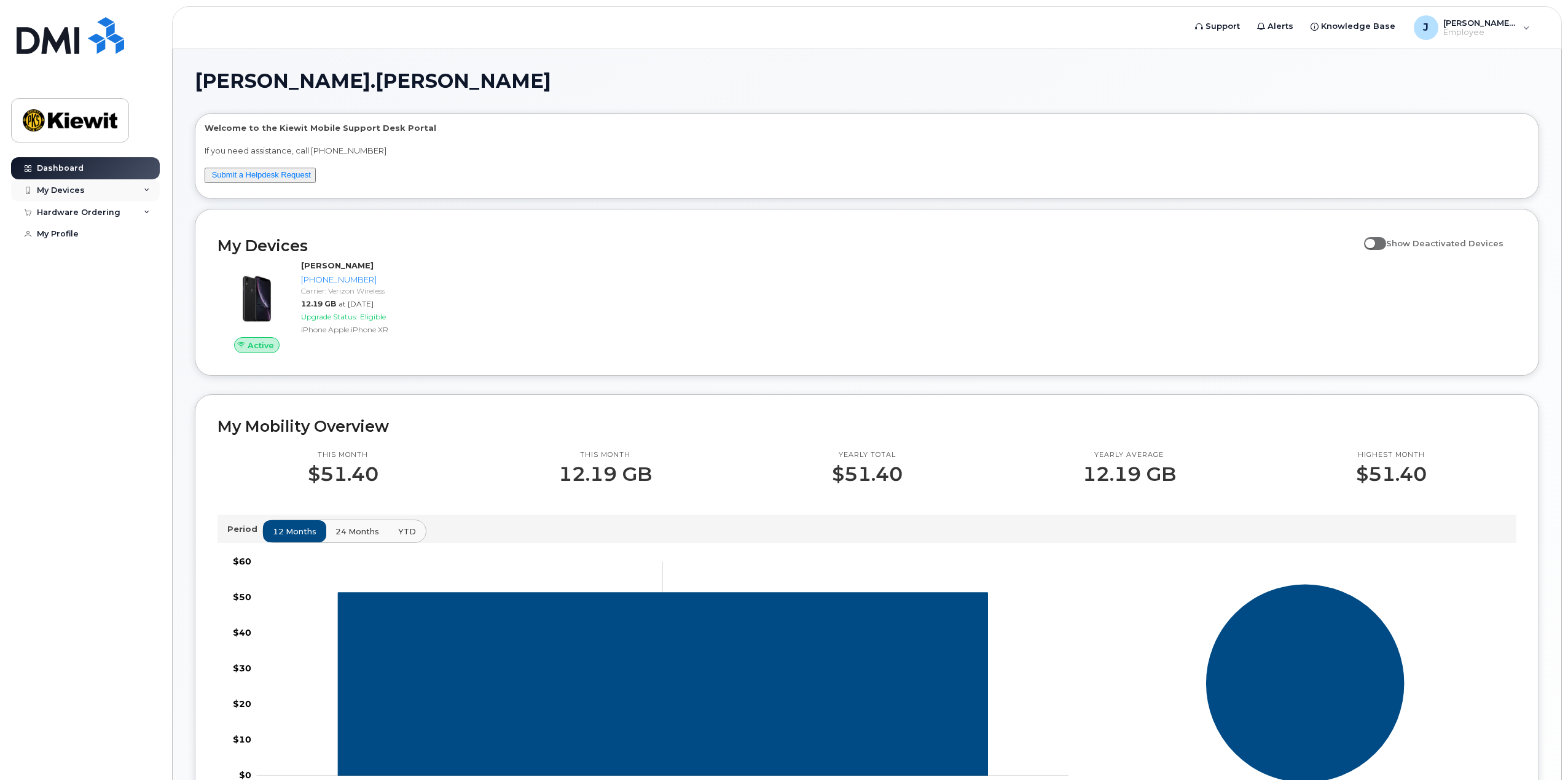
click at [46, 195] on div "My Devices" at bounding box center [61, 191] width 48 height 10
click at [75, 284] on div "Hardware Ordering" at bounding box center [79, 279] width 84 height 10
click at [66, 307] on div "My Orders" at bounding box center [65, 301] width 44 height 11
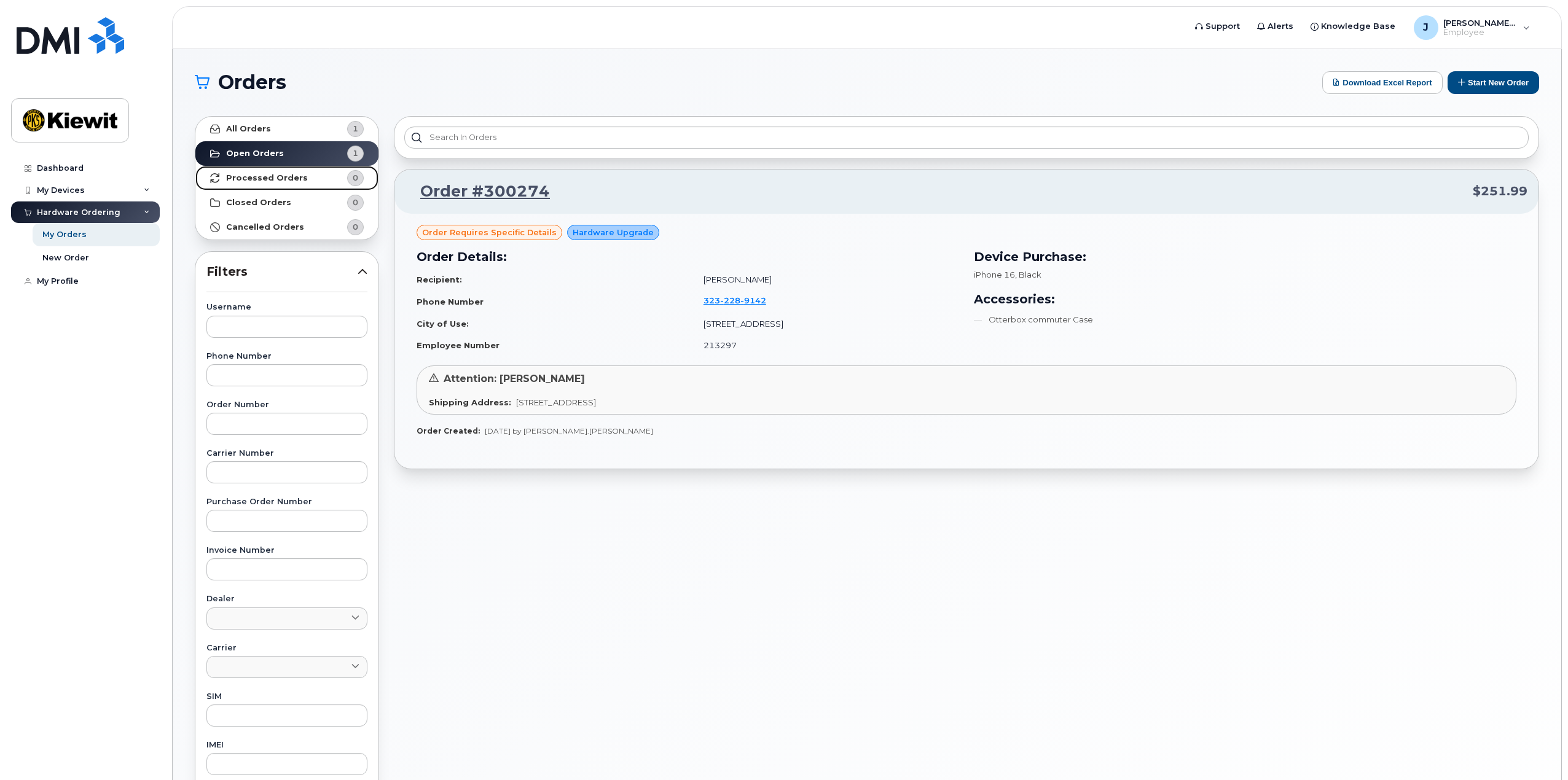
click at [251, 177] on strong "Processed Orders" at bounding box center [266, 178] width 82 height 10
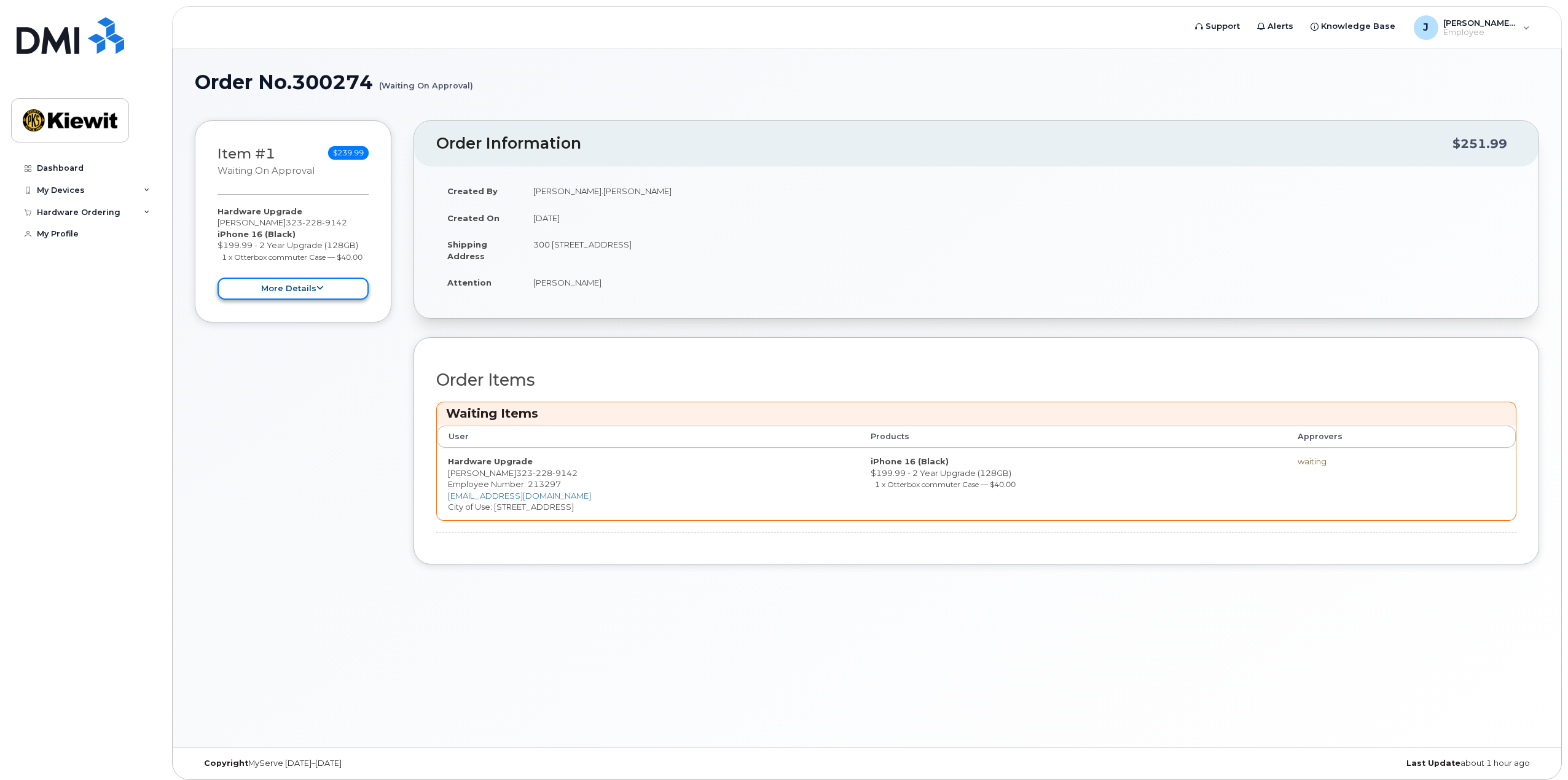
click at [299, 289] on button "more details" at bounding box center [293, 289] width 151 height 23
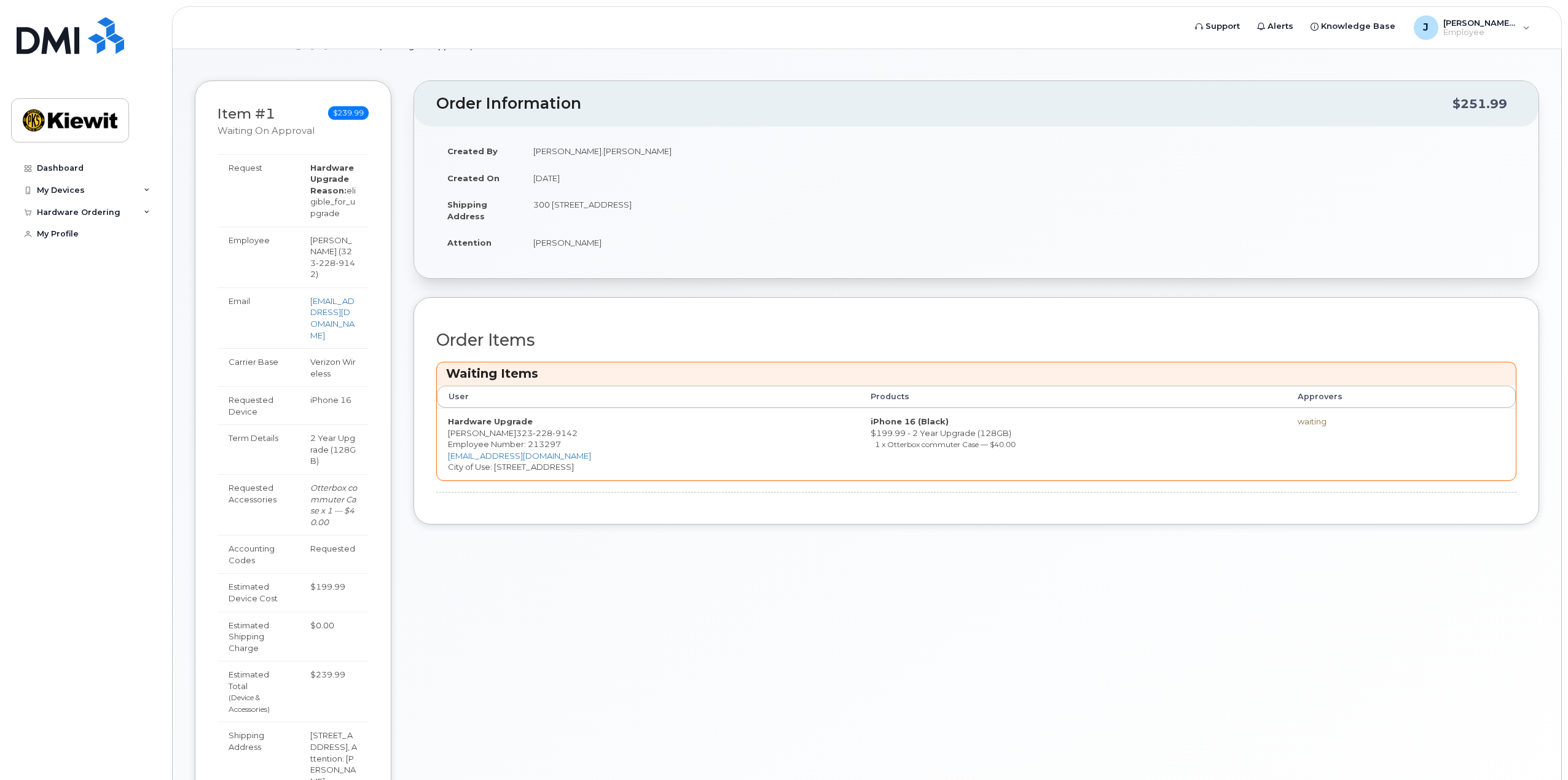
scroll to position [62, 0]
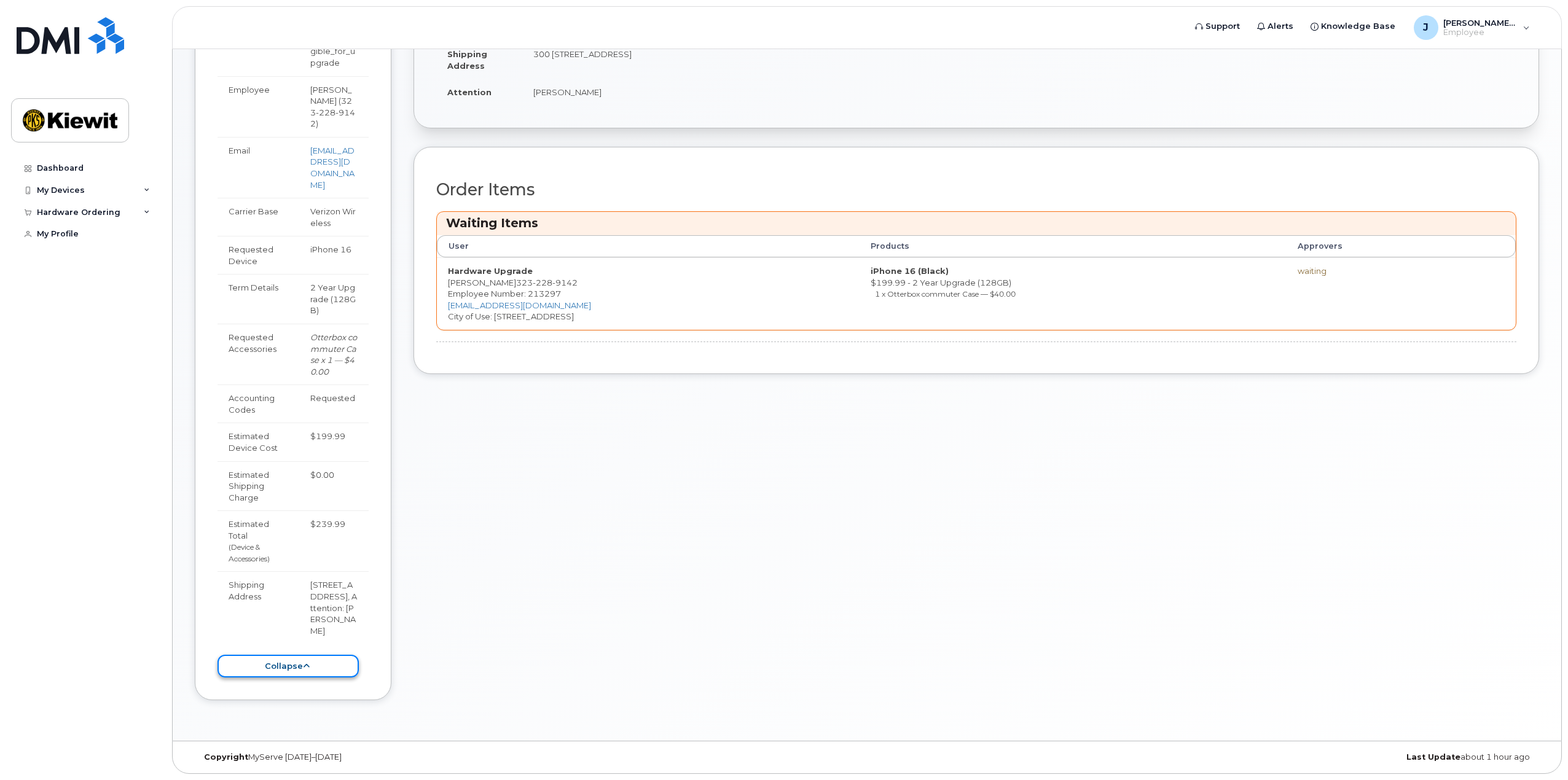
click at [326, 674] on button "collapse" at bounding box center [288, 666] width 142 height 23
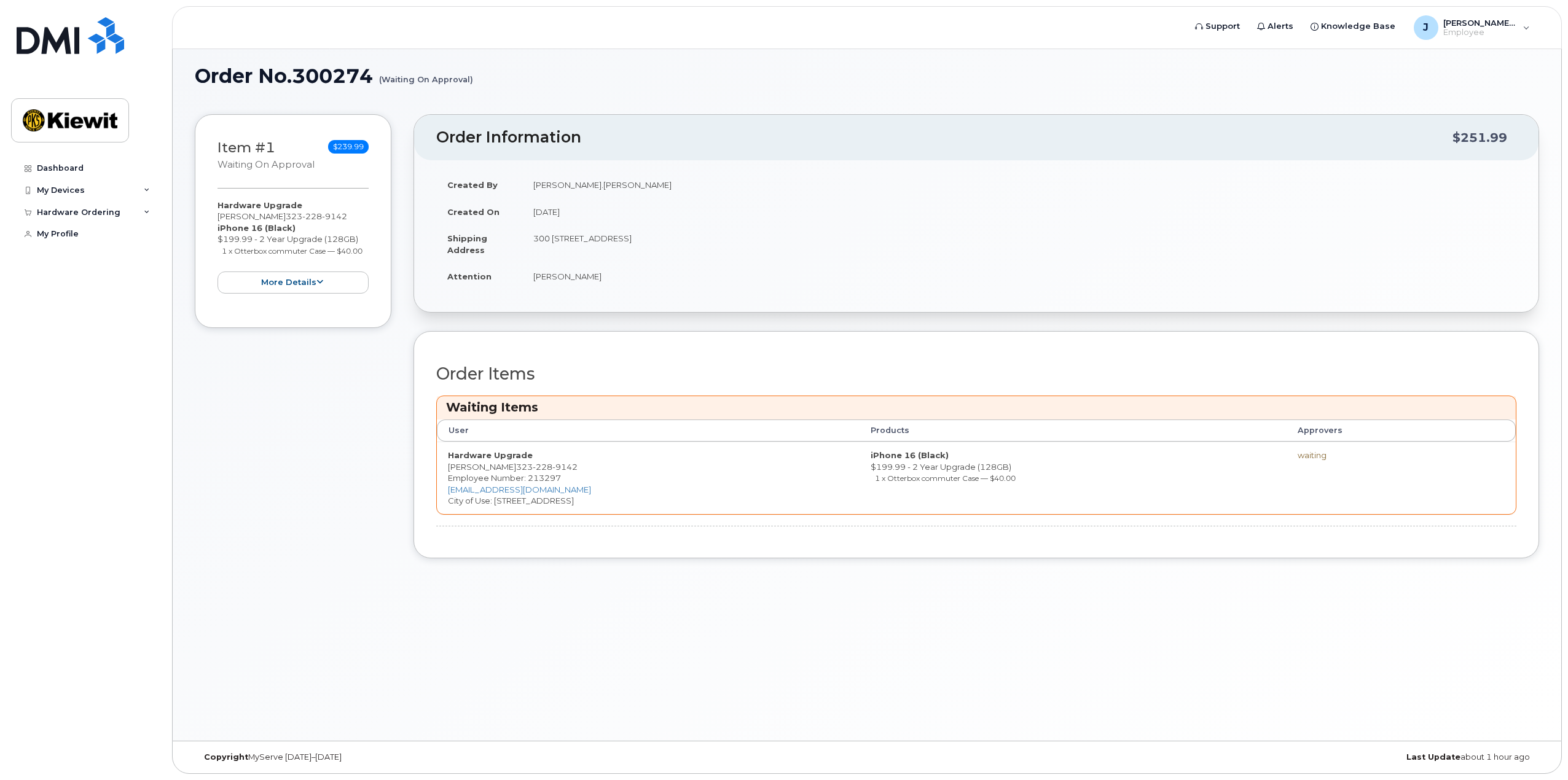
scroll to position [6, 0]
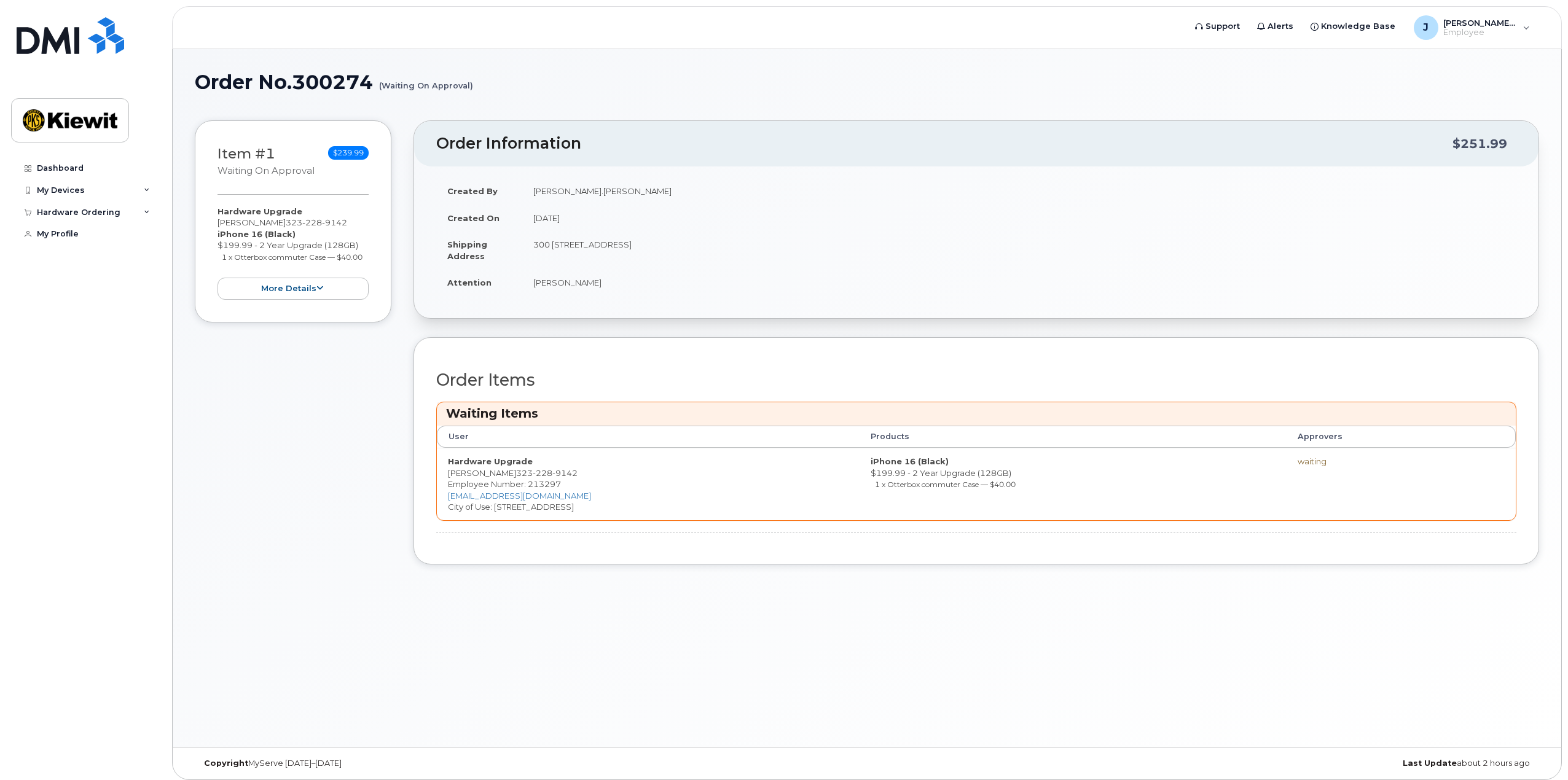
click at [1042, 499] on td "iPhone 16 (Black) $199.99 - 2 Year Upgrade (128GB) 1 x Otterbox commuter Case —…" at bounding box center [1073, 484] width 426 height 73
click at [312, 292] on button "more details" at bounding box center [293, 289] width 151 height 23
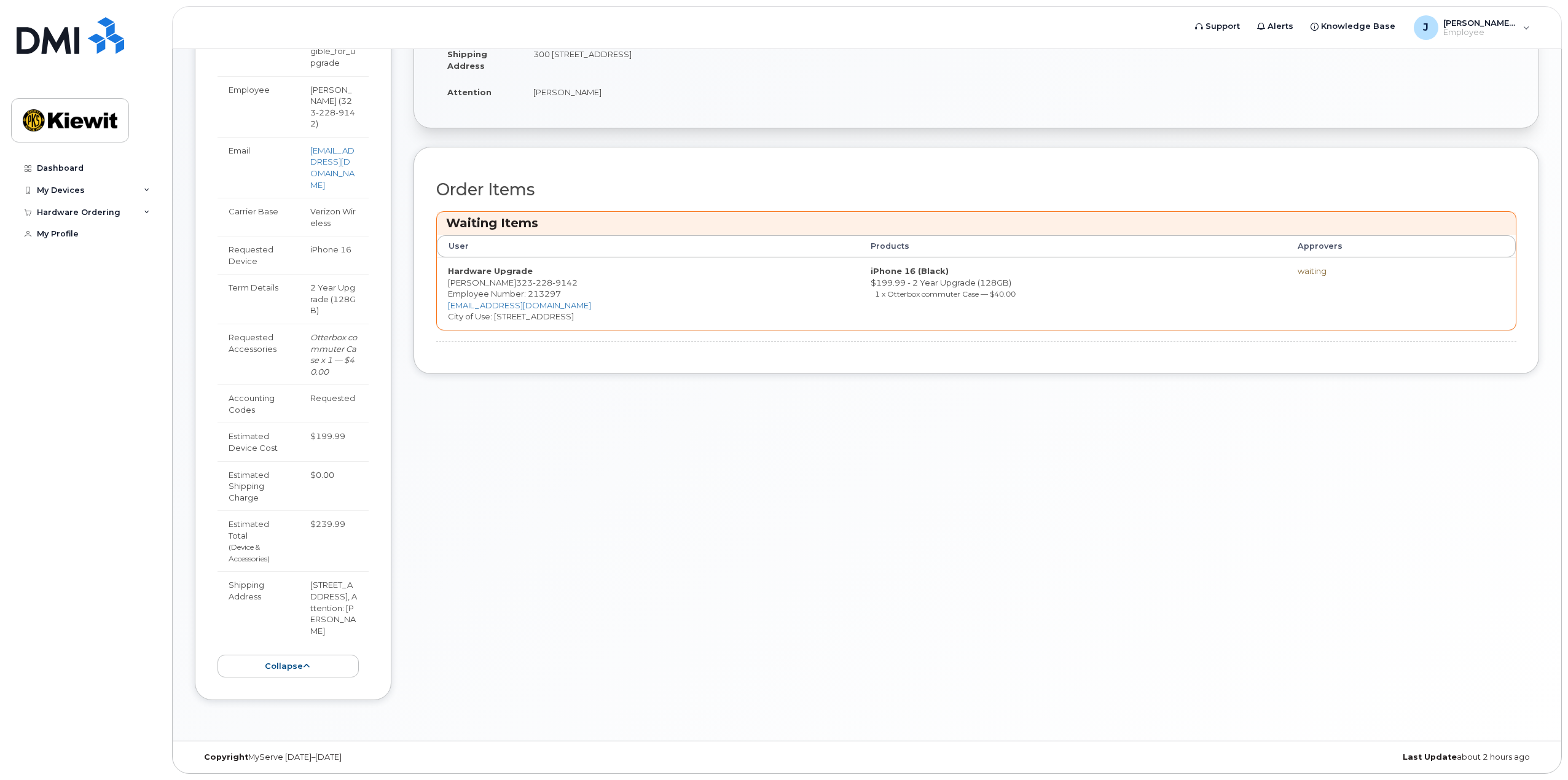
scroll to position [202, 0]
click at [310, 675] on button "collapse" at bounding box center [288, 666] width 142 height 23
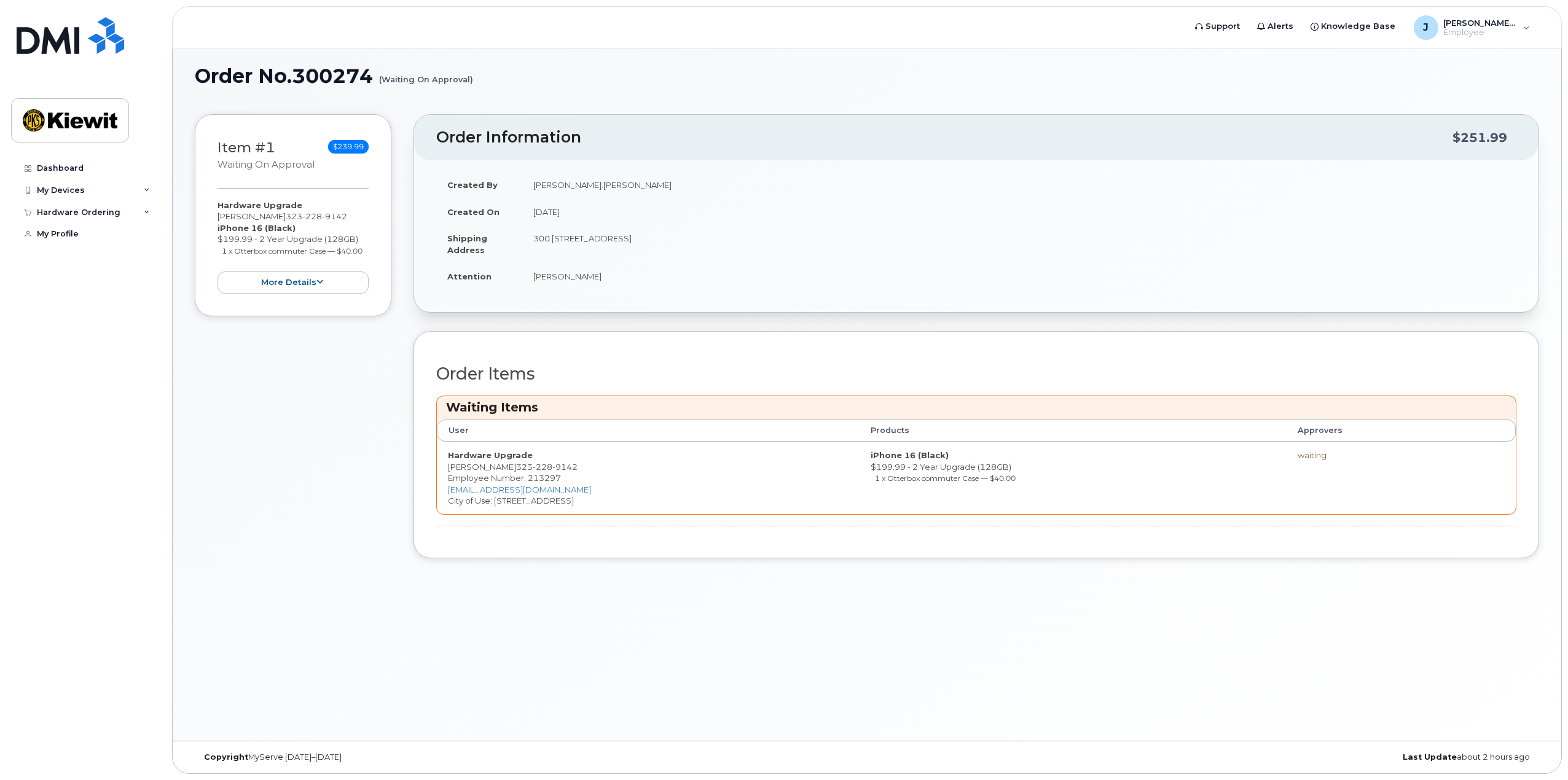
click at [250, 510] on div "Item #1 Waiting On Approval $239.99 Hardware Upgrade Jacob Myers 323 228 9142 i…" at bounding box center [294, 346] width 197 height 463
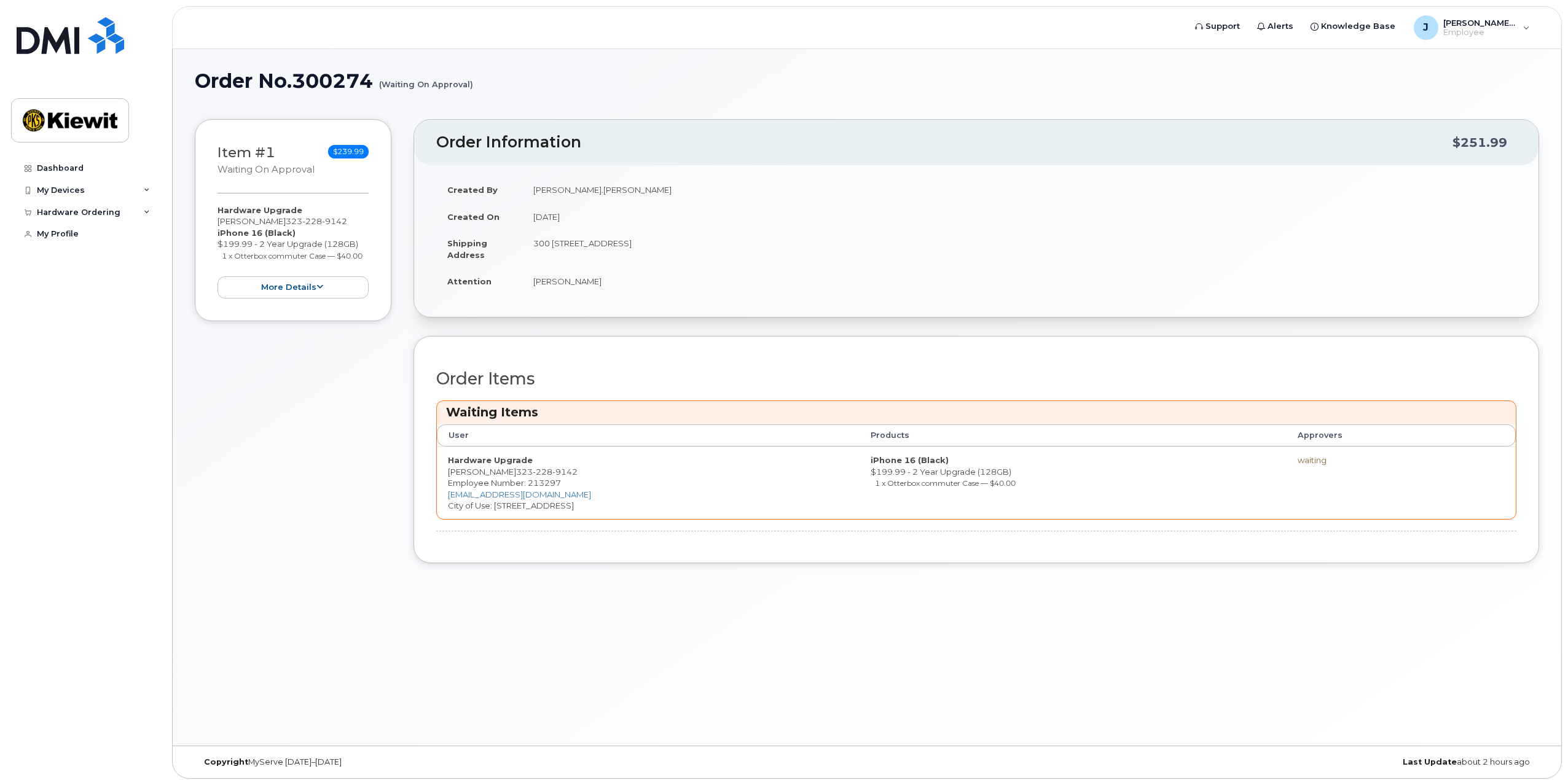
scroll to position [0, 0]
click at [116, 215] on div "Hardware Ordering" at bounding box center [86, 213] width 149 height 22
click at [76, 234] on div "My Orders" at bounding box center [65, 234] width 44 height 11
